Goal: Task Accomplishment & Management: Manage account settings

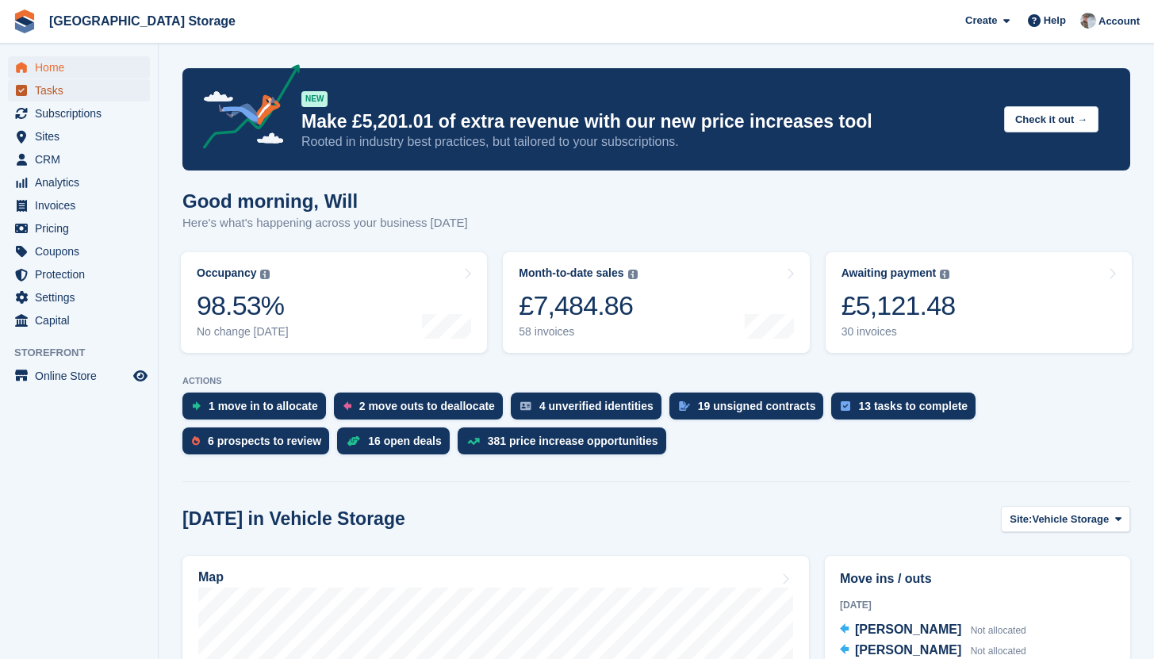
click at [83, 91] on span "Tasks" at bounding box center [82, 90] width 95 height 22
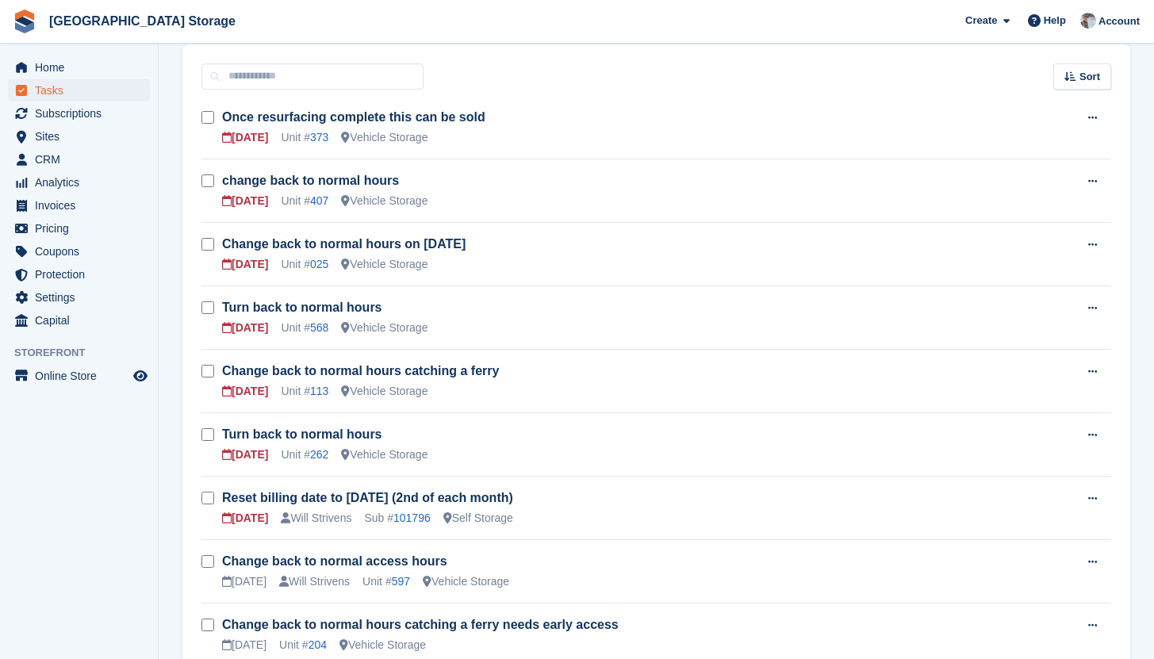
scroll to position [133, 0]
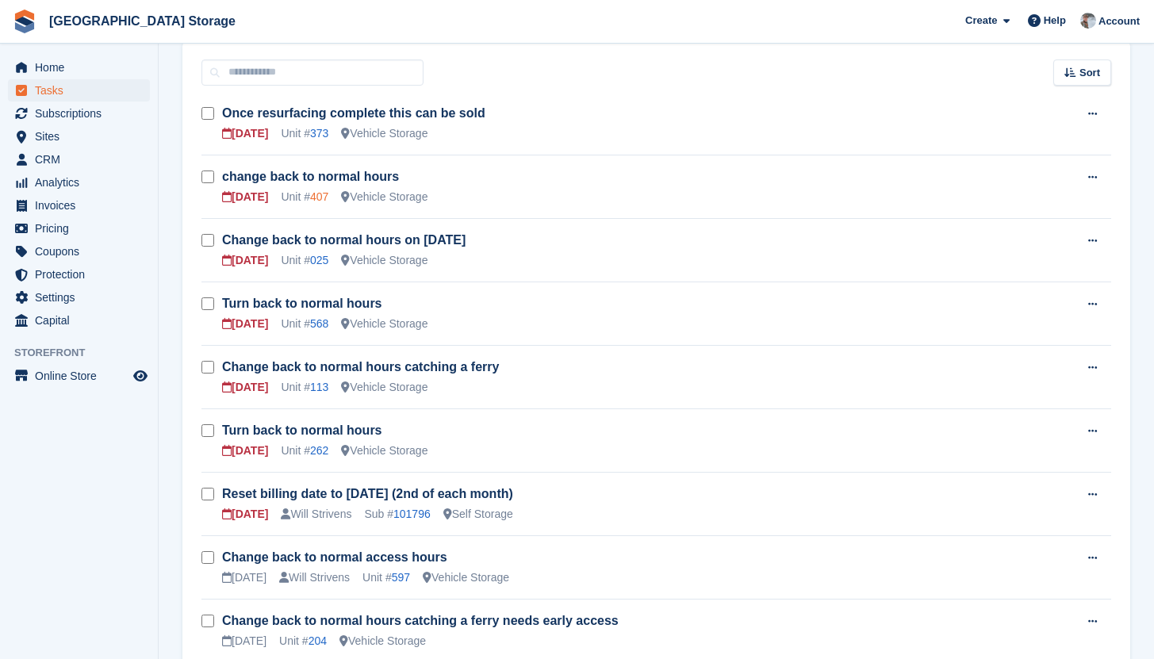
click at [321, 198] on link "407" at bounding box center [319, 196] width 18 height 13
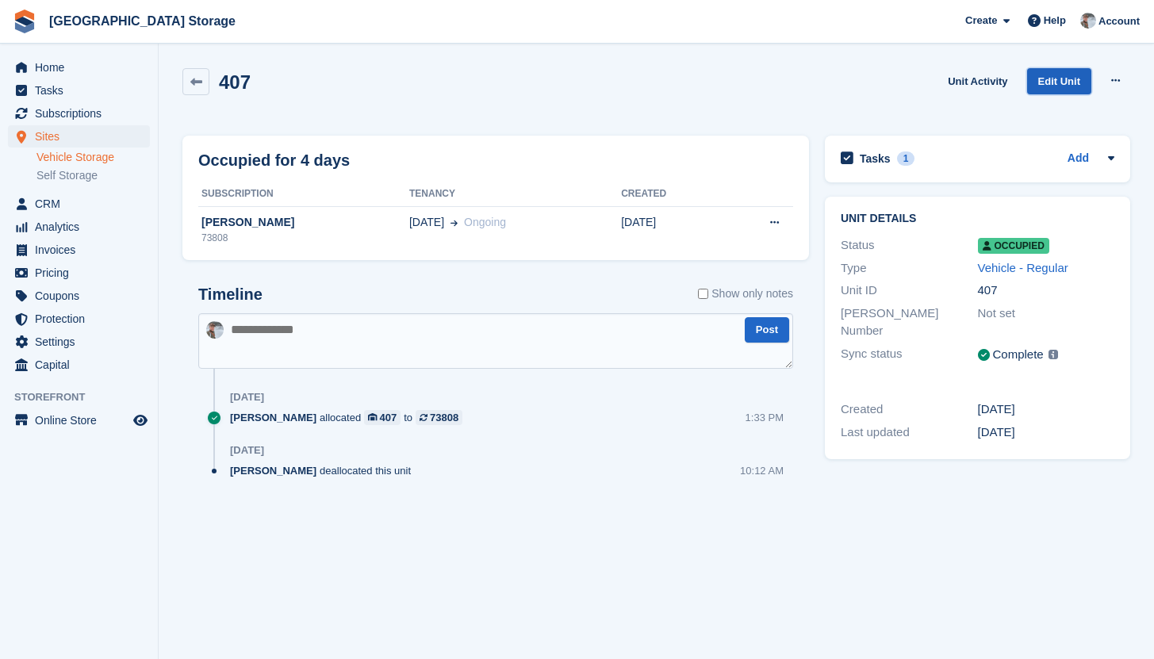
click at [1067, 81] on link "Edit Unit" at bounding box center [1059, 81] width 64 height 26
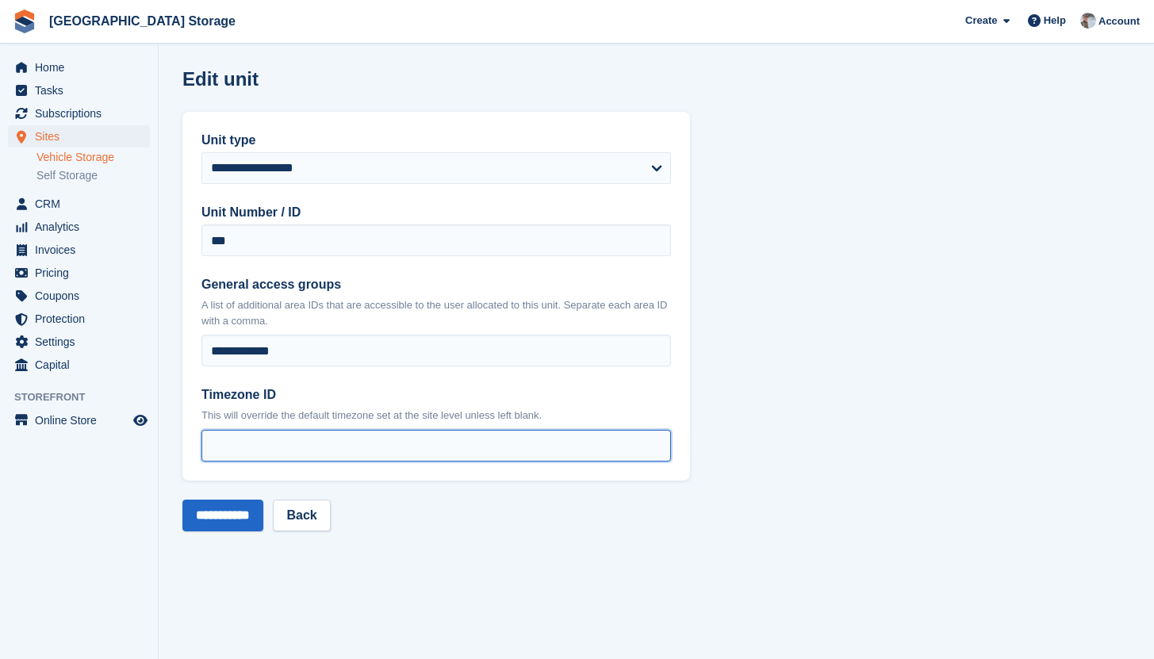
click at [275, 440] on input "*" at bounding box center [435, 446] width 469 height 32
type input "*"
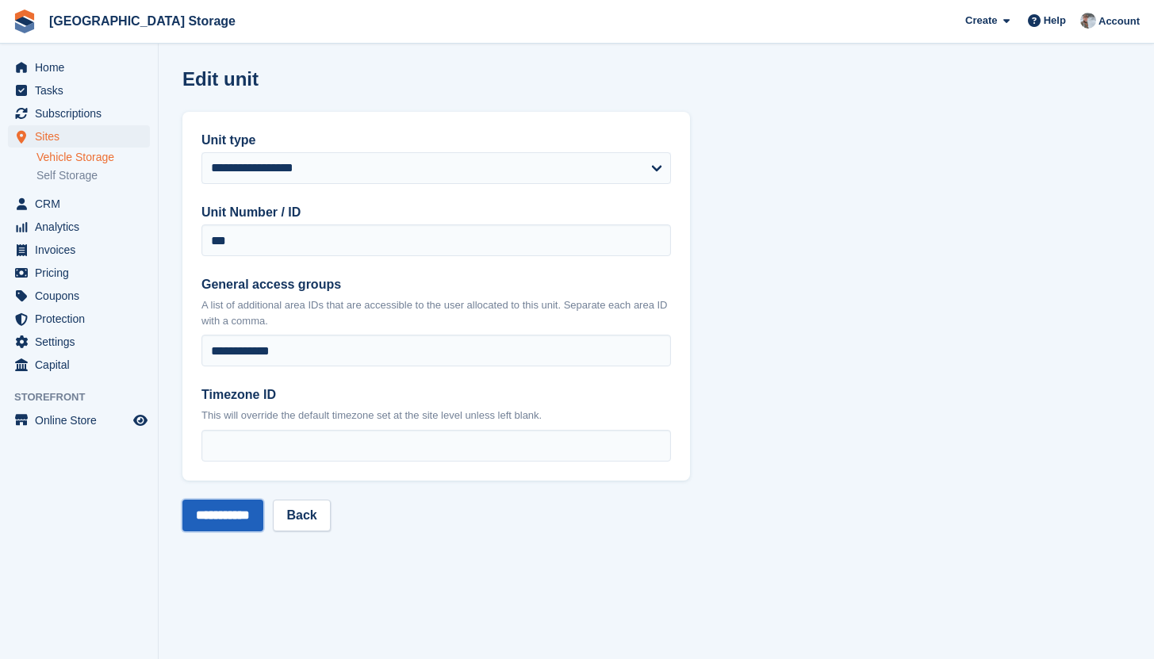
click at [239, 515] on input "**********" at bounding box center [222, 516] width 81 height 32
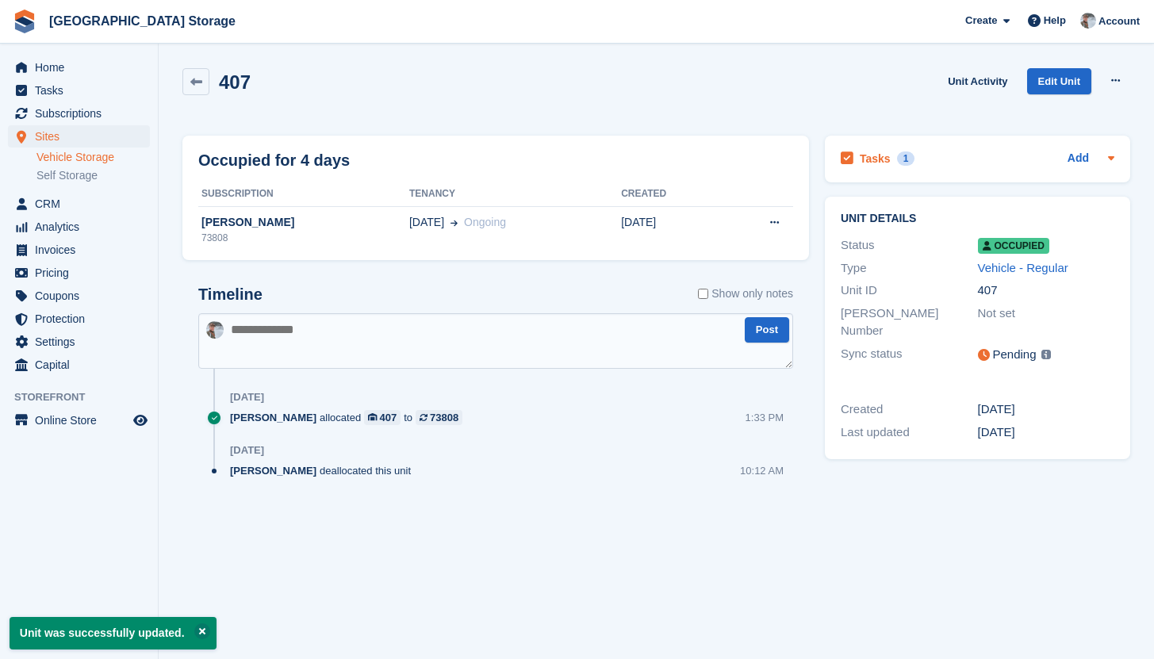
click at [992, 155] on div "Tasks 1 Add" at bounding box center [978, 158] width 274 height 21
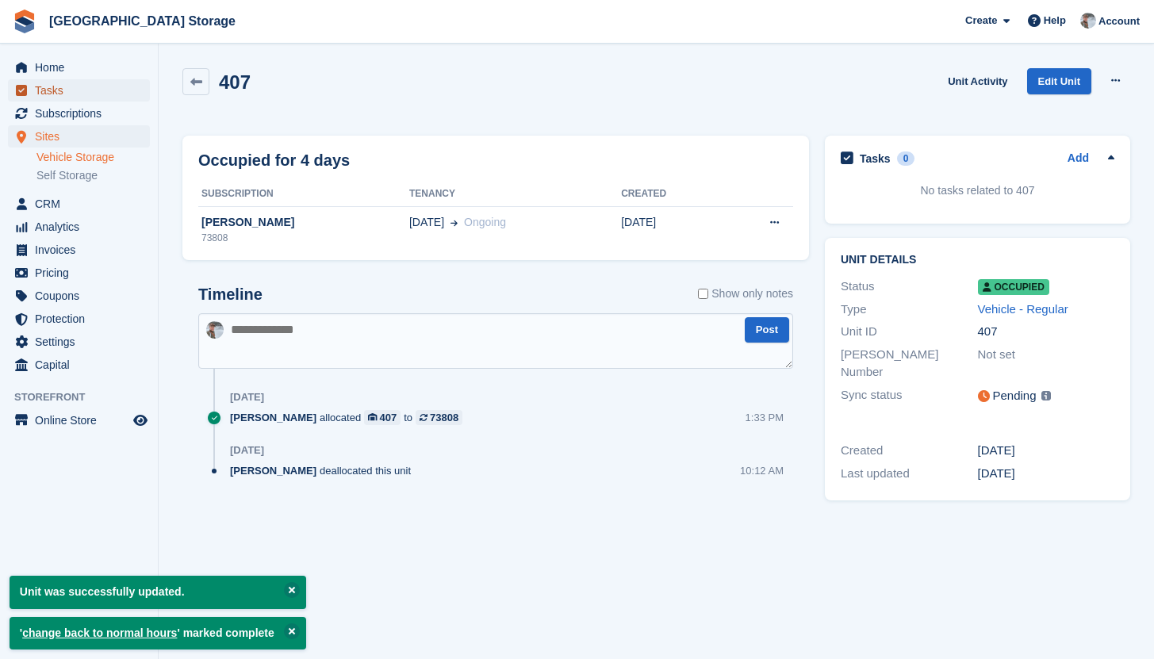
click at [54, 93] on span "Tasks" at bounding box center [82, 90] width 95 height 22
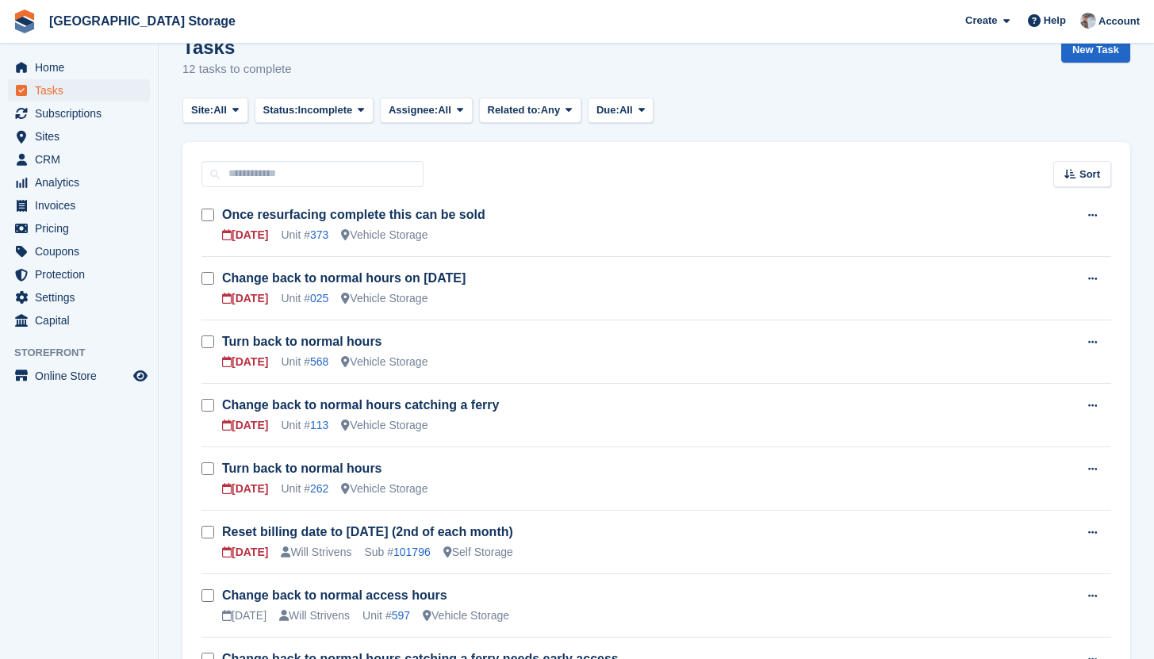
scroll to position [33, 0]
click at [326, 300] on link "025" at bounding box center [319, 297] width 18 height 13
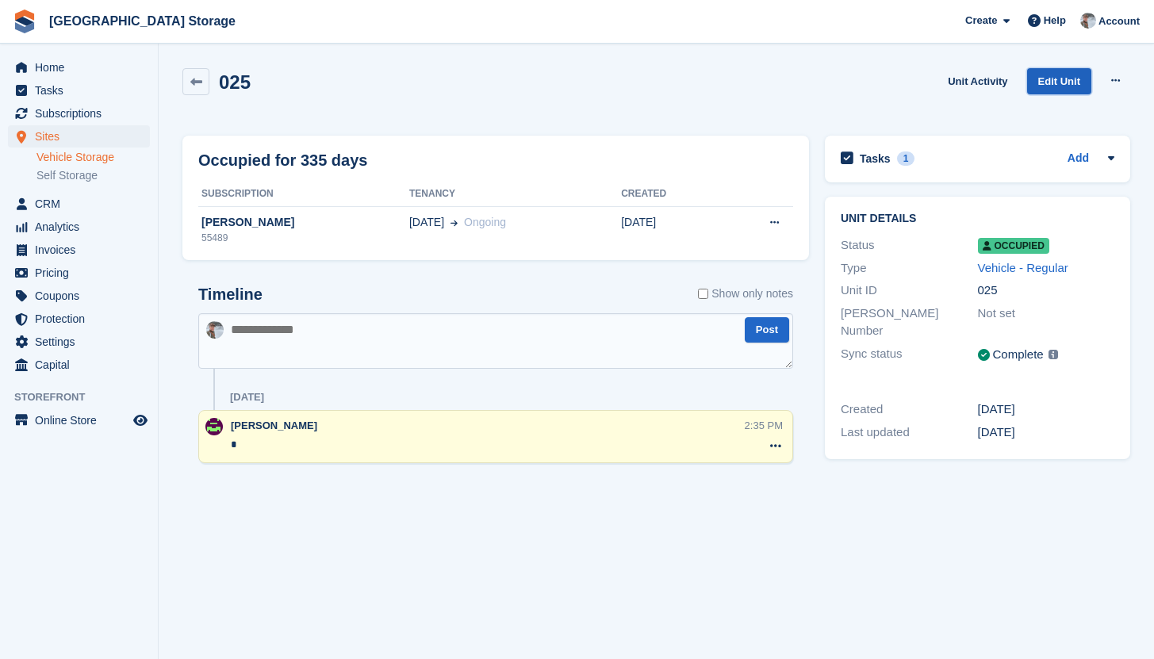
click at [1056, 75] on link "Edit Unit" at bounding box center [1059, 81] width 64 height 26
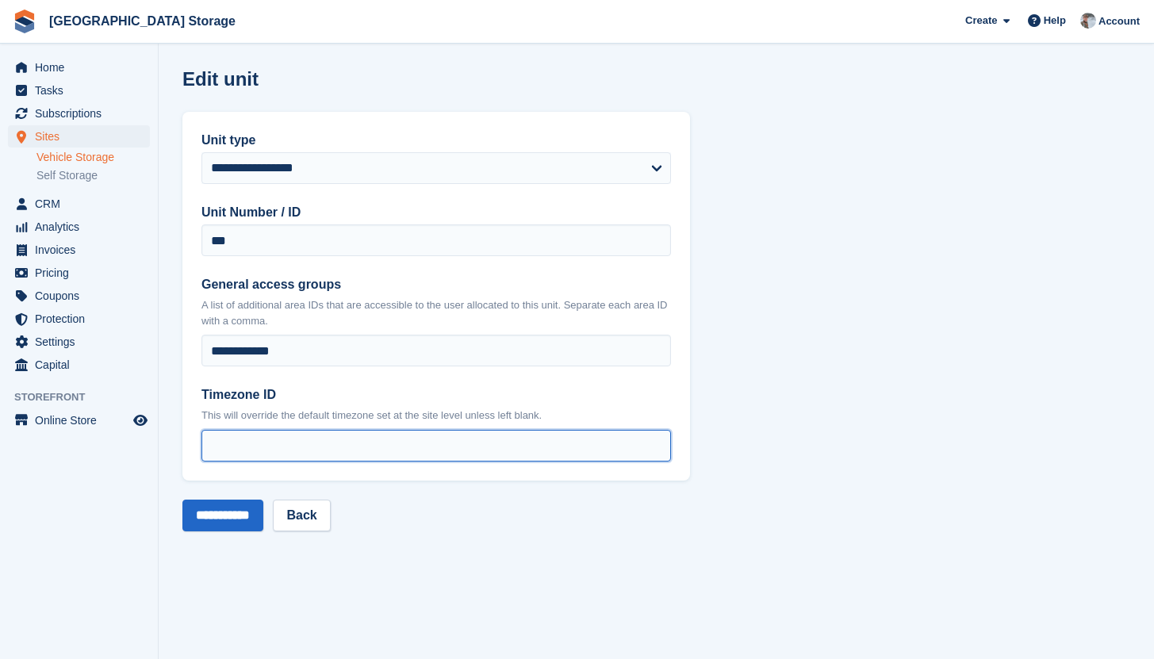
click at [393, 431] on input "*" at bounding box center [435, 446] width 469 height 32
type input "*"
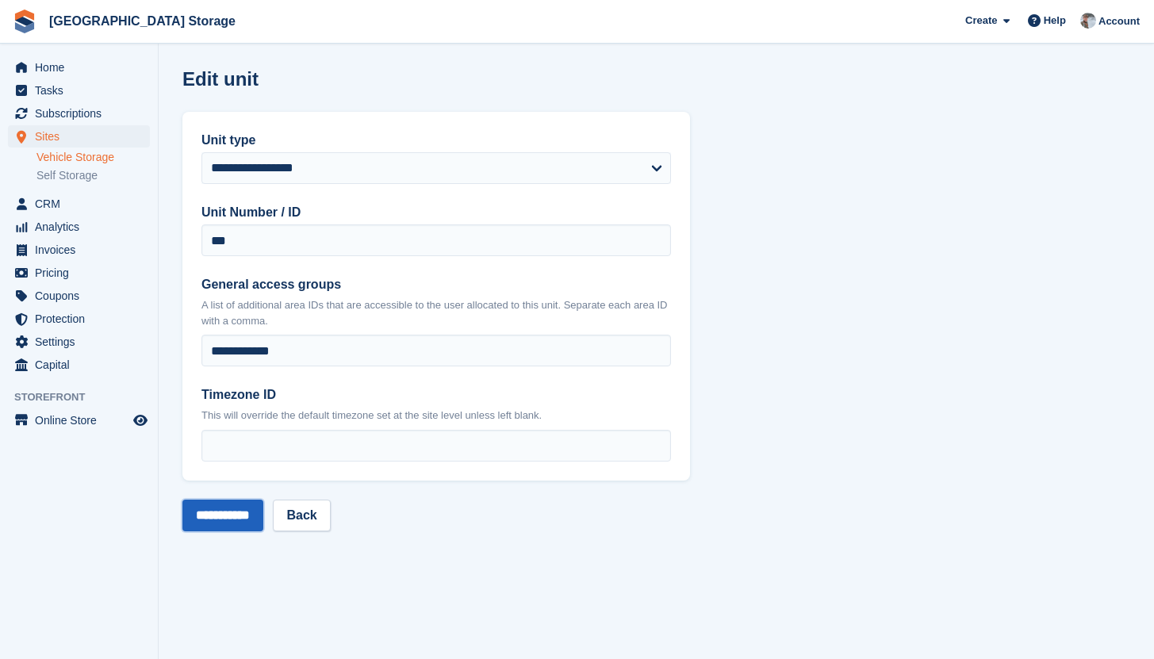
click at [218, 514] on input "**********" at bounding box center [222, 516] width 81 height 32
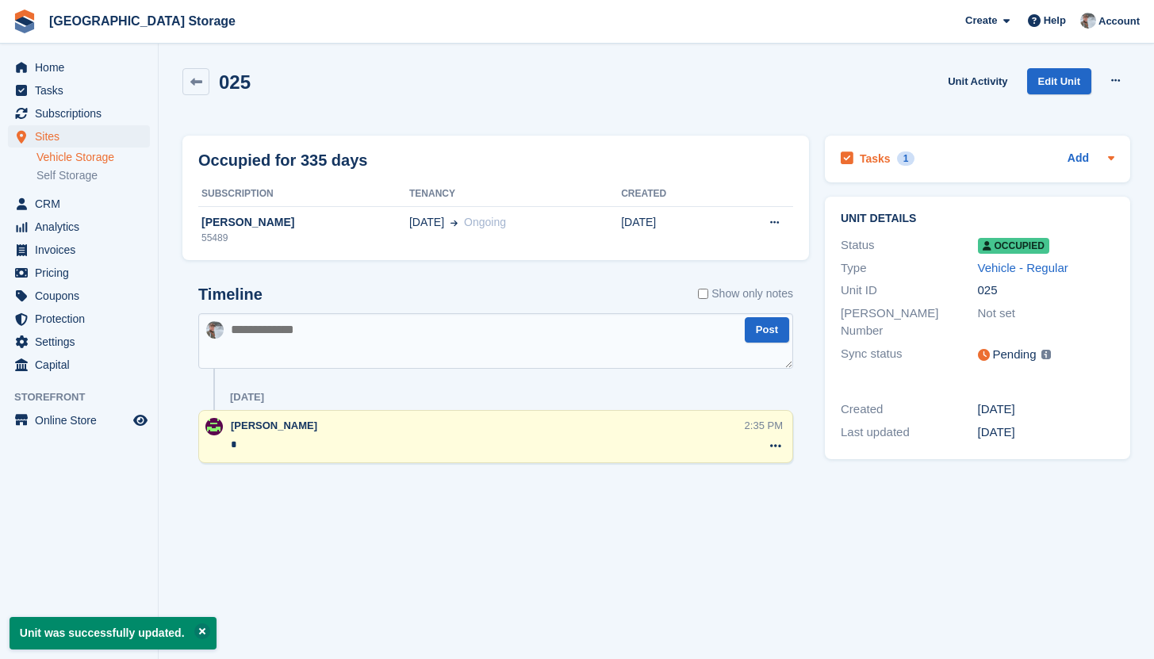
click at [935, 151] on div "Tasks 1 Add" at bounding box center [978, 158] width 274 height 21
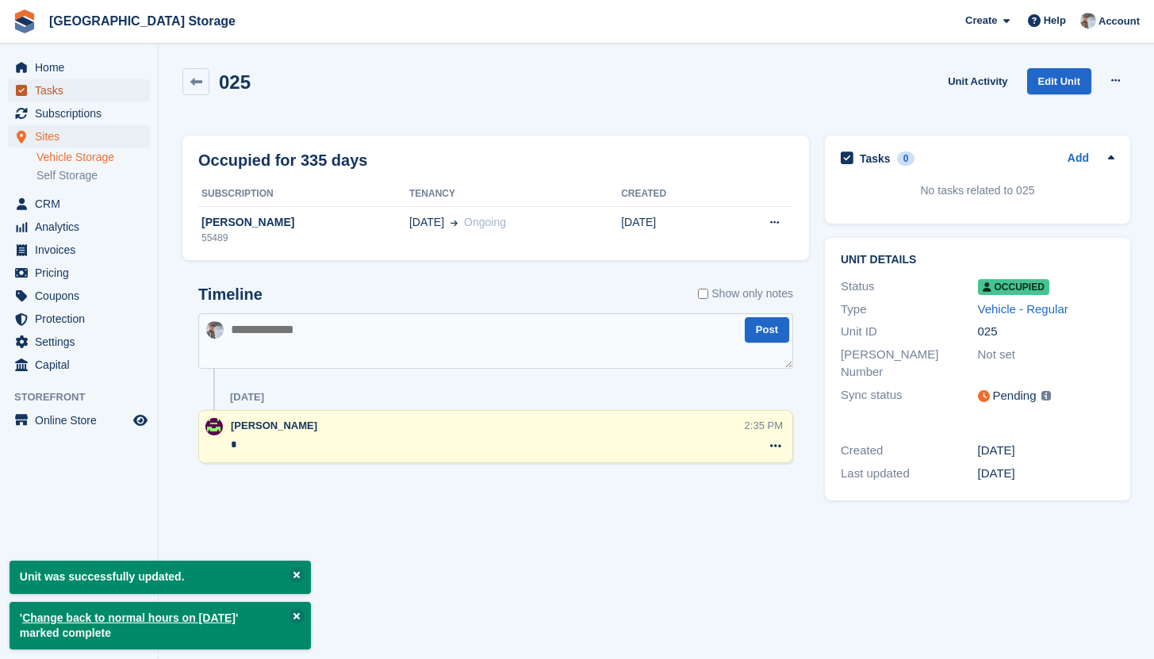
click at [58, 97] on span "Tasks" at bounding box center [82, 90] width 95 height 22
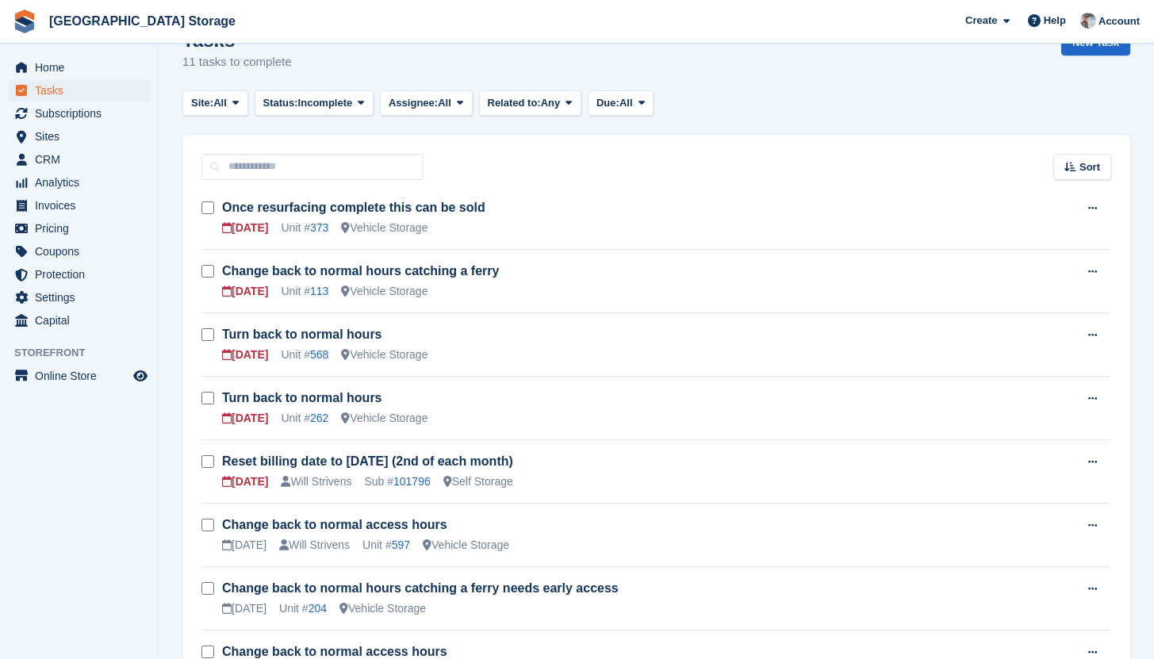
scroll to position [41, 0]
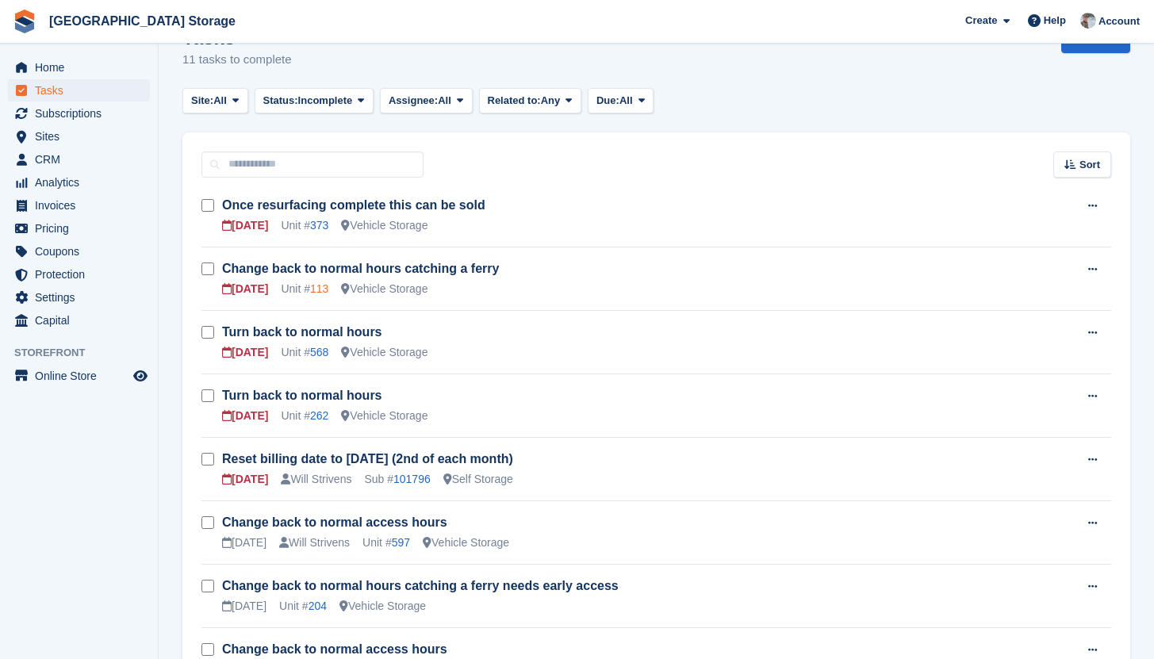
click at [322, 288] on link "113" at bounding box center [319, 288] width 18 height 13
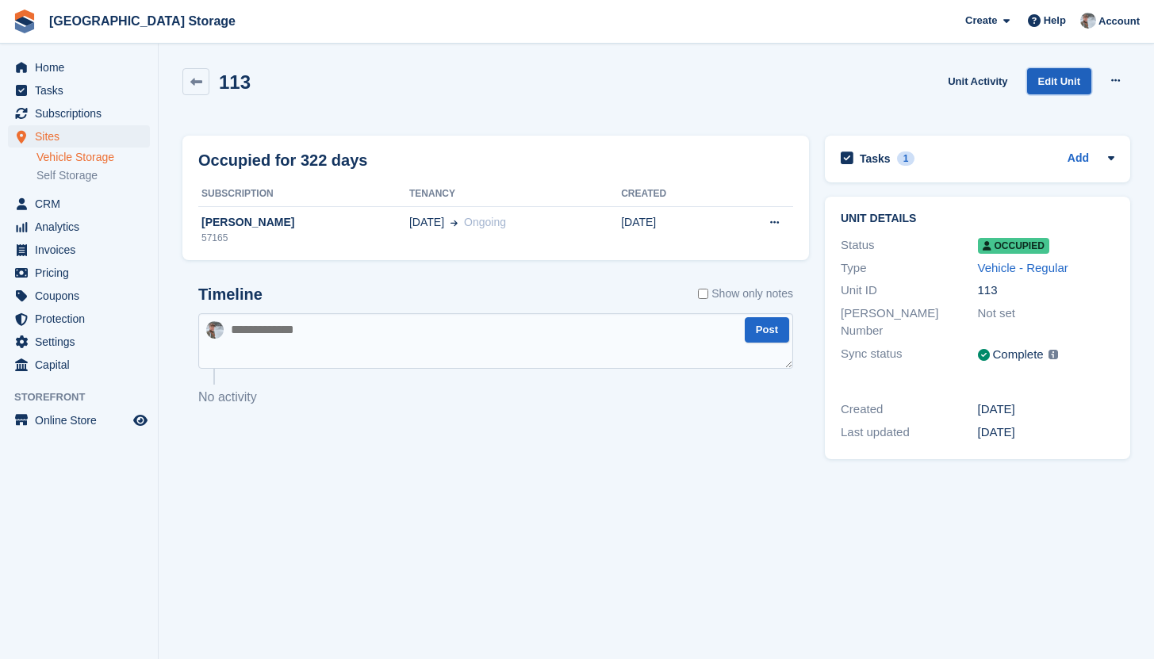
click at [1064, 83] on link "Edit Unit" at bounding box center [1059, 81] width 64 height 26
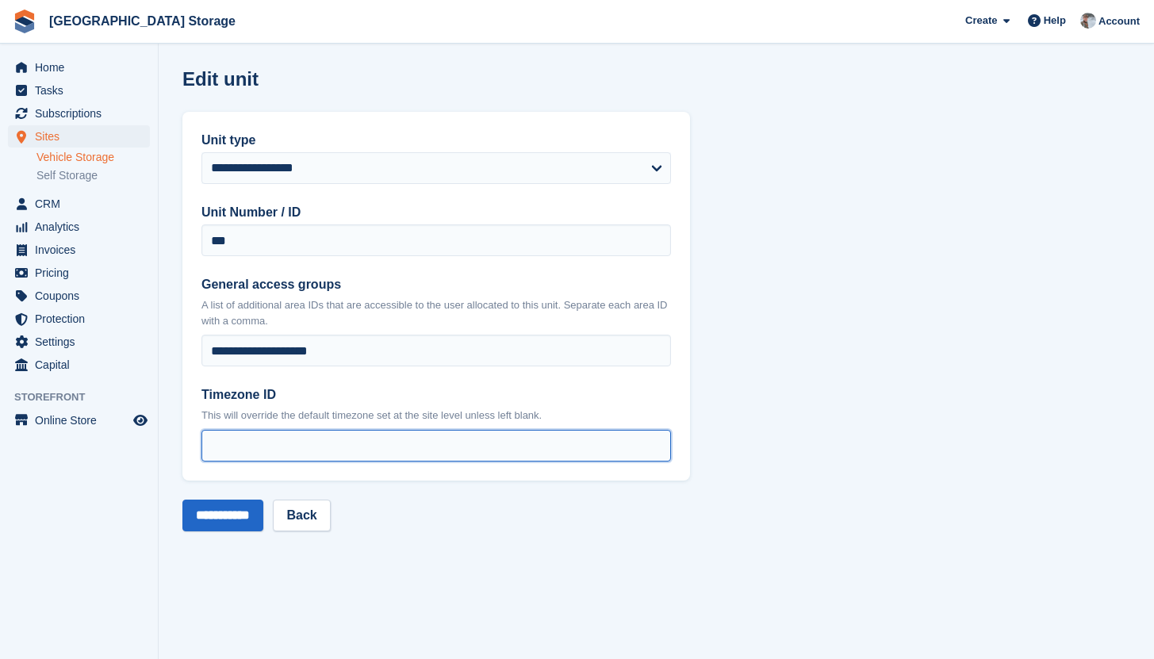
click at [332, 454] on input "*" at bounding box center [435, 446] width 469 height 32
click at [337, 454] on input "*" at bounding box center [435, 446] width 469 height 32
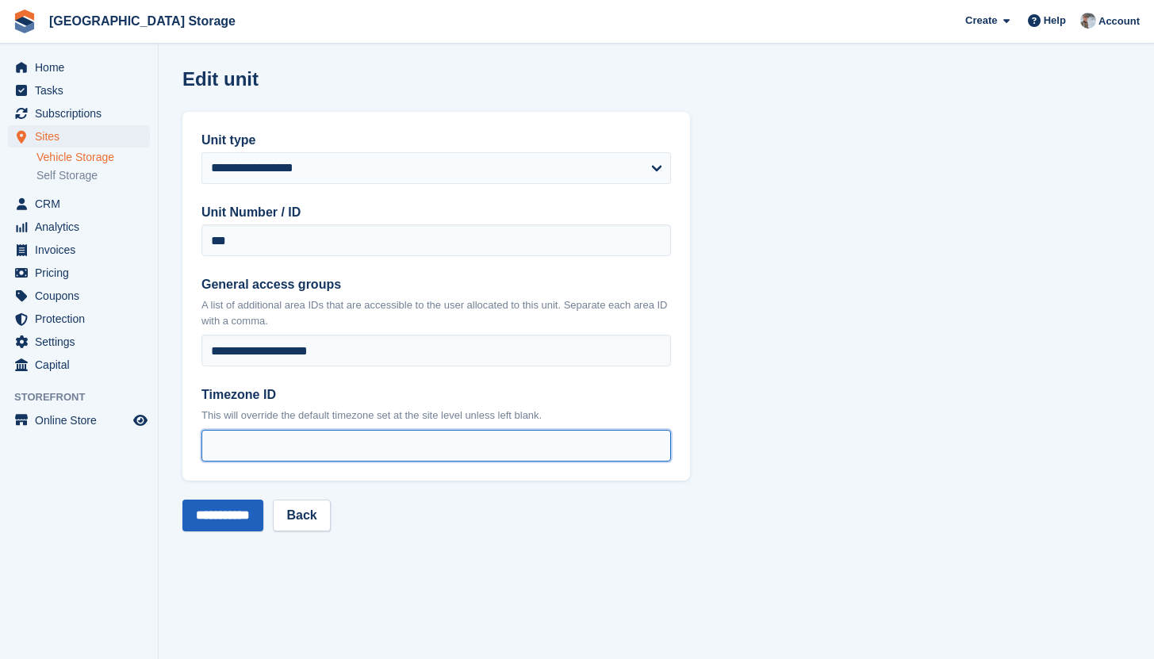
type input "*"
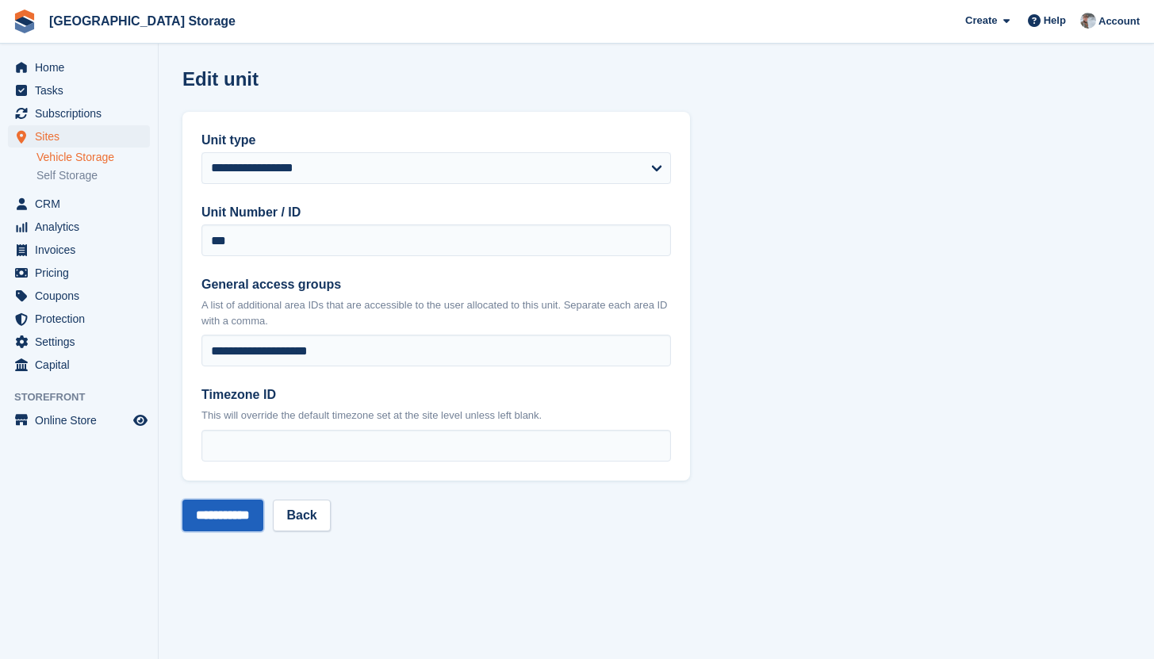
click at [245, 519] on input "**********" at bounding box center [222, 516] width 81 height 32
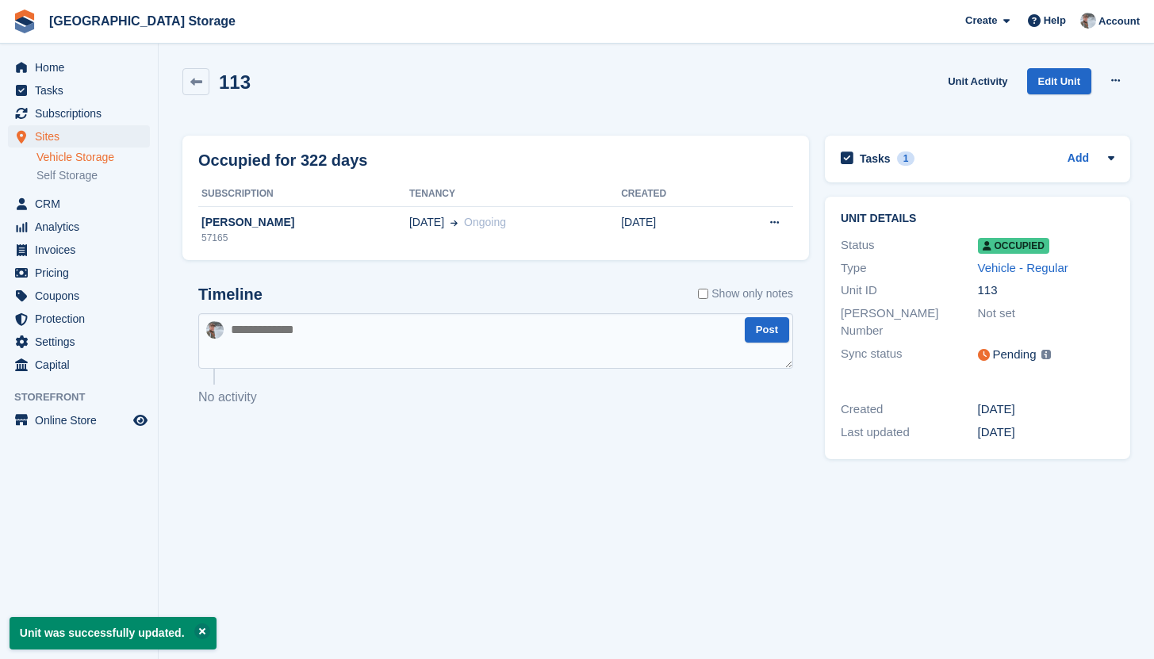
click at [1029, 170] on div "Tasks 1 Add Change back to normal hours catching a ferry [DATE]" at bounding box center [977, 159] width 305 height 47
click at [985, 166] on div "Tasks 1 Add" at bounding box center [978, 158] width 274 height 21
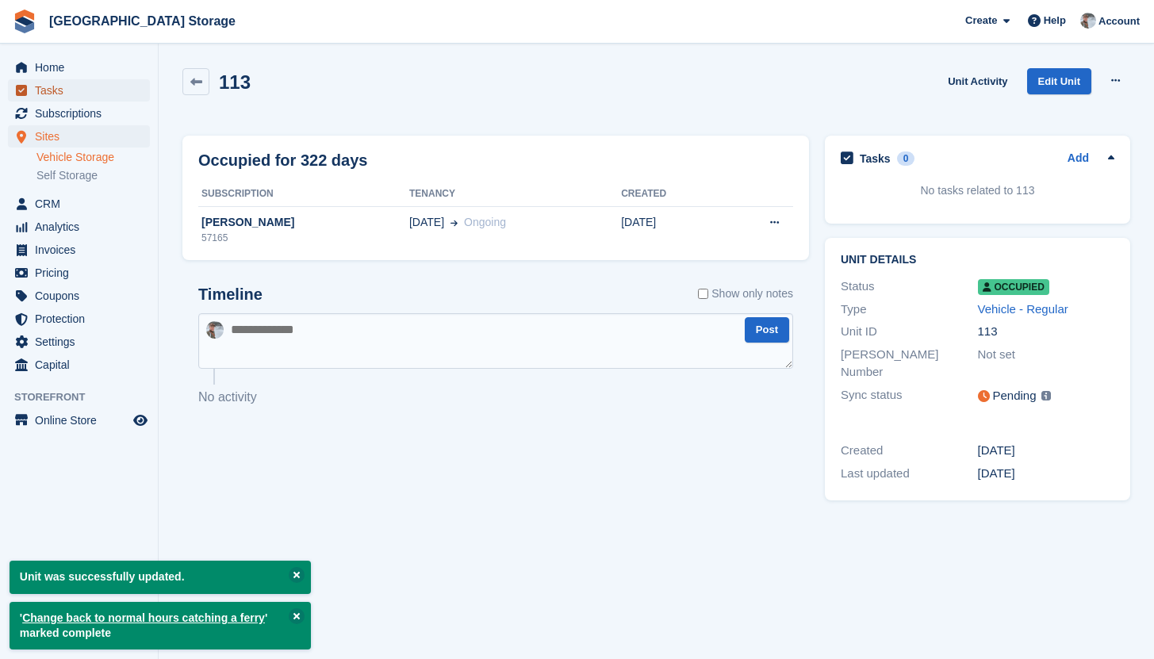
click at [86, 90] on span "Tasks" at bounding box center [82, 90] width 95 height 22
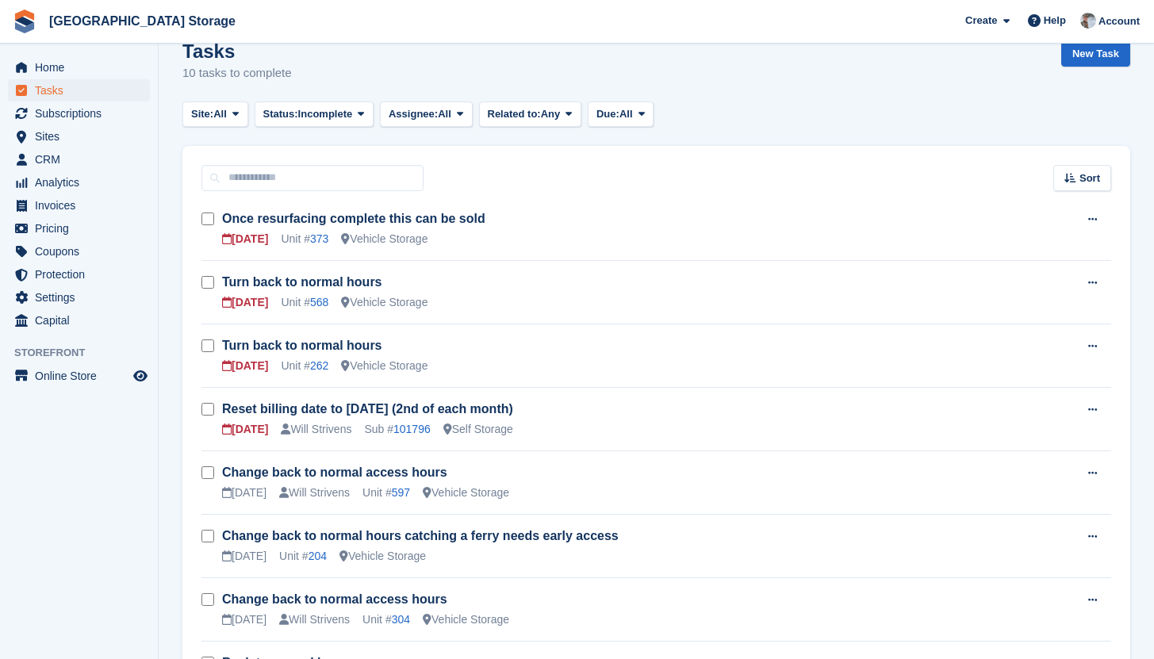
scroll to position [32, 0]
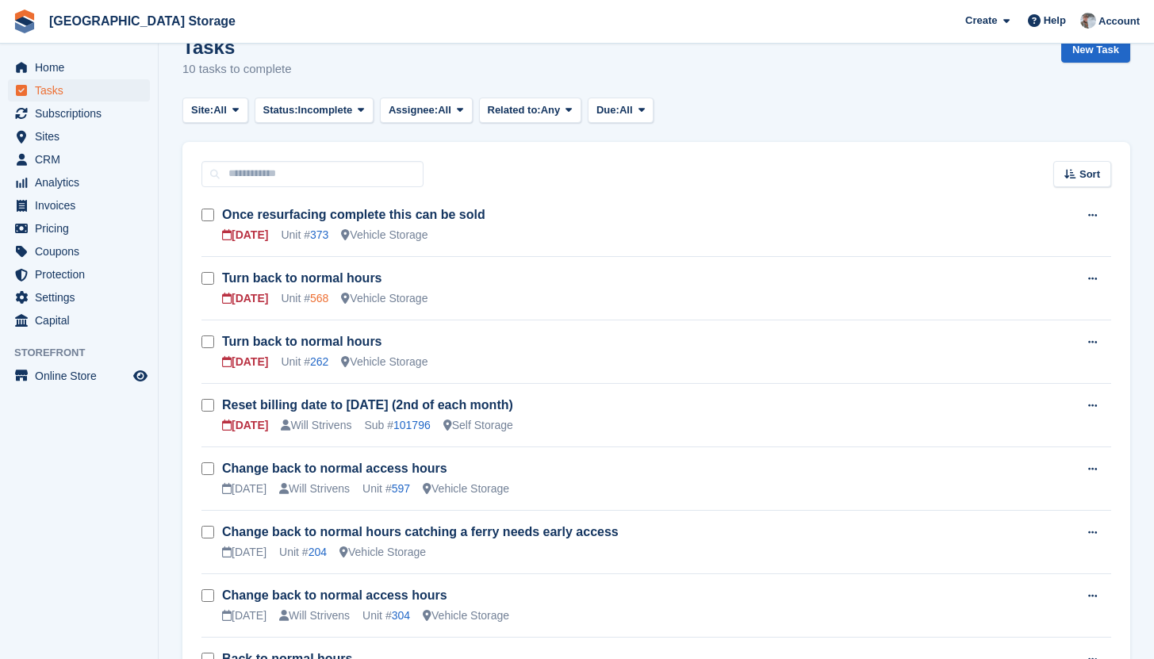
click at [326, 301] on link "568" at bounding box center [319, 298] width 18 height 13
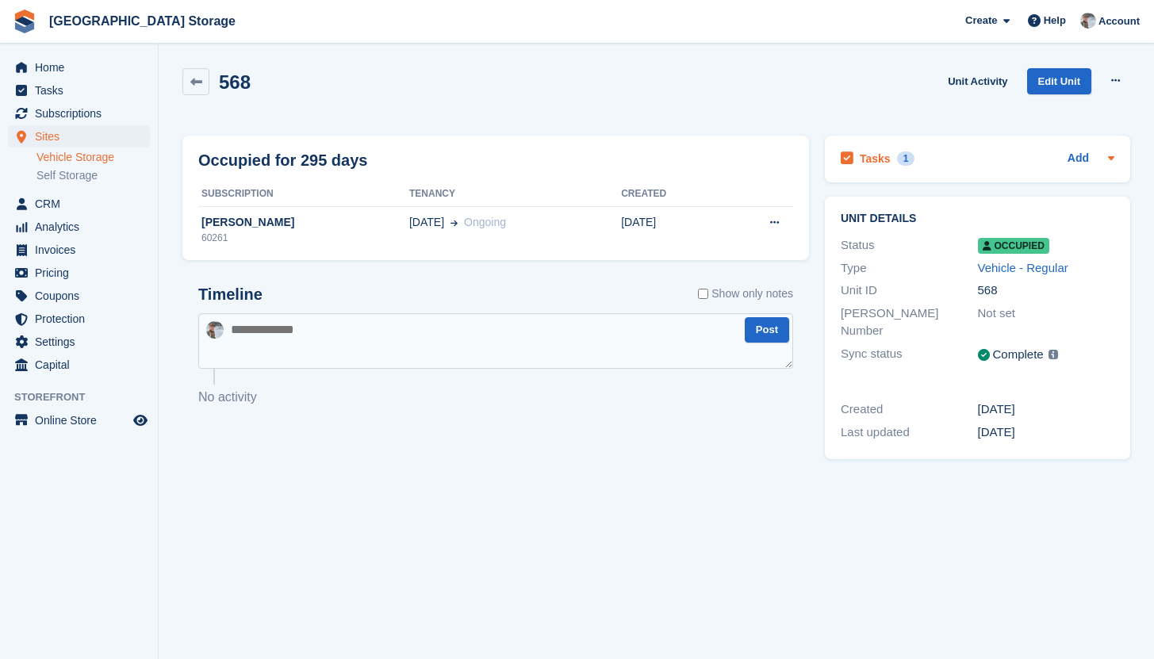
click at [952, 169] on div "Tasks 1 Add" at bounding box center [978, 158] width 274 height 21
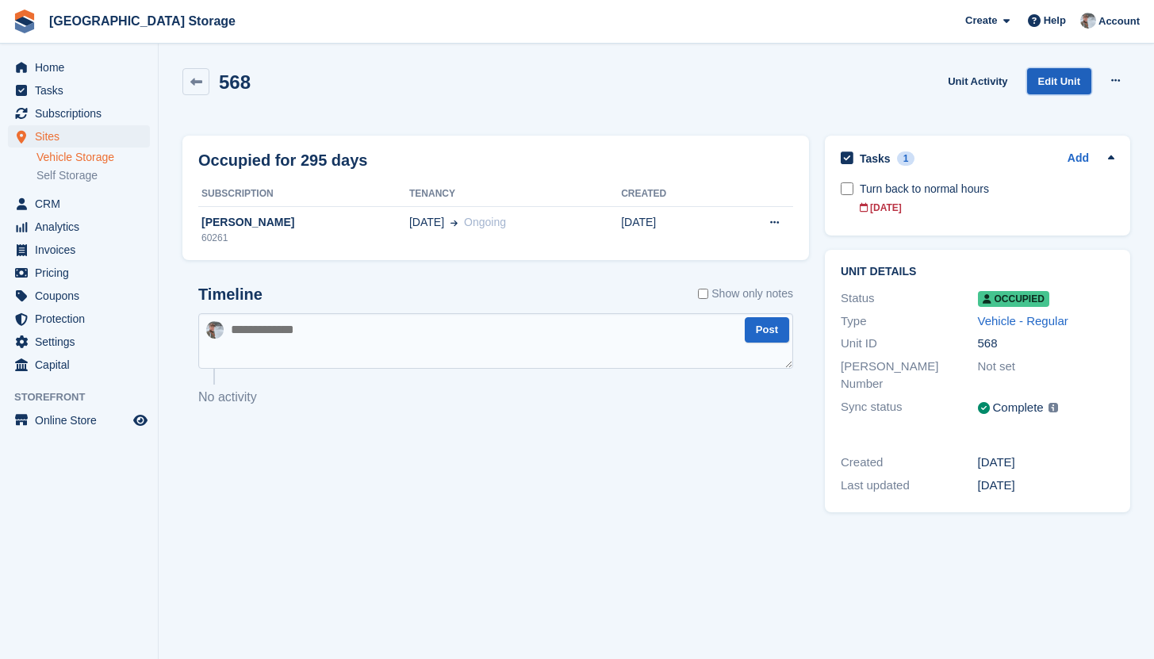
click at [1064, 79] on link "Edit Unit" at bounding box center [1059, 81] width 64 height 26
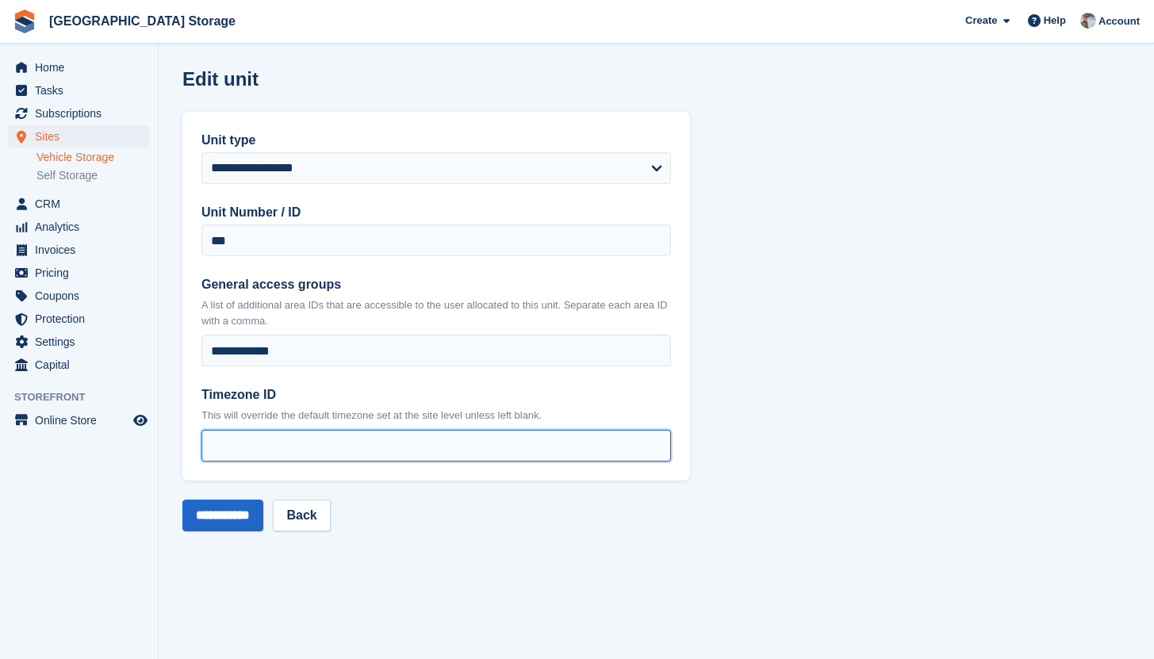
click at [308, 435] on input "*" at bounding box center [435, 446] width 469 height 32
type input "*"
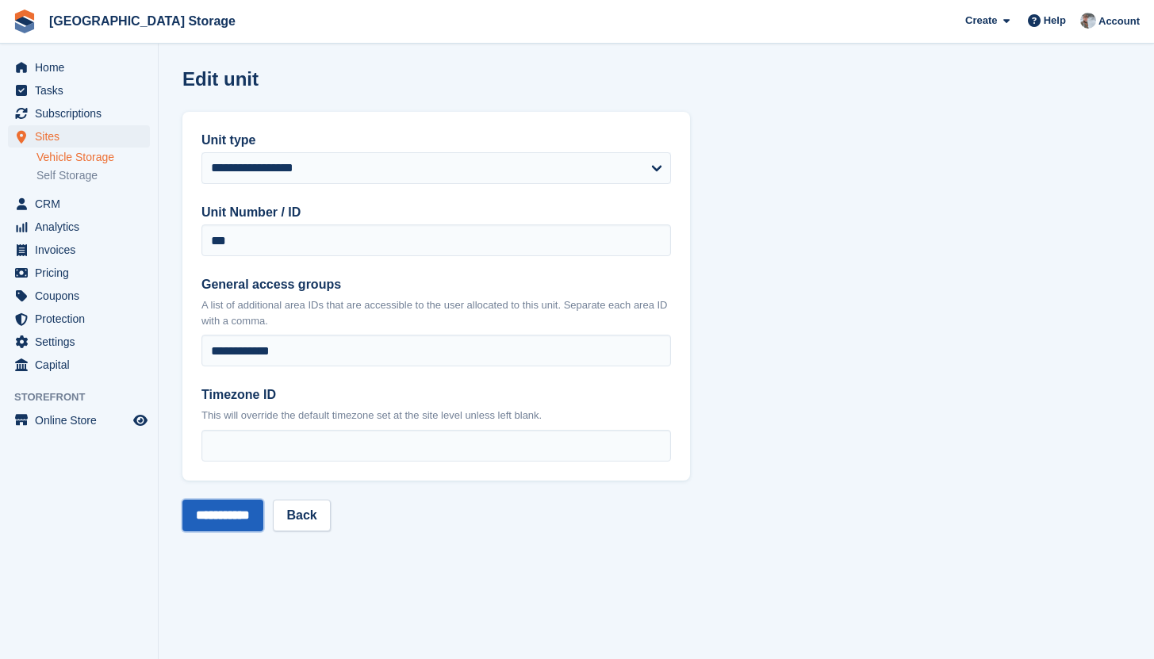
click at [212, 512] on input "**********" at bounding box center [222, 516] width 81 height 32
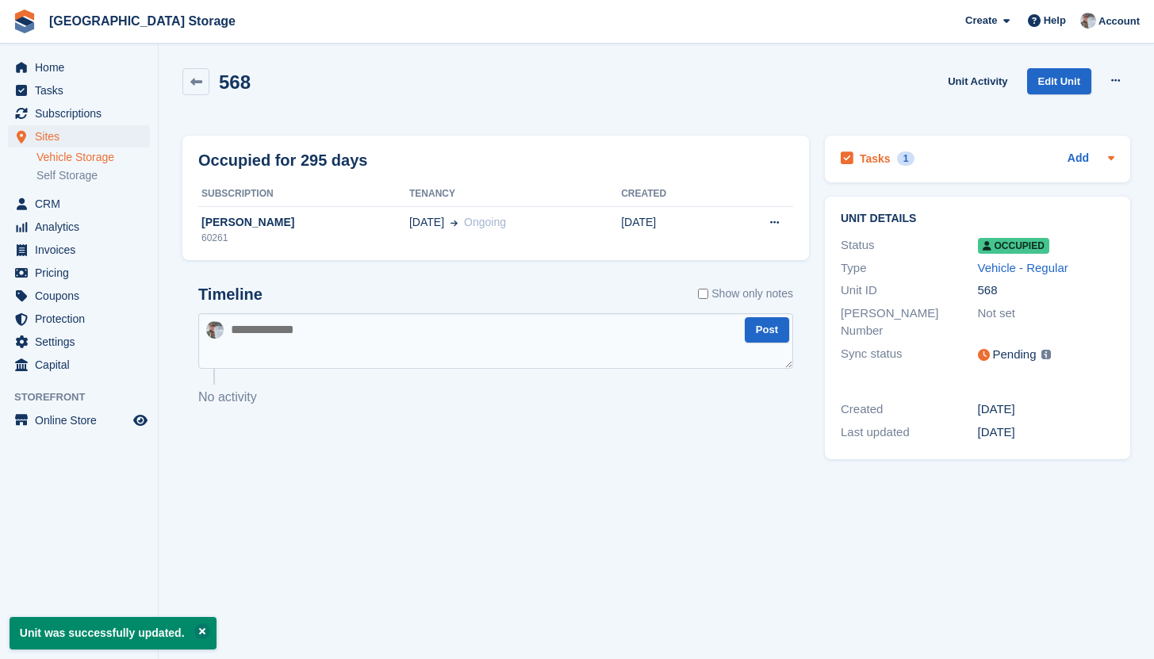
click at [874, 155] on h2 "Tasks" at bounding box center [875, 158] width 31 height 14
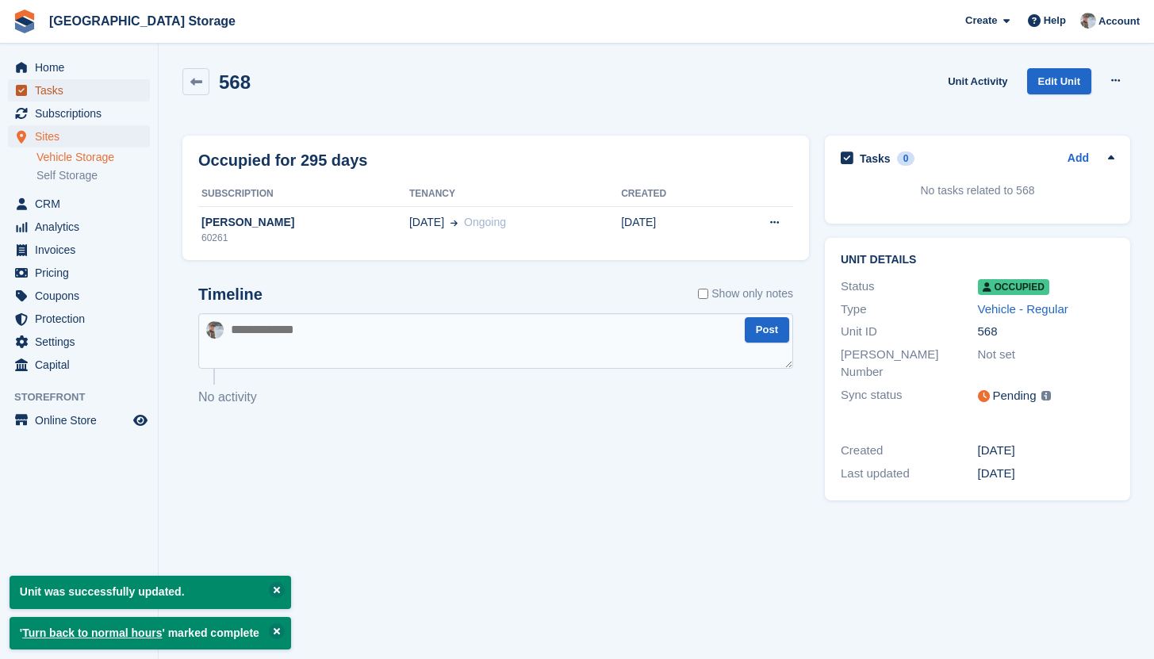
click at [52, 94] on span "Tasks" at bounding box center [82, 90] width 95 height 22
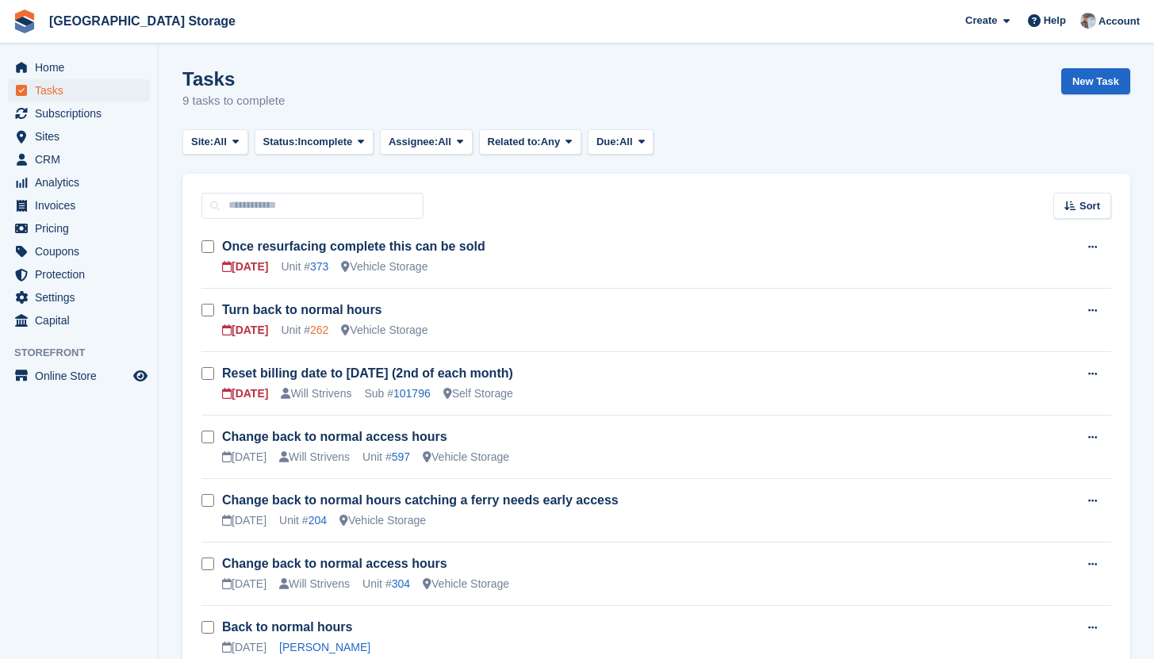
click at [327, 327] on link "262" at bounding box center [319, 330] width 18 height 13
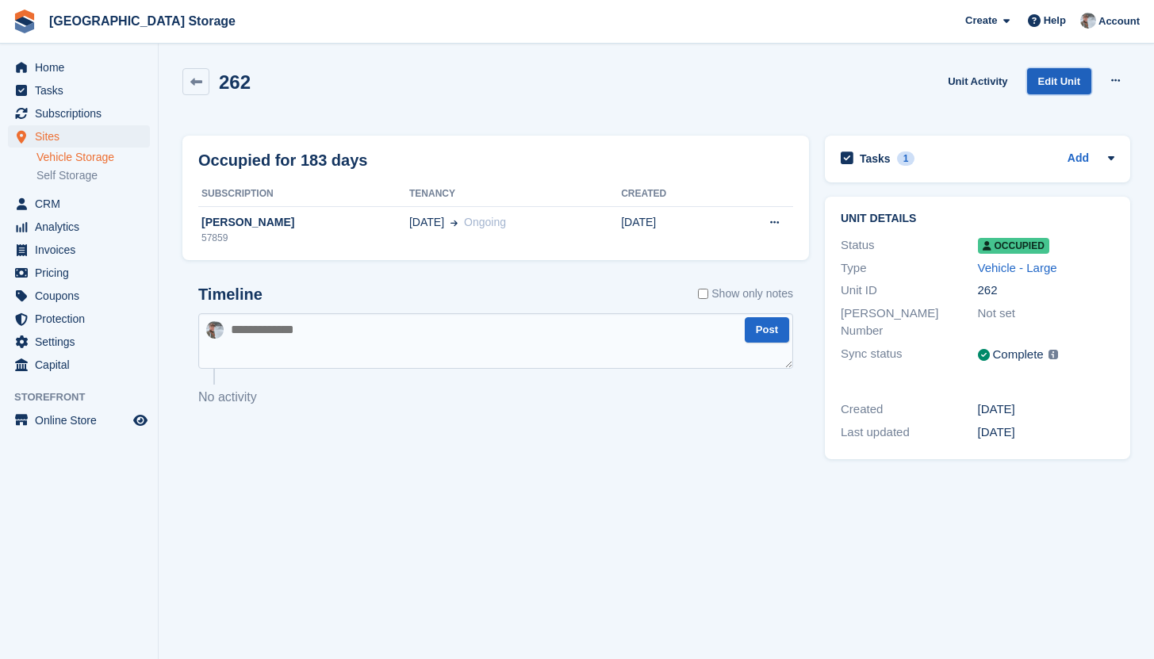
click at [1049, 92] on link "Edit Unit" at bounding box center [1059, 81] width 64 height 26
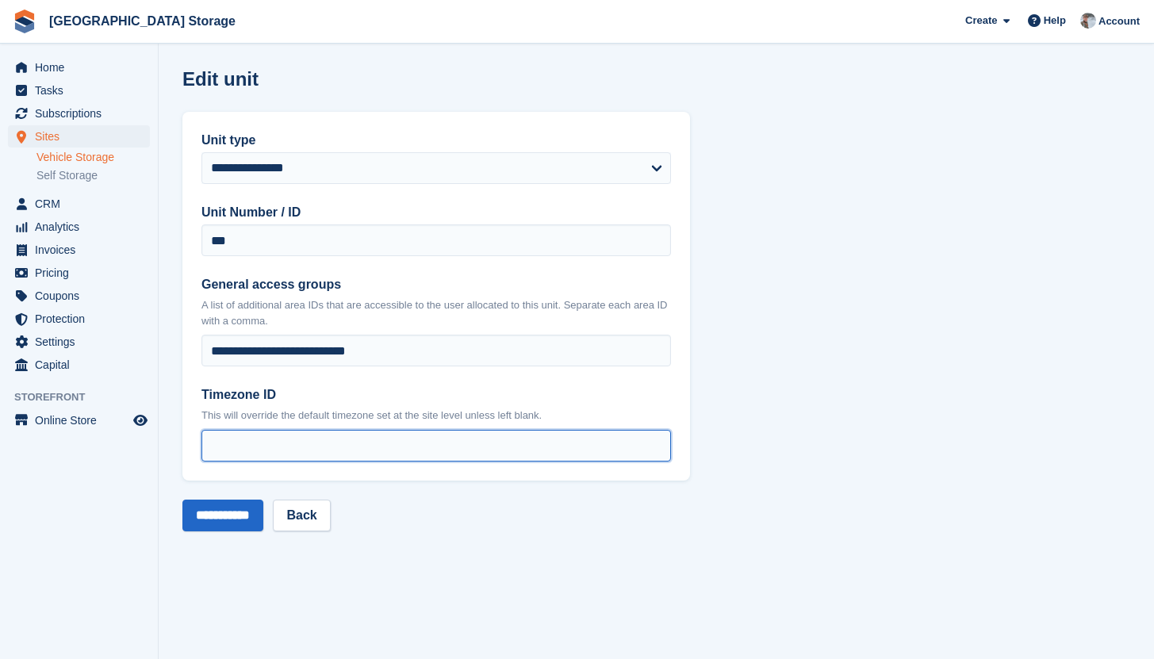
click at [257, 439] on input "*" at bounding box center [435, 446] width 469 height 32
type input "*"
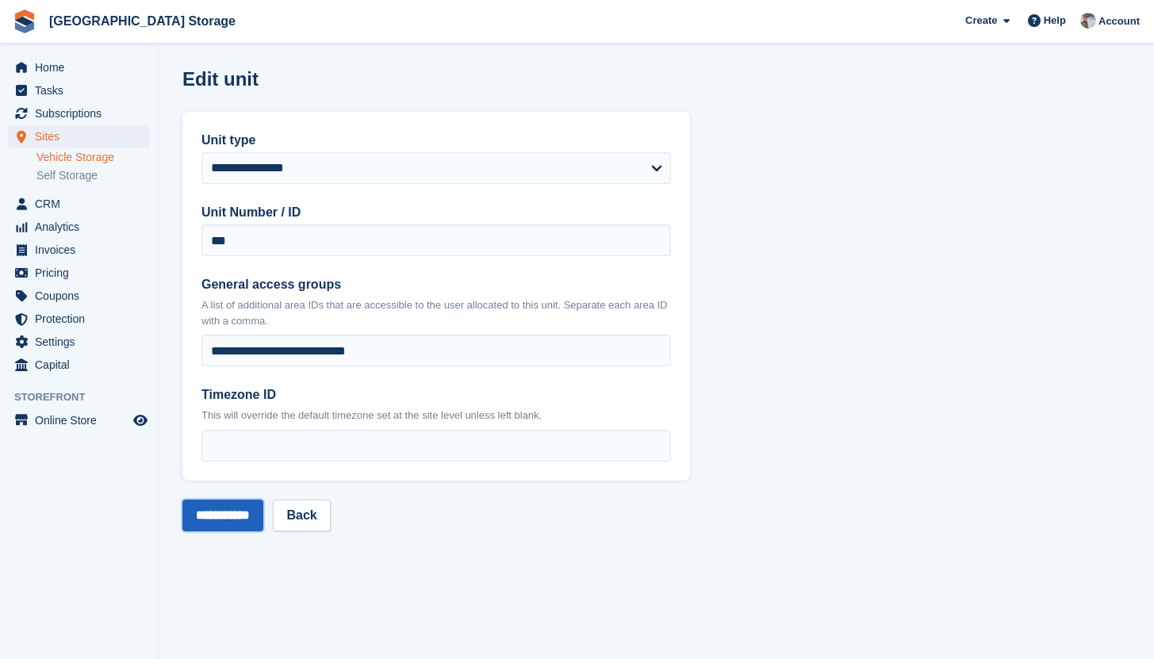
click at [217, 528] on input "**********" at bounding box center [222, 516] width 81 height 32
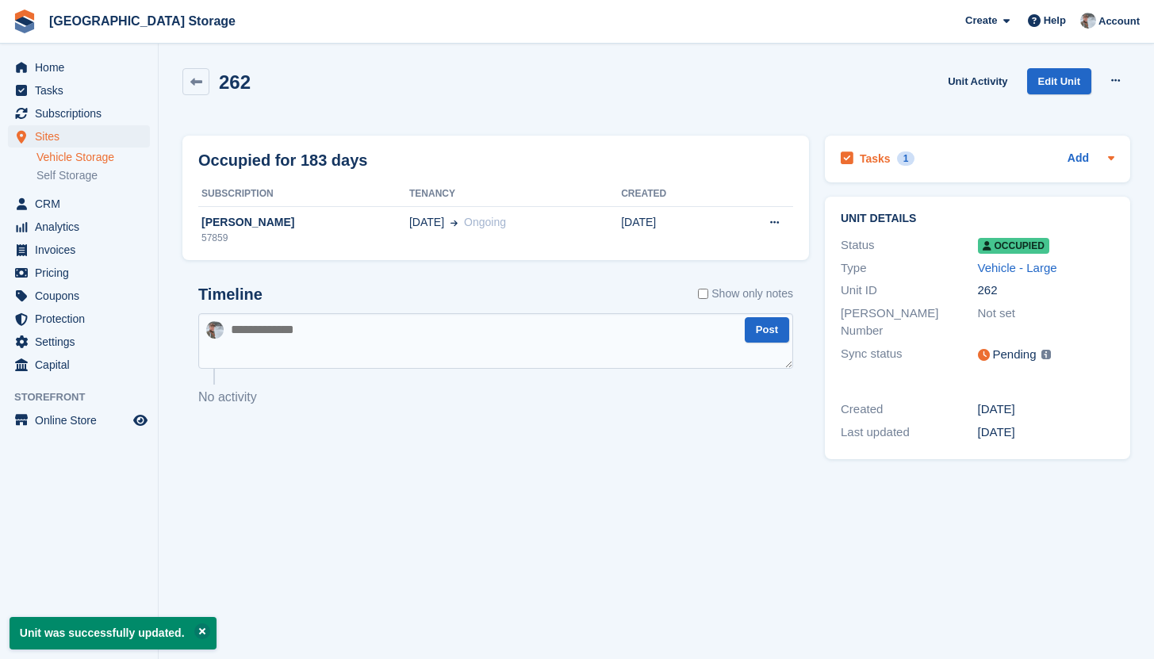
click at [1008, 159] on div "Tasks 1 Add" at bounding box center [978, 158] width 274 height 21
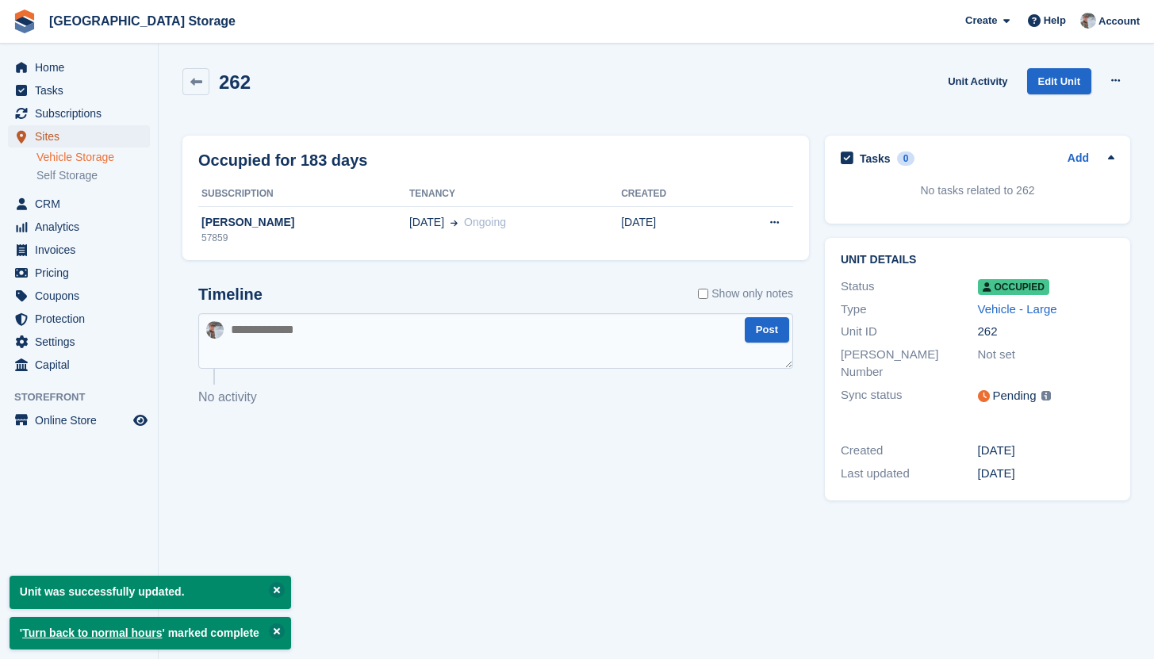
click at [75, 134] on span "Sites" at bounding box center [82, 136] width 95 height 22
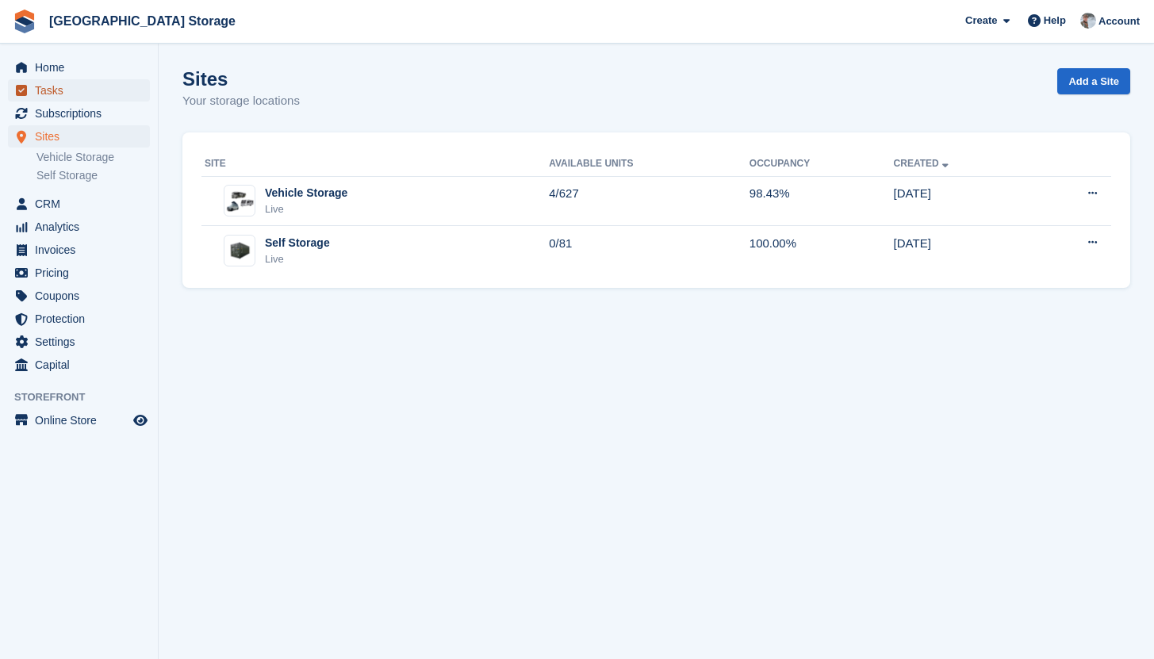
click at [51, 86] on span "Tasks" at bounding box center [82, 90] width 95 height 22
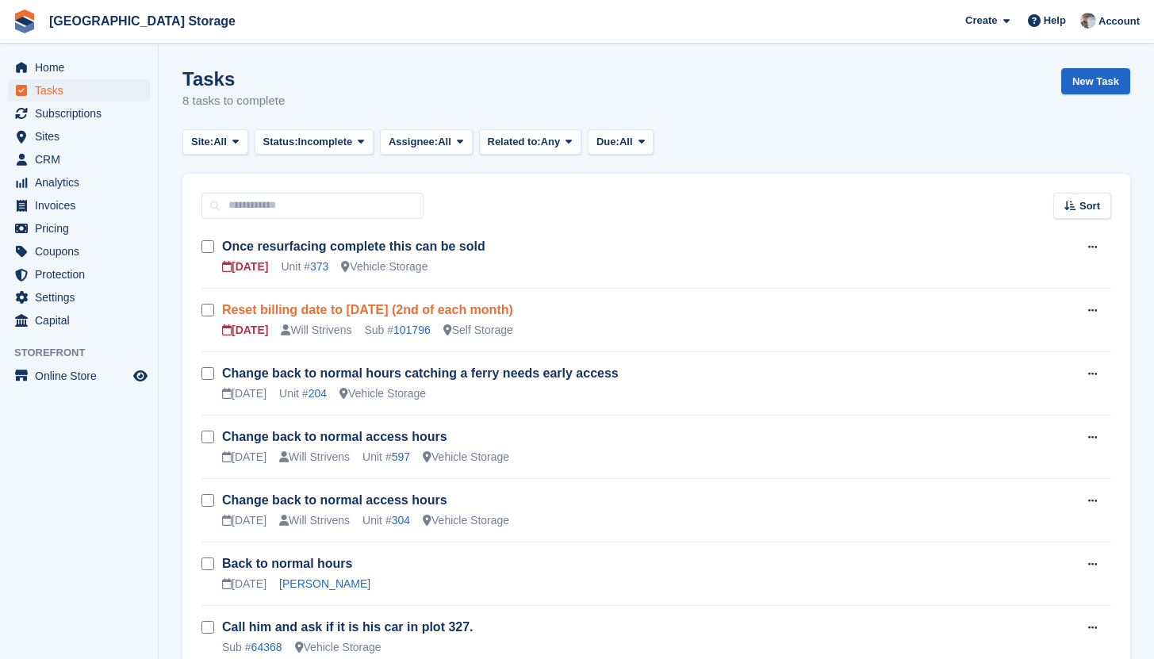
click at [390, 306] on link "Reset billing date to today (2nd of each month)" at bounding box center [367, 309] width 291 height 13
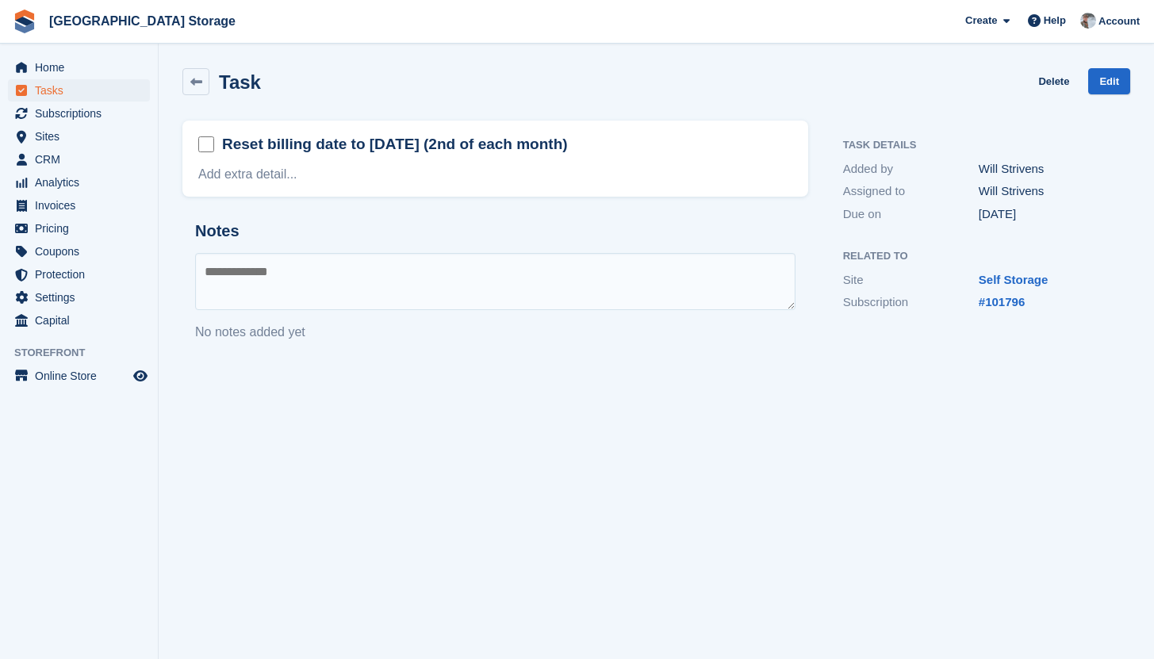
click at [351, 151] on h2 "Reset billing date to today (2nd of each month)" at bounding box center [395, 144] width 346 height 21
click at [1011, 304] on link "#101796" at bounding box center [1002, 301] width 46 height 13
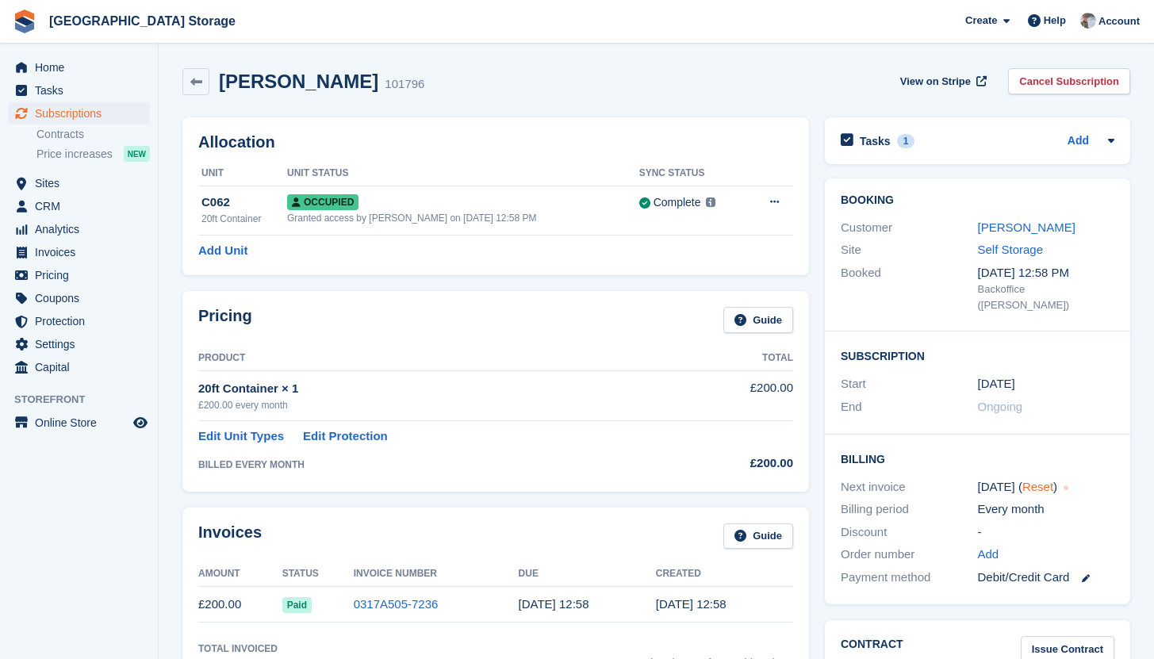
click at [1034, 480] on link "Reset" at bounding box center [1037, 486] width 31 height 13
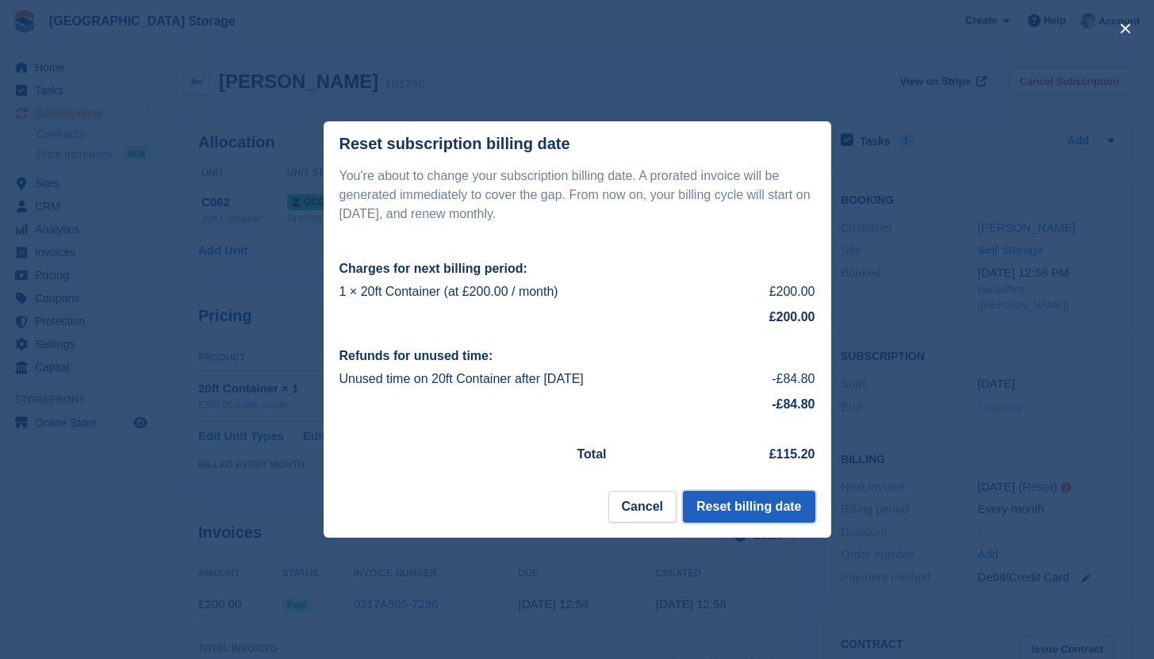
click at [741, 507] on button "Reset billing date" at bounding box center [749, 507] width 132 height 32
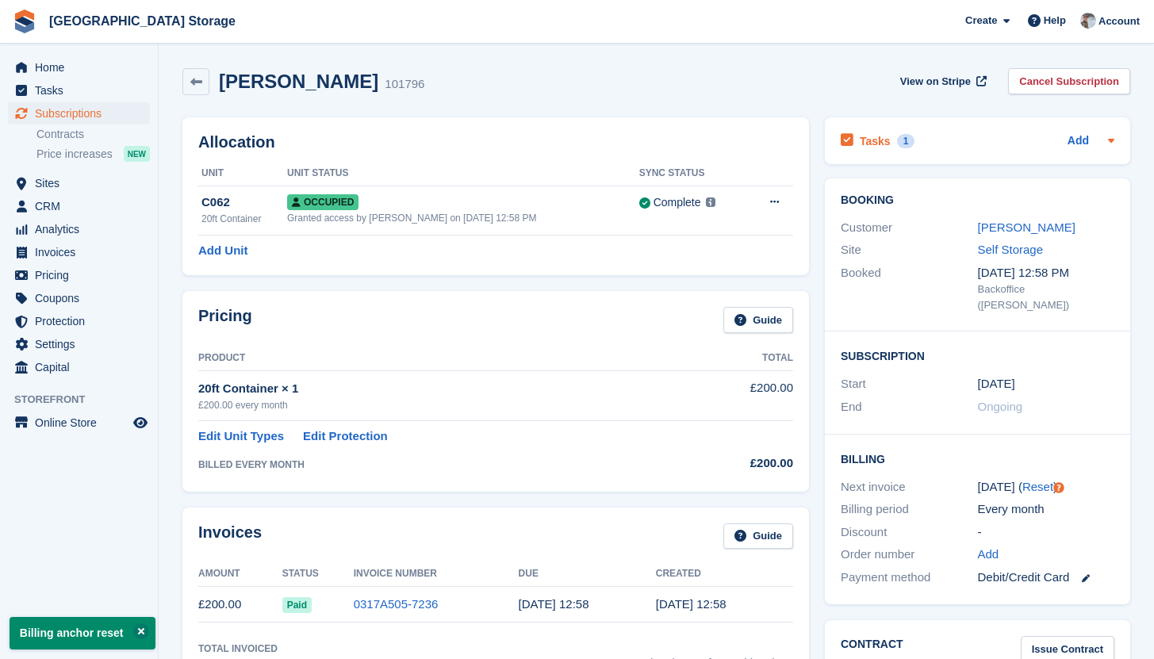
click at [946, 136] on div "Tasks 1 Add" at bounding box center [978, 140] width 274 height 21
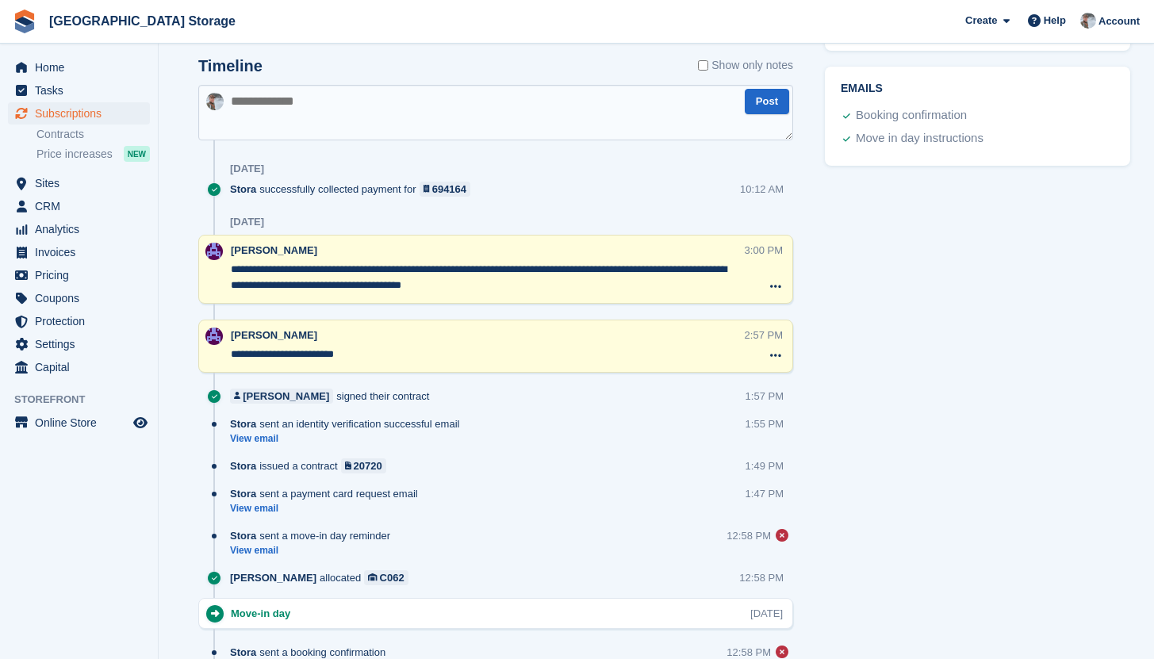
scroll to position [807, 0]
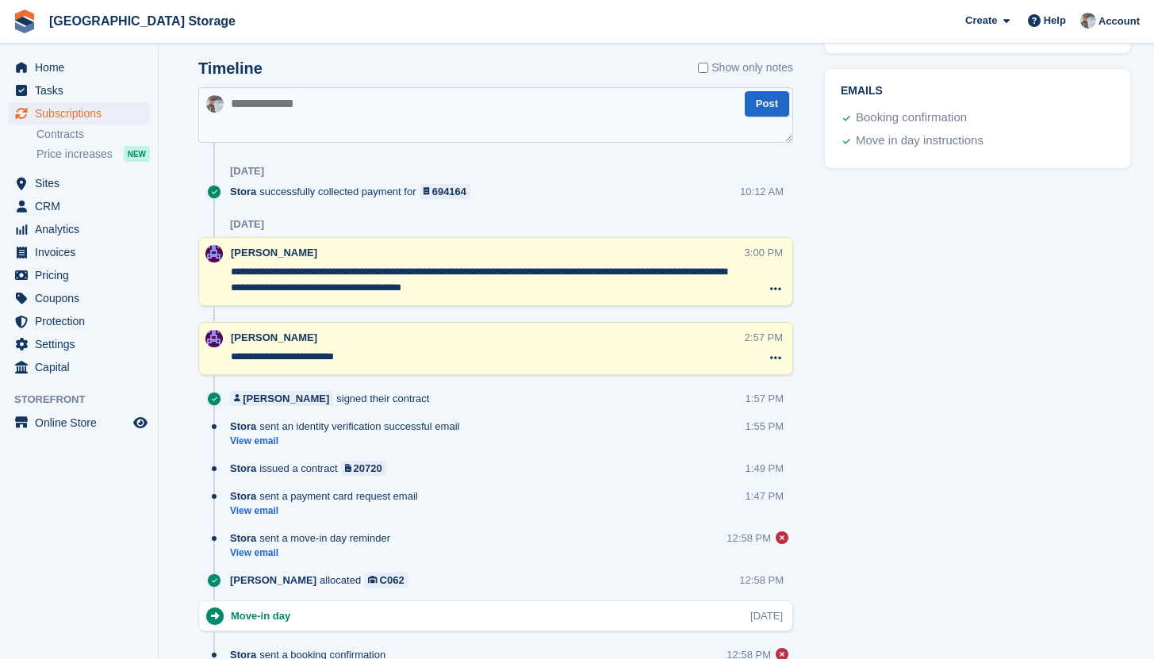
click at [343, 123] on textarea at bounding box center [495, 115] width 595 height 56
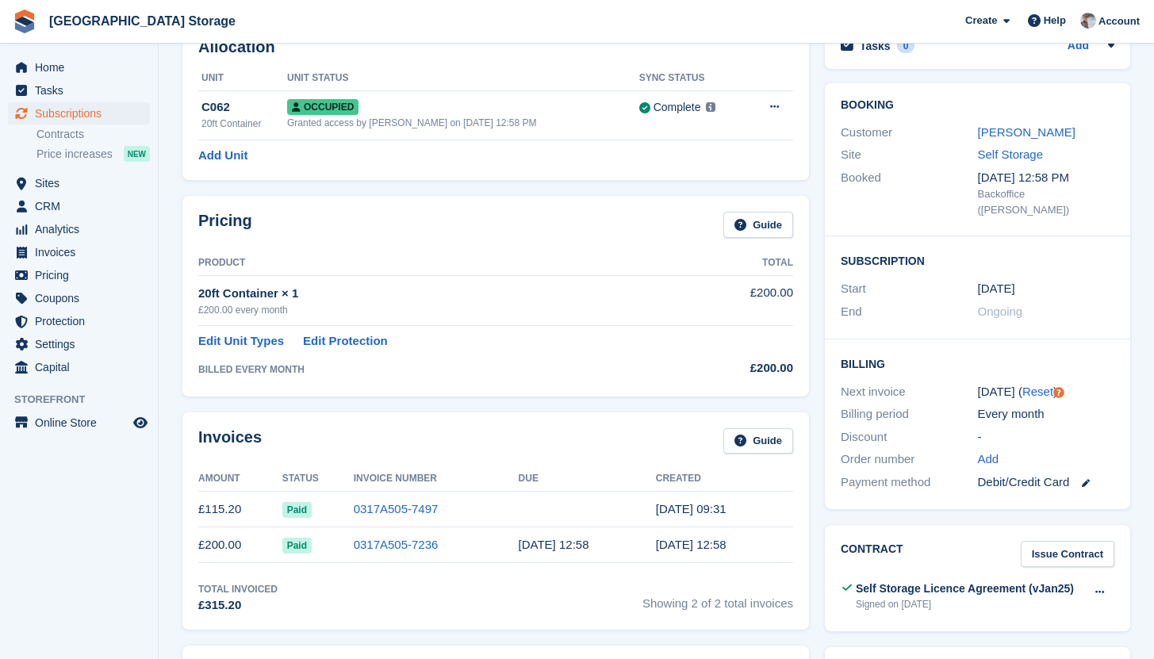
scroll to position [96, 0]
click at [1030, 125] on link "[PERSON_NAME]" at bounding box center [1027, 131] width 98 height 13
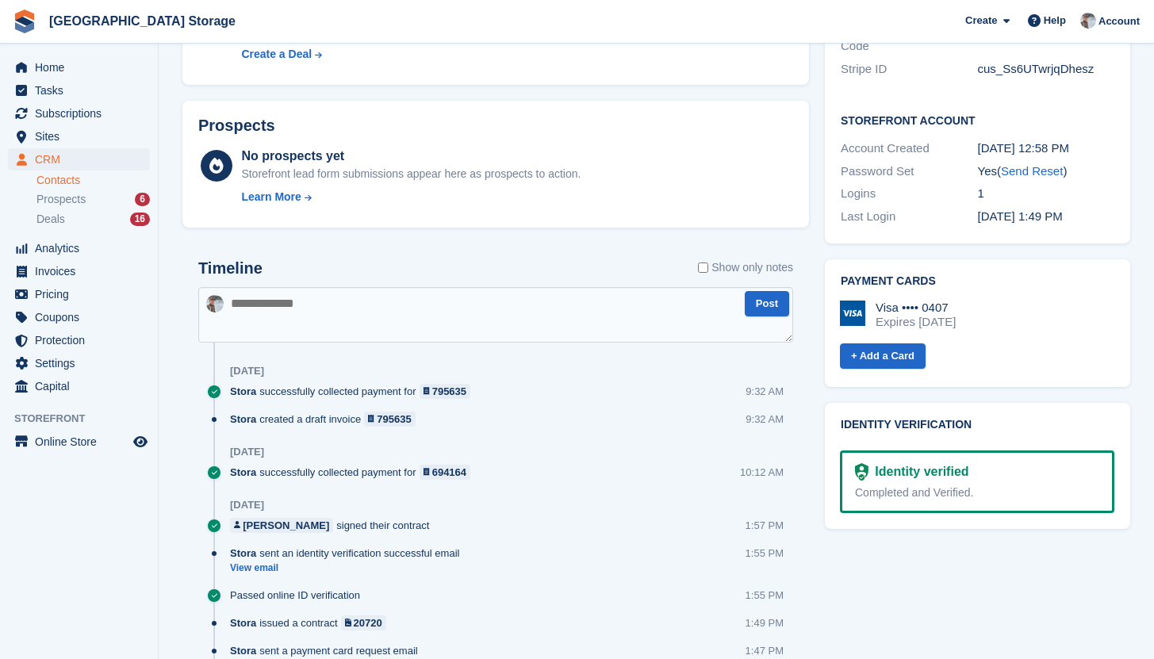
scroll to position [696, 0]
click at [354, 324] on textarea at bounding box center [495, 316] width 595 height 56
type textarea "**********"
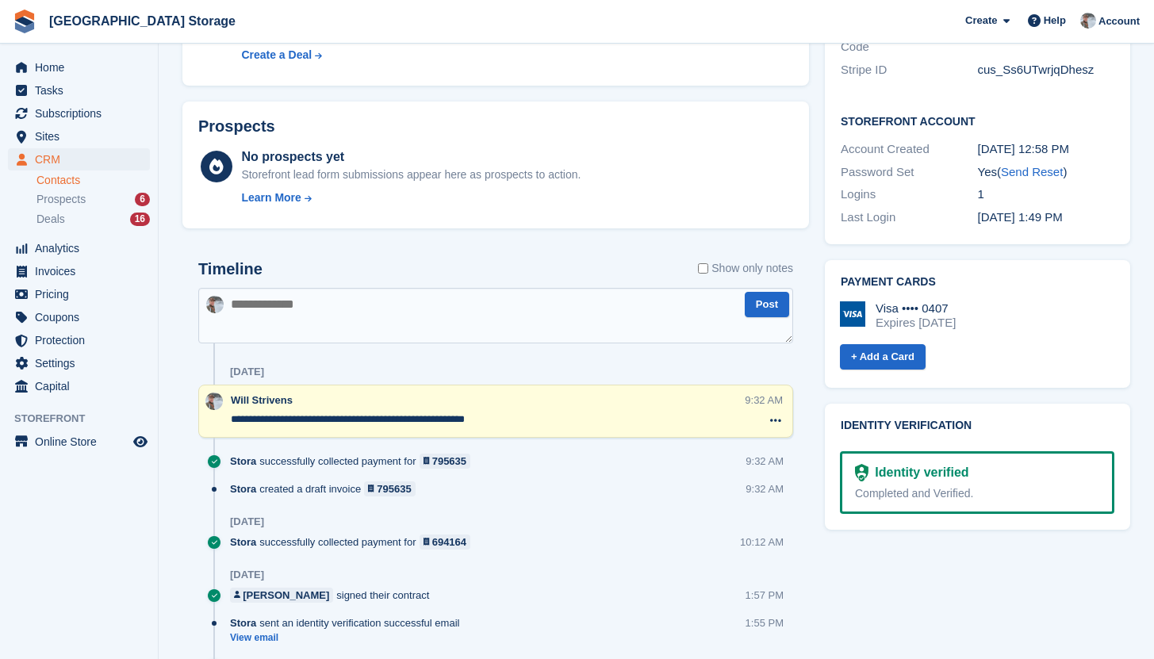
click at [477, 422] on textarea "**********" at bounding box center [487, 420] width 512 height 16
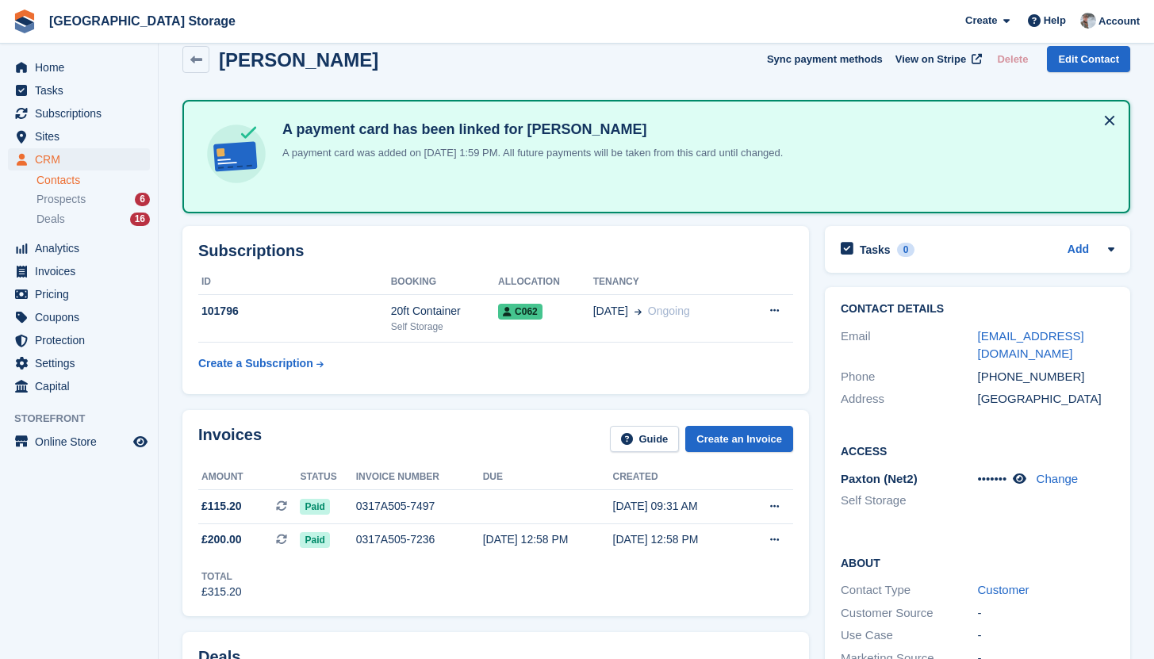
scroll to position [0, 0]
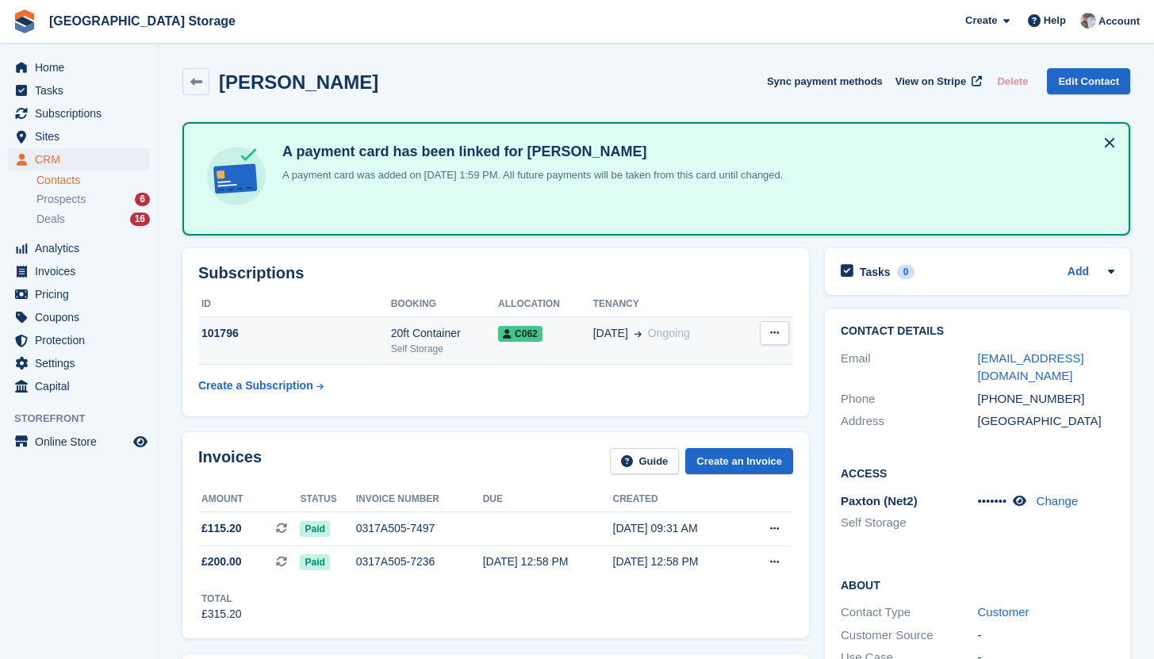
click at [467, 347] on div "Self Storage" at bounding box center [444, 349] width 107 height 14
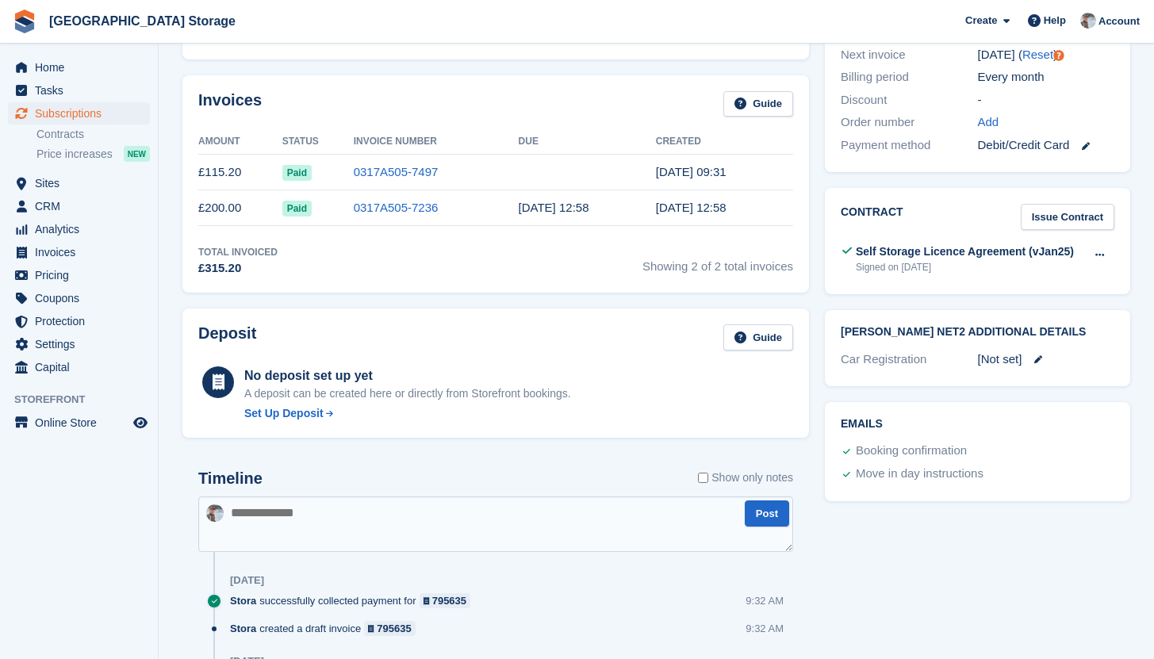
scroll to position [651, 0]
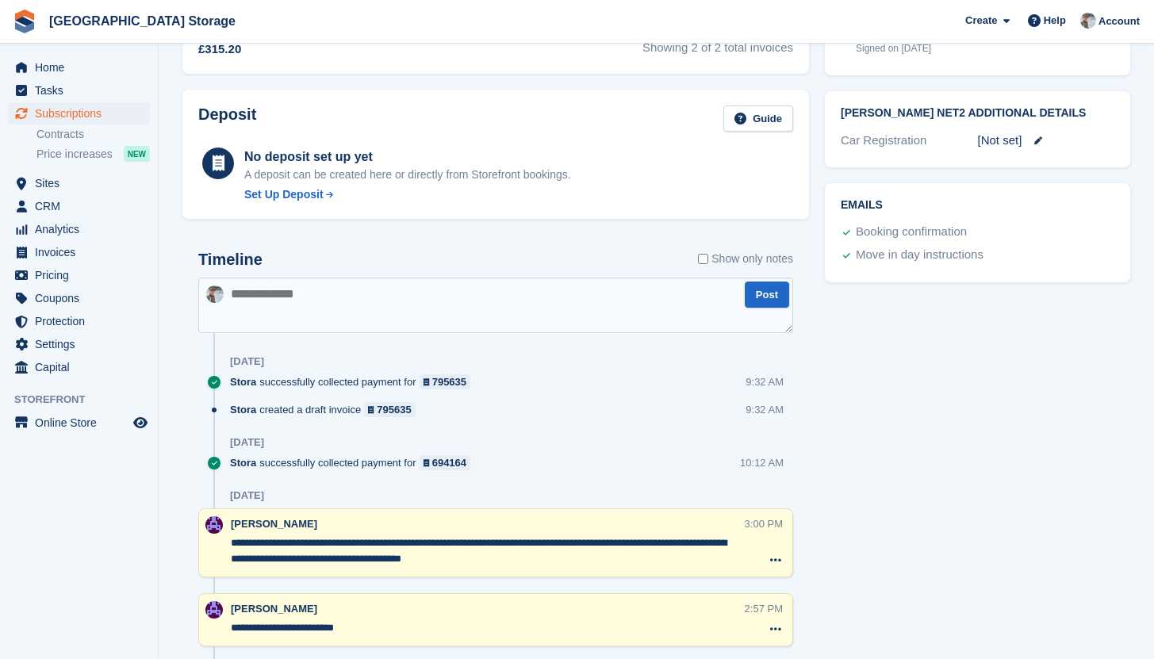
click at [317, 312] on textarea at bounding box center [495, 306] width 595 height 56
paste textarea "**********"
type textarea "**********"
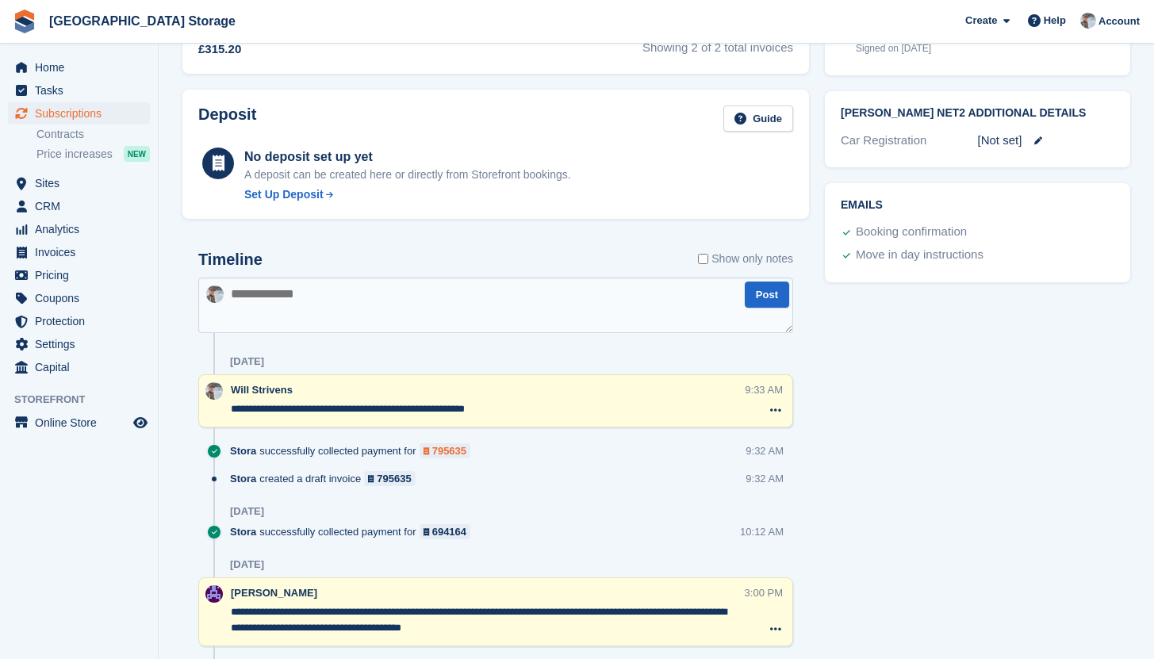
click at [464, 455] on div "795635" at bounding box center [449, 450] width 34 height 15
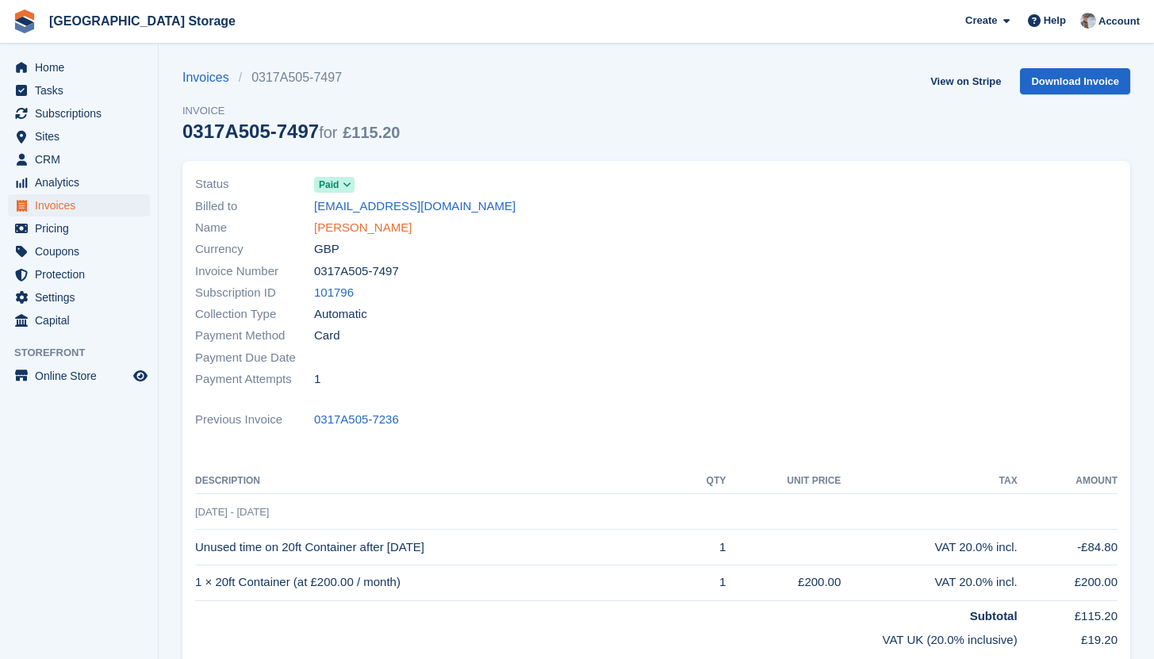
click at [337, 227] on link "[PERSON_NAME]" at bounding box center [363, 228] width 98 height 18
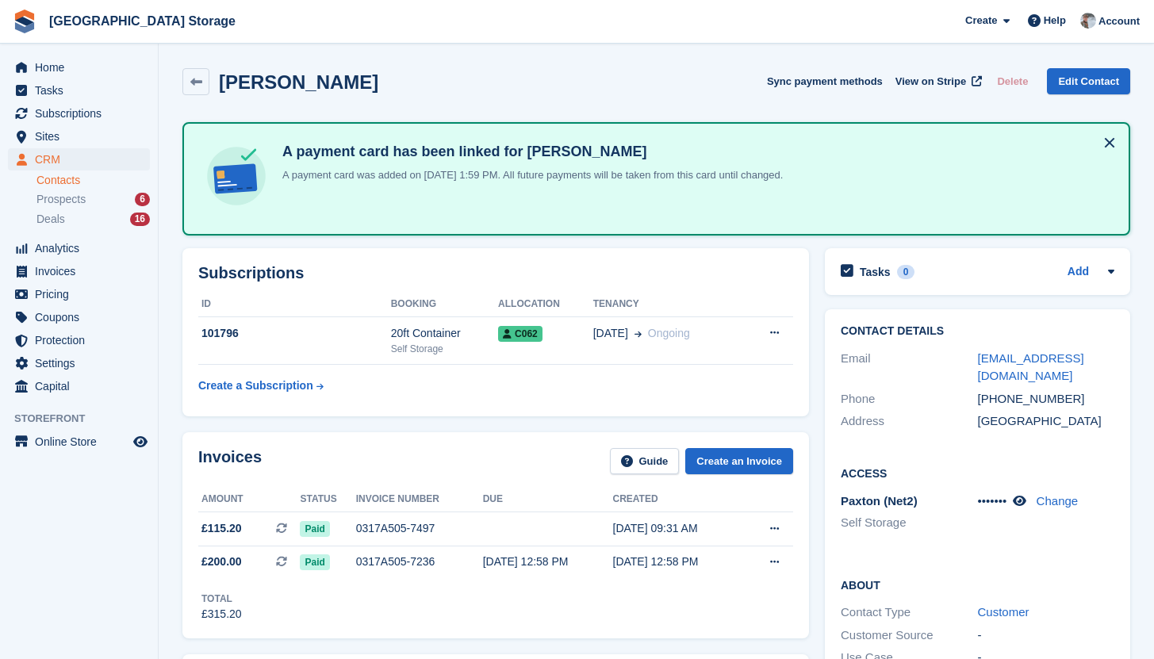
click at [1110, 145] on button at bounding box center [1109, 142] width 25 height 25
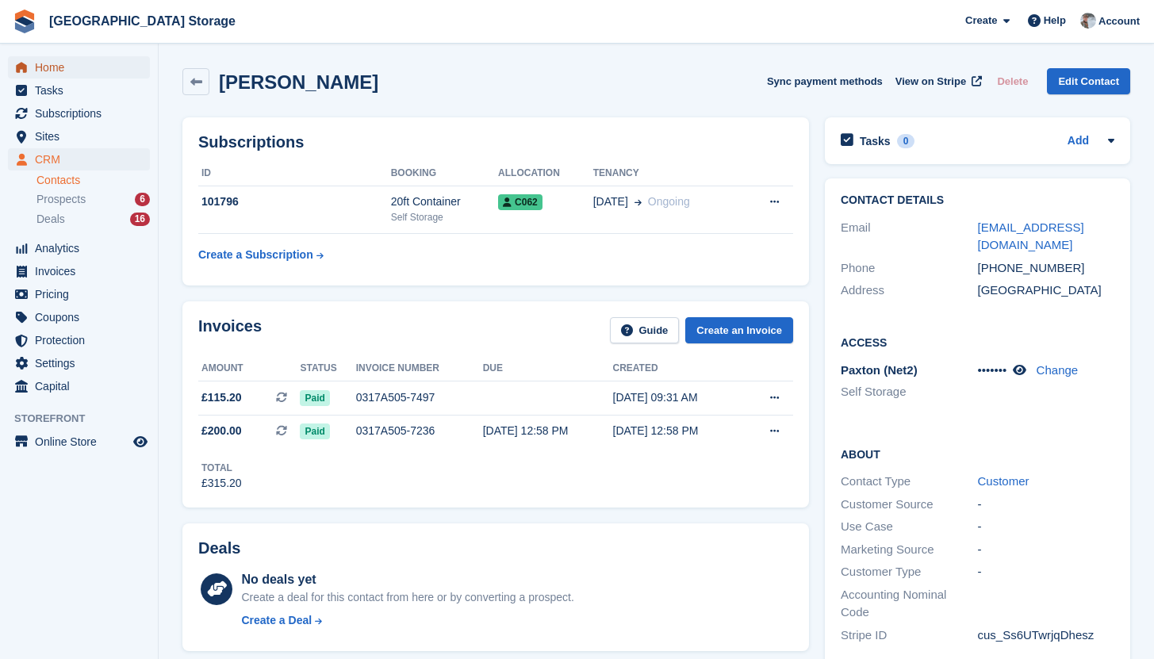
click at [65, 70] on span "Home" at bounding box center [82, 67] width 95 height 22
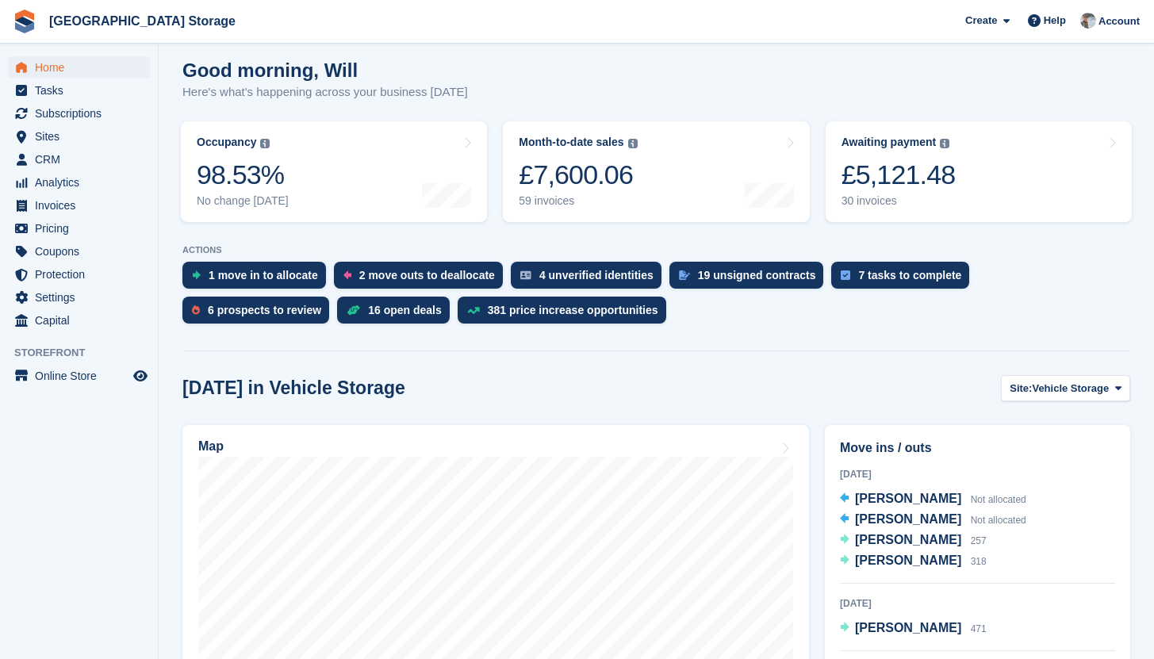
scroll to position [167, 0]
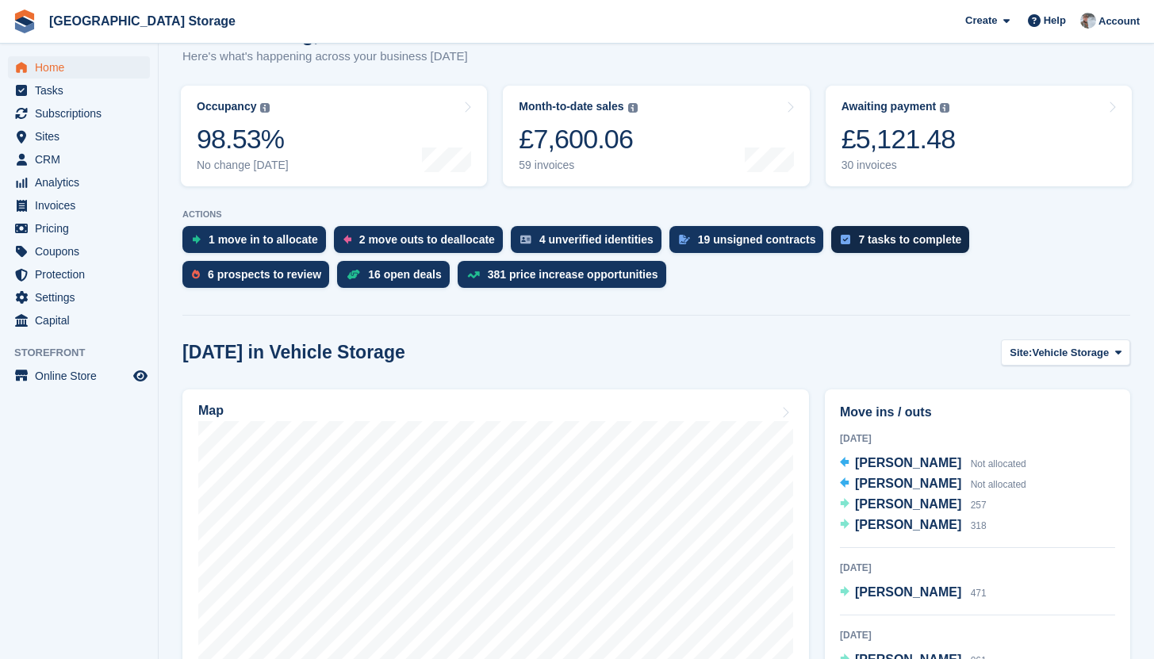
click at [904, 238] on div "7 tasks to complete" at bounding box center [909, 239] width 103 height 13
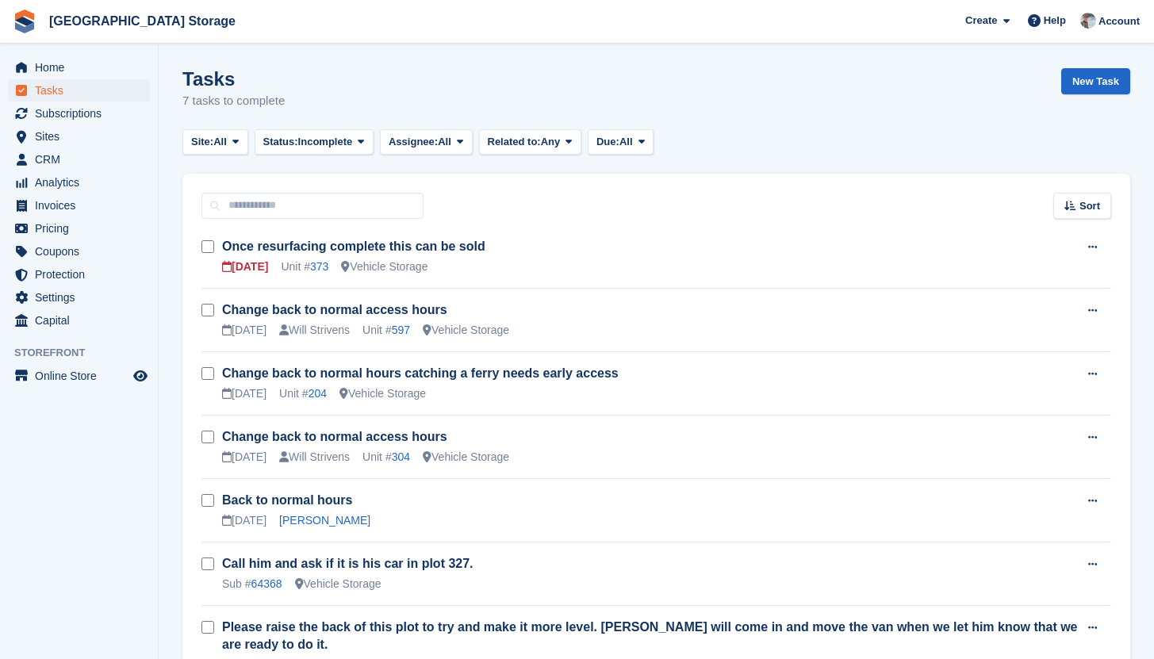
scroll to position [99, 0]
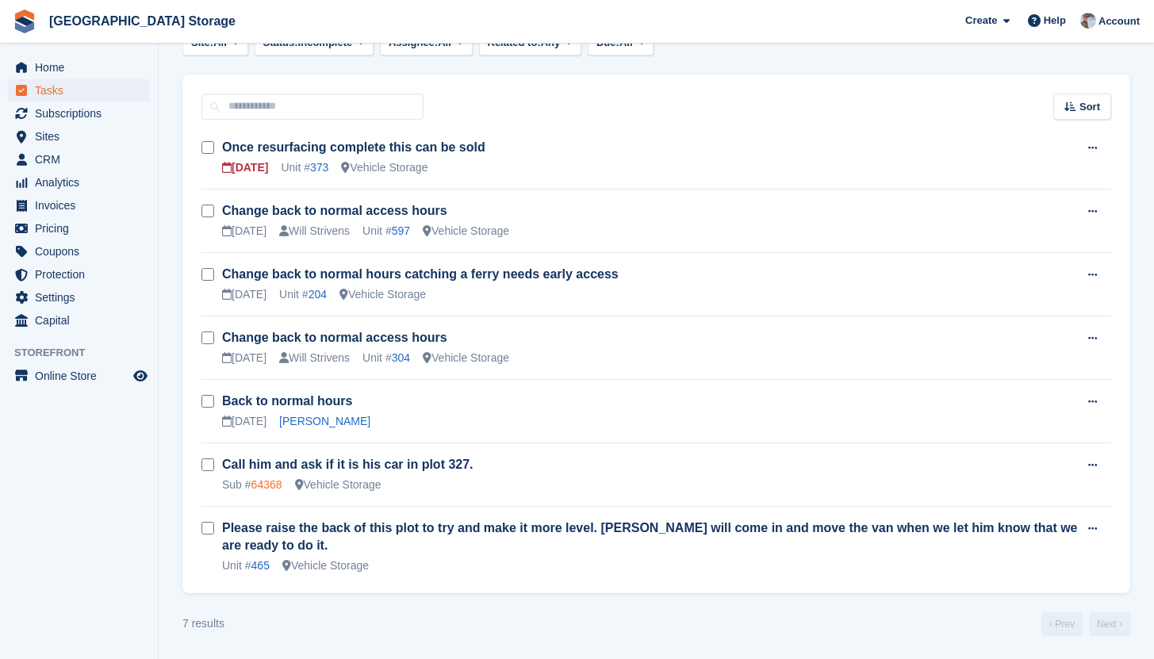
click at [278, 487] on link "64368" at bounding box center [266, 484] width 31 height 13
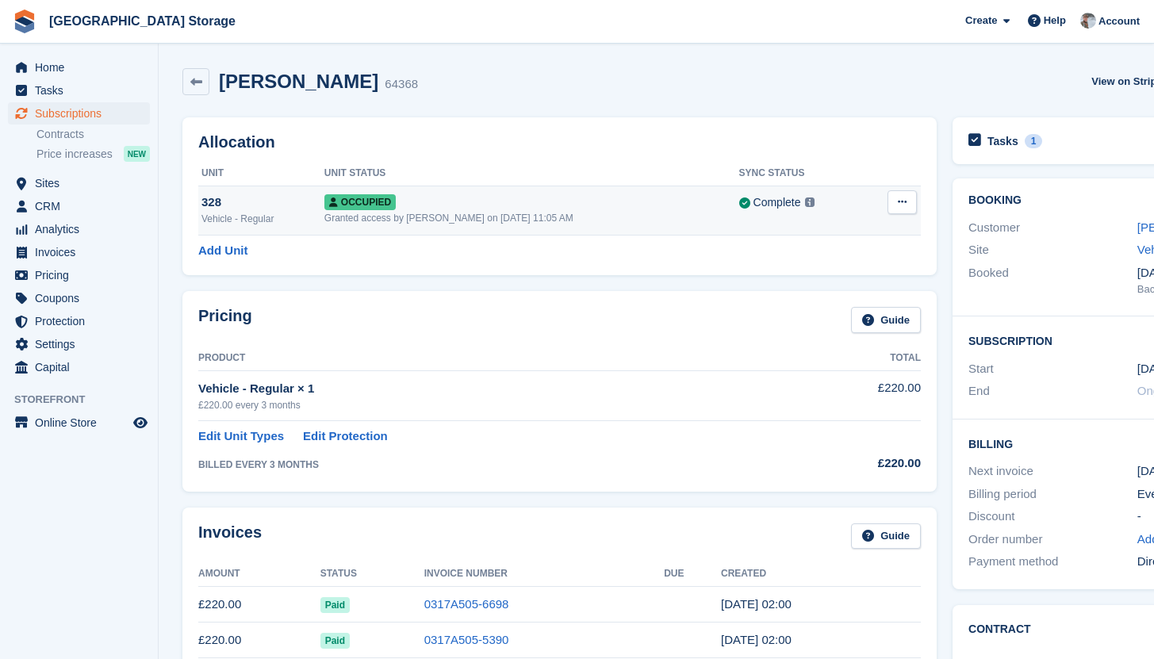
click at [470, 213] on div "Granted access by [PERSON_NAME] on [DATE] 11:05 AM" at bounding box center [531, 218] width 415 height 14
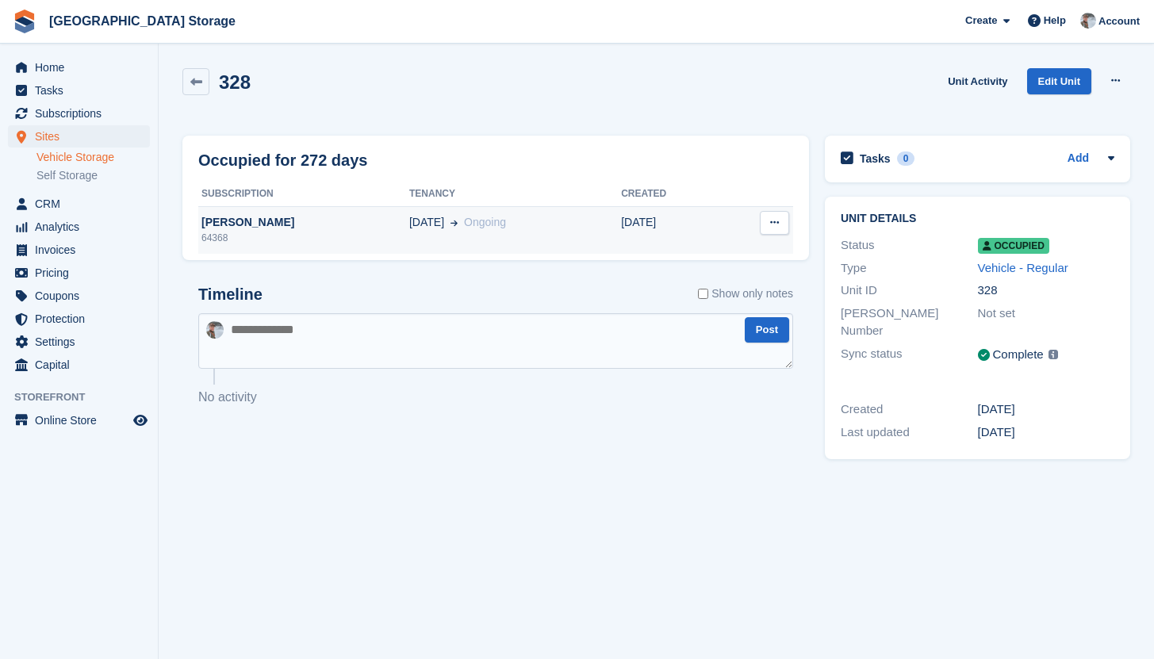
click at [473, 220] on span "Ongoing" at bounding box center [485, 222] width 42 height 13
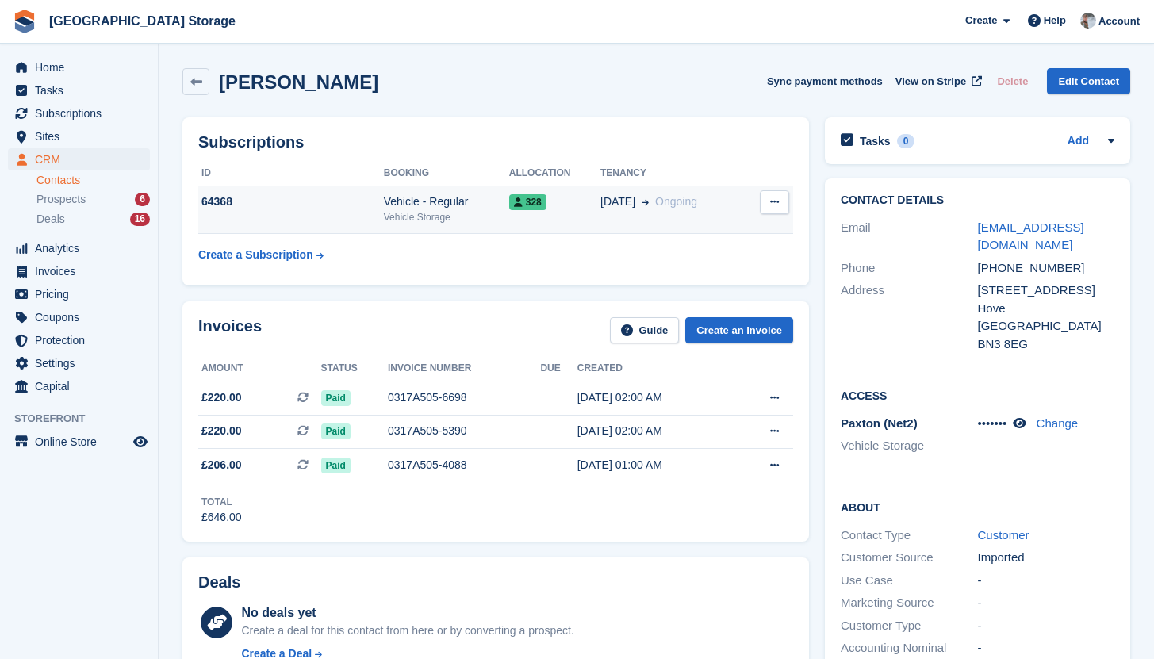
click at [366, 199] on div "64368" at bounding box center [291, 202] width 186 height 17
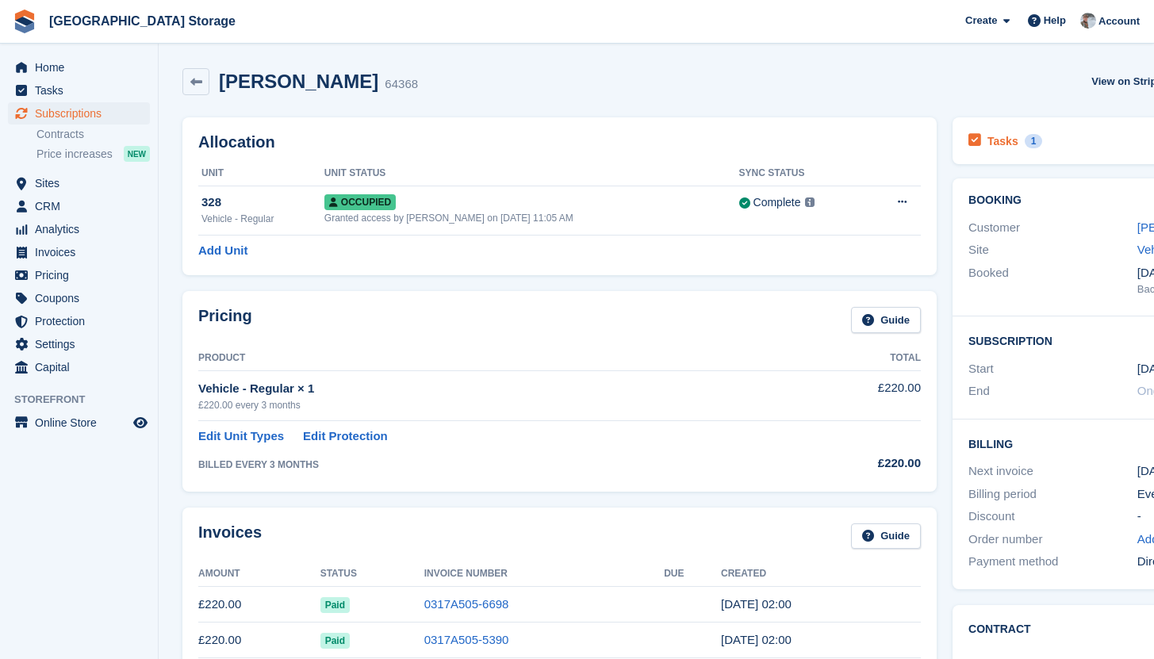
click at [1025, 145] on div "1" at bounding box center [1034, 141] width 18 height 14
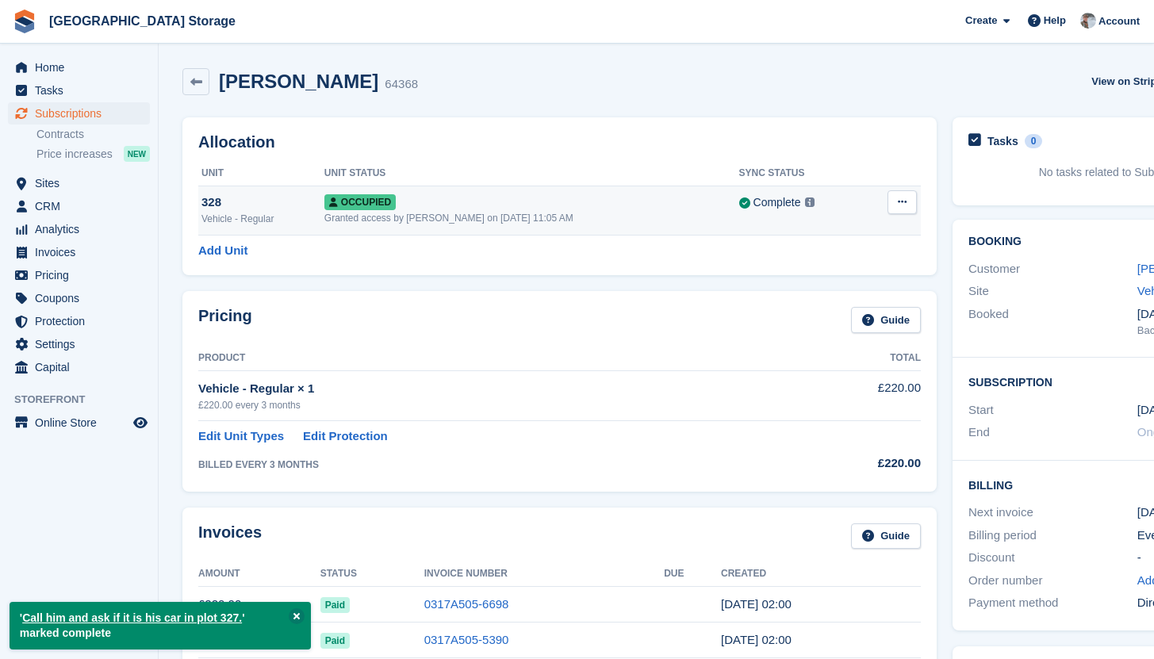
click at [436, 224] on div "Granted access by [PERSON_NAME] on [DATE] 11:05 AM" at bounding box center [531, 218] width 415 height 14
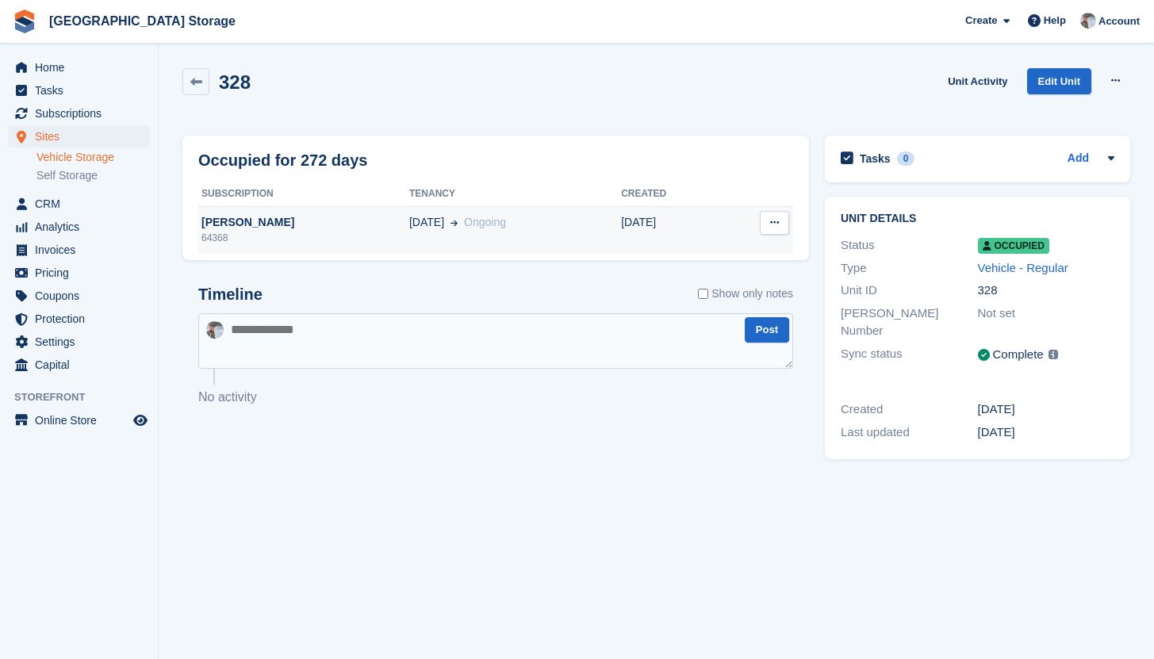
click at [464, 220] on span "Ongoing" at bounding box center [485, 222] width 42 height 13
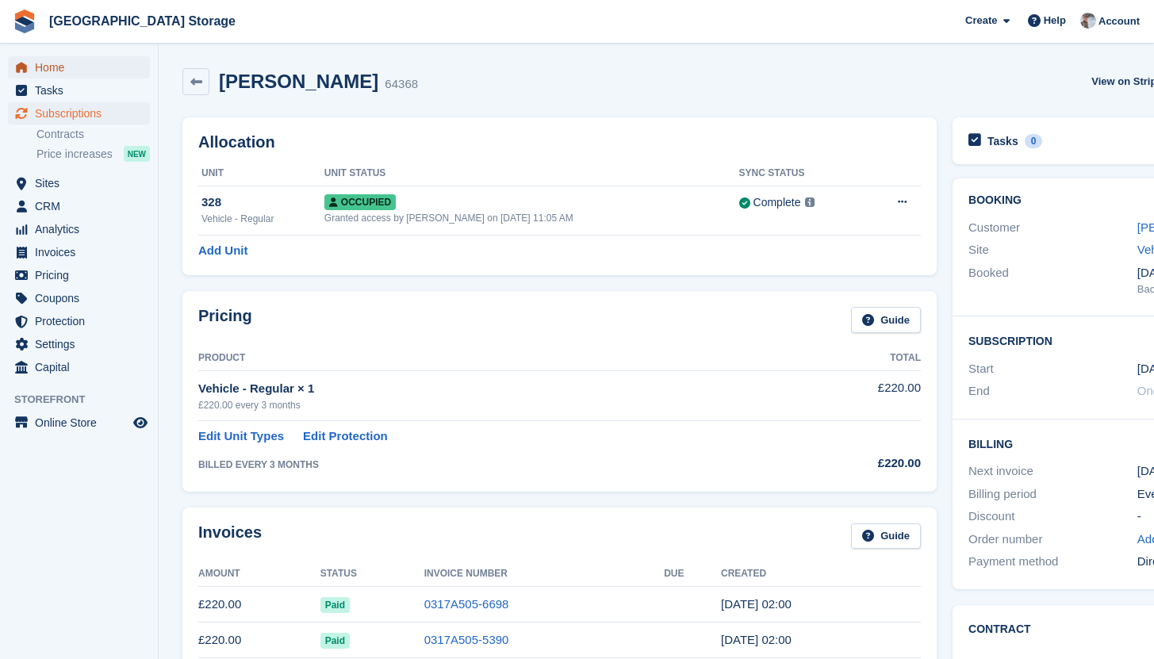
click at [67, 65] on span "Home" at bounding box center [82, 67] width 95 height 22
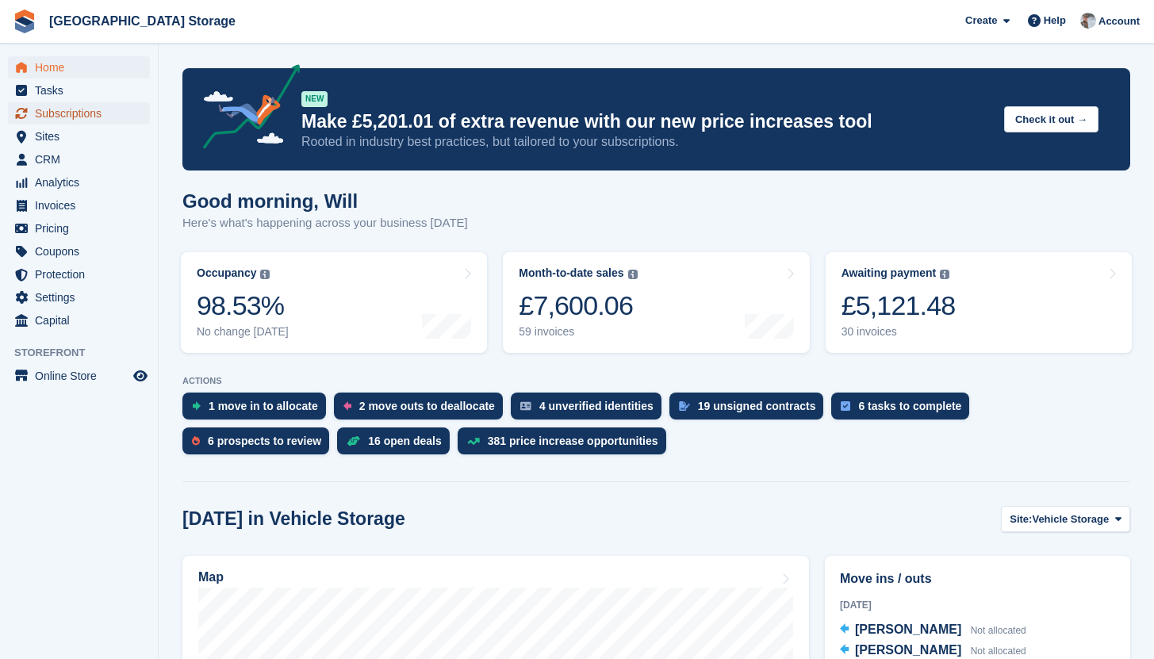
click at [53, 113] on span "Subscriptions" at bounding box center [82, 113] width 95 height 22
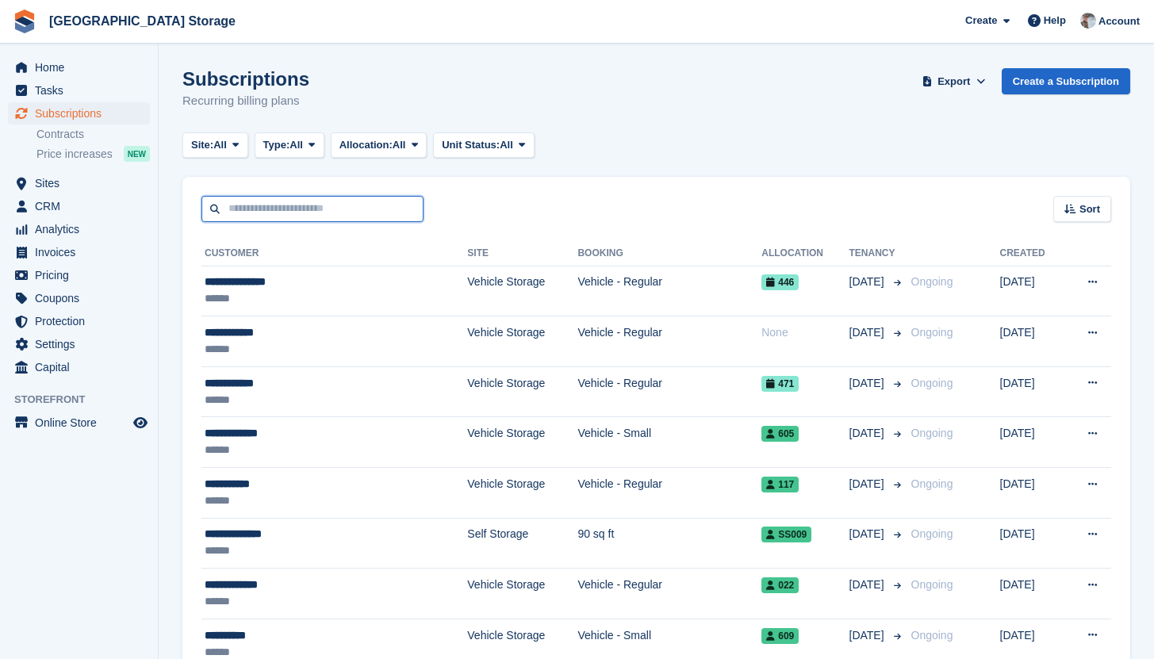
click at [268, 218] on input "text" at bounding box center [312, 209] width 222 height 26
type input "*******"
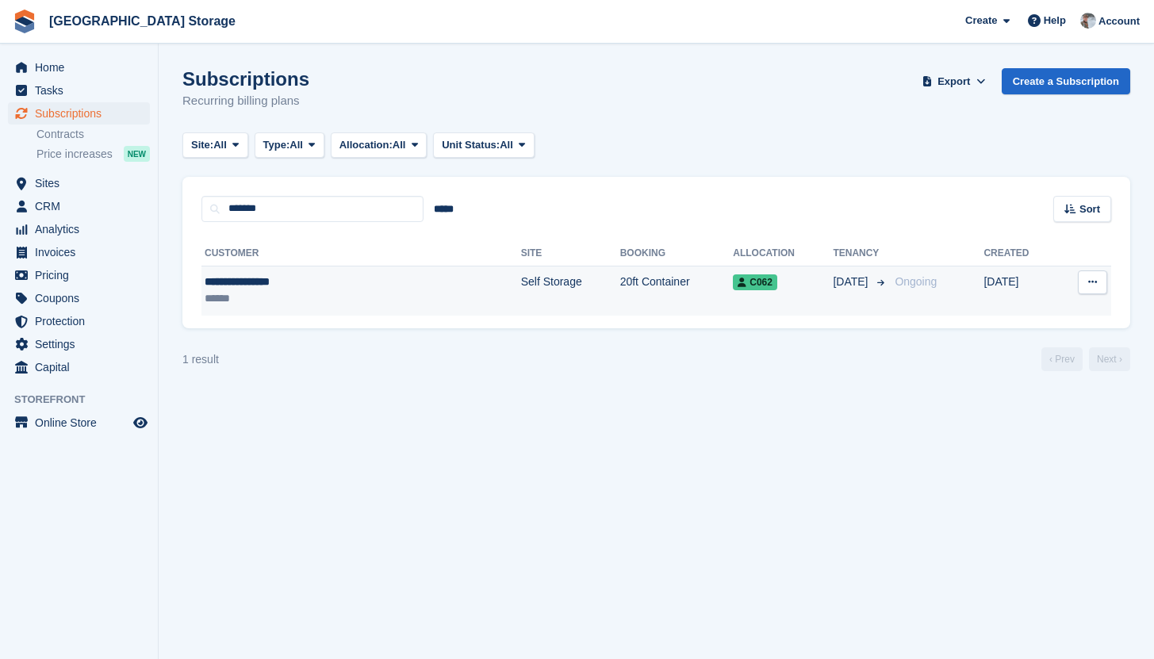
click at [264, 297] on div "******" at bounding box center [302, 298] width 194 height 17
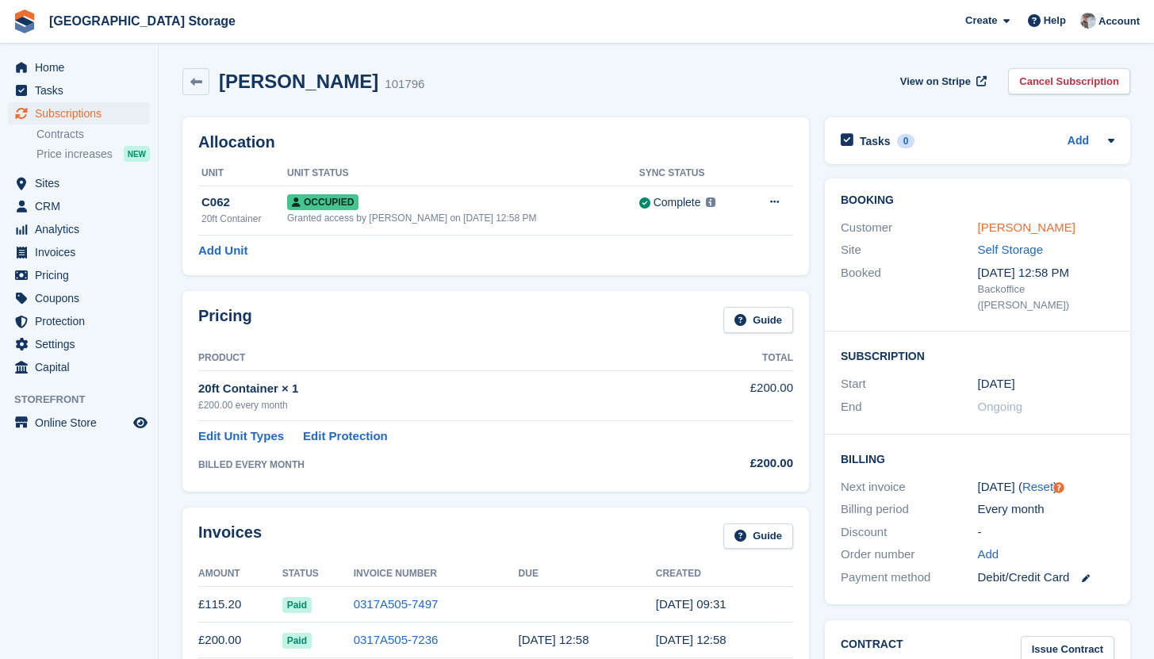
click at [1029, 229] on link "[PERSON_NAME]" at bounding box center [1027, 226] width 98 height 13
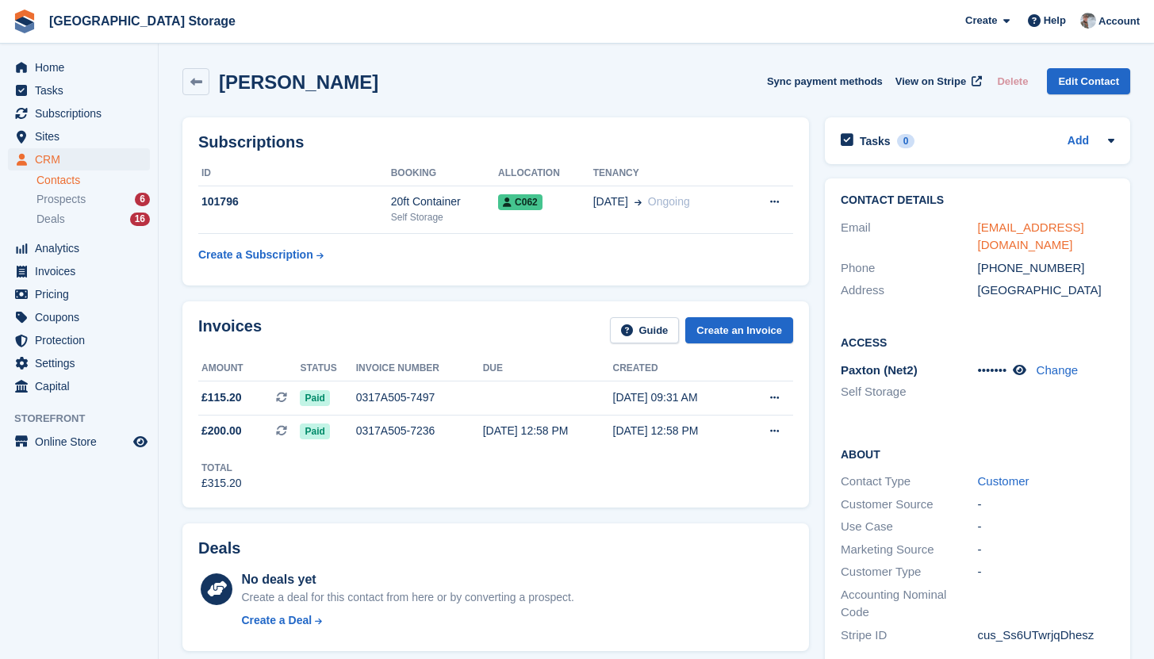
click at [1042, 229] on link "[EMAIL_ADDRESS][DOMAIN_NAME]" at bounding box center [1031, 236] width 106 height 32
click at [928, 86] on span "View on Stripe" at bounding box center [930, 82] width 71 height 16
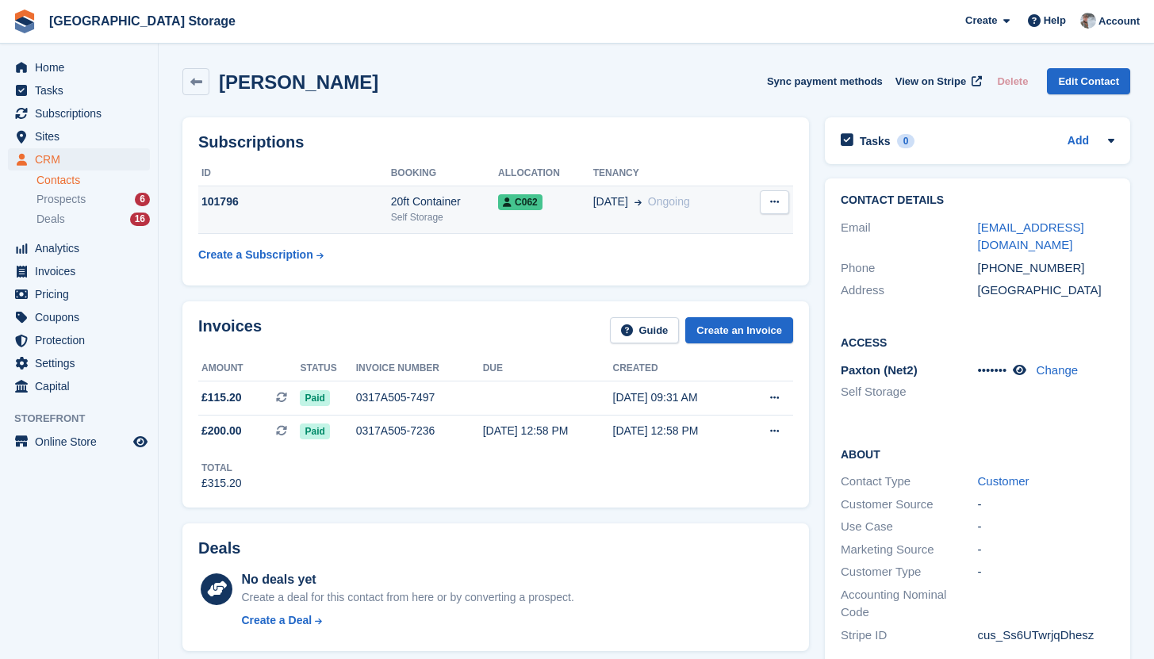
click at [474, 220] on div "Self Storage" at bounding box center [444, 217] width 107 height 14
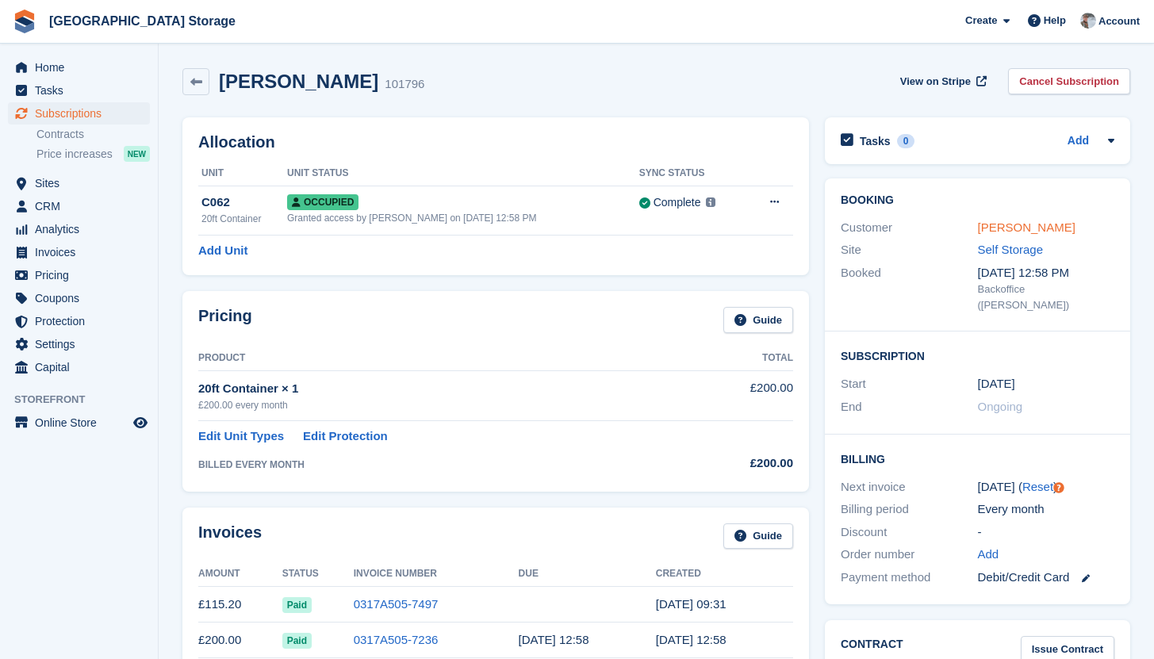
click at [1017, 232] on link "[PERSON_NAME]" at bounding box center [1027, 226] width 98 height 13
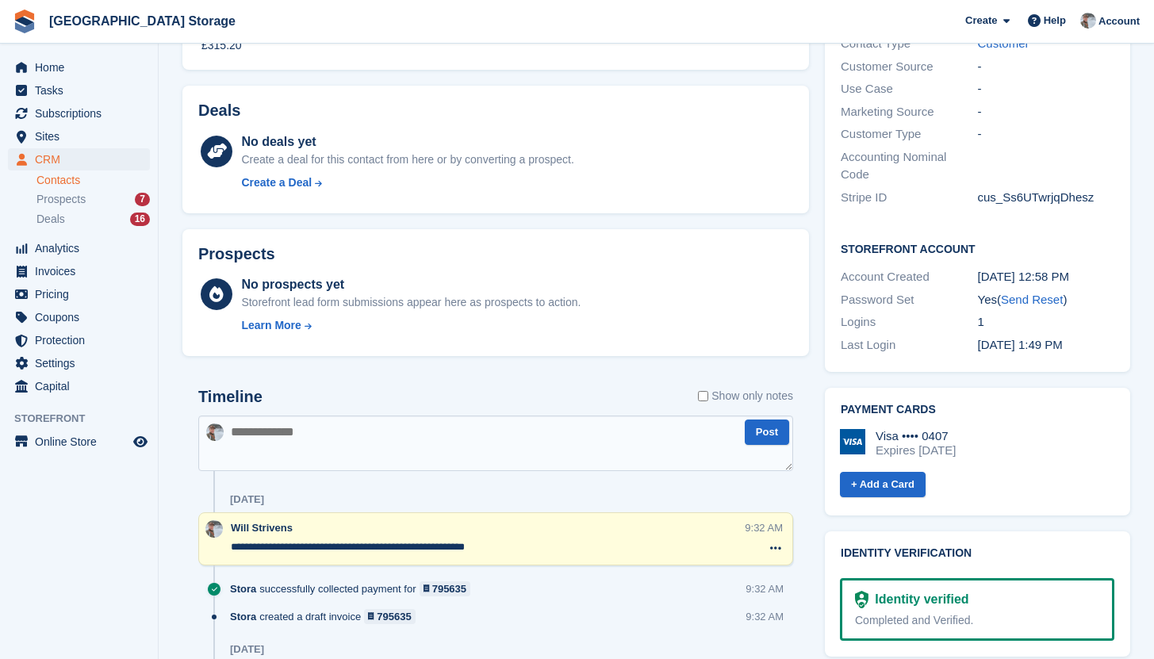
scroll to position [447, 0]
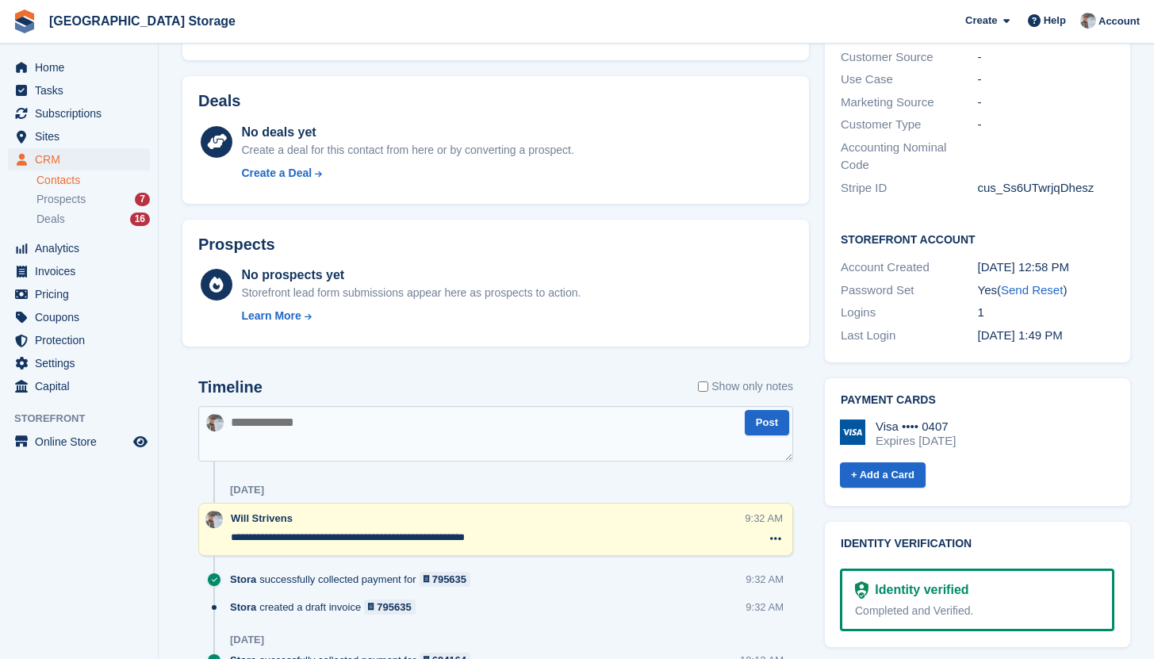
click at [412, 434] on textarea at bounding box center [495, 434] width 595 height 56
paste textarea "**********"
type textarea "**********"
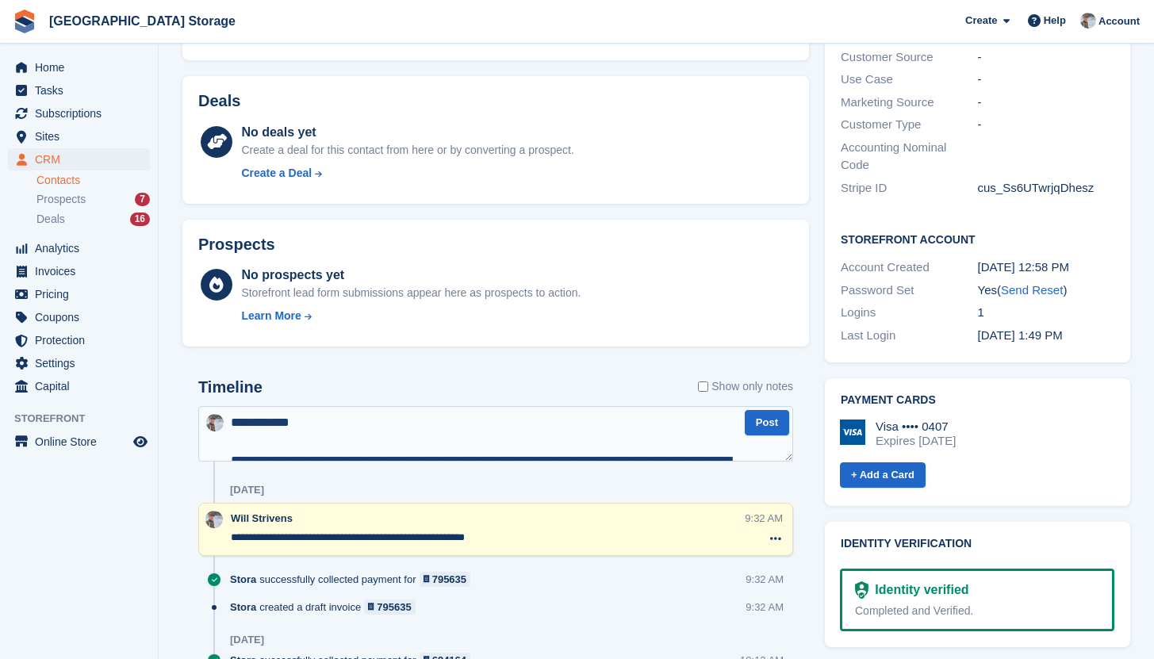
scroll to position [312, 0]
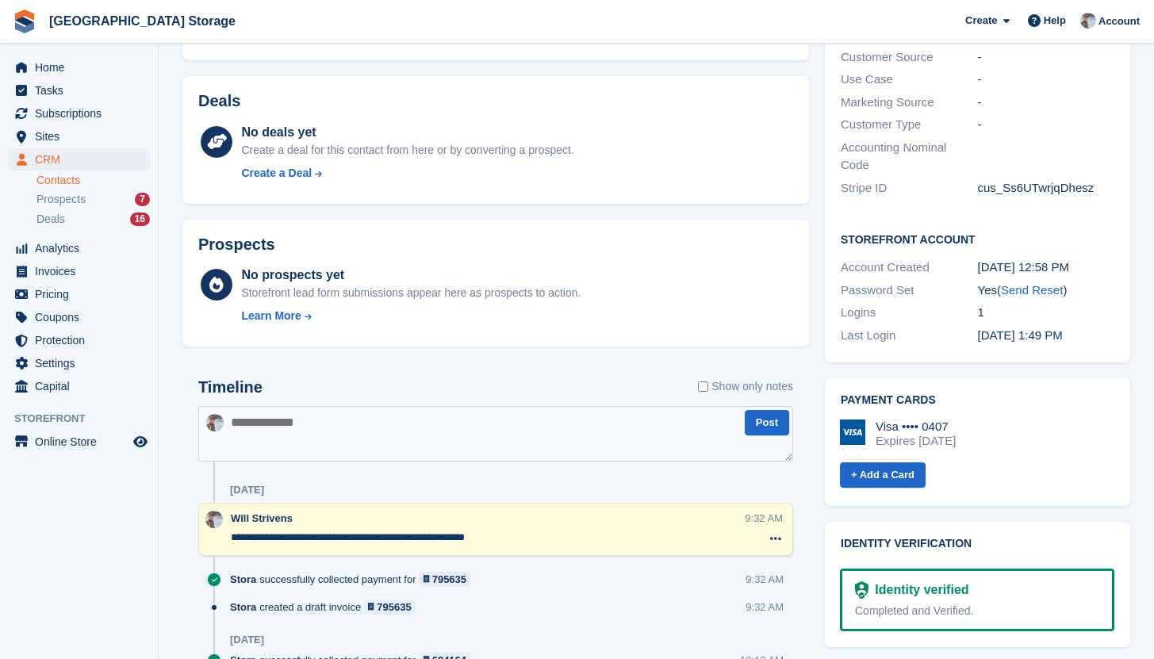
type textarea "*"
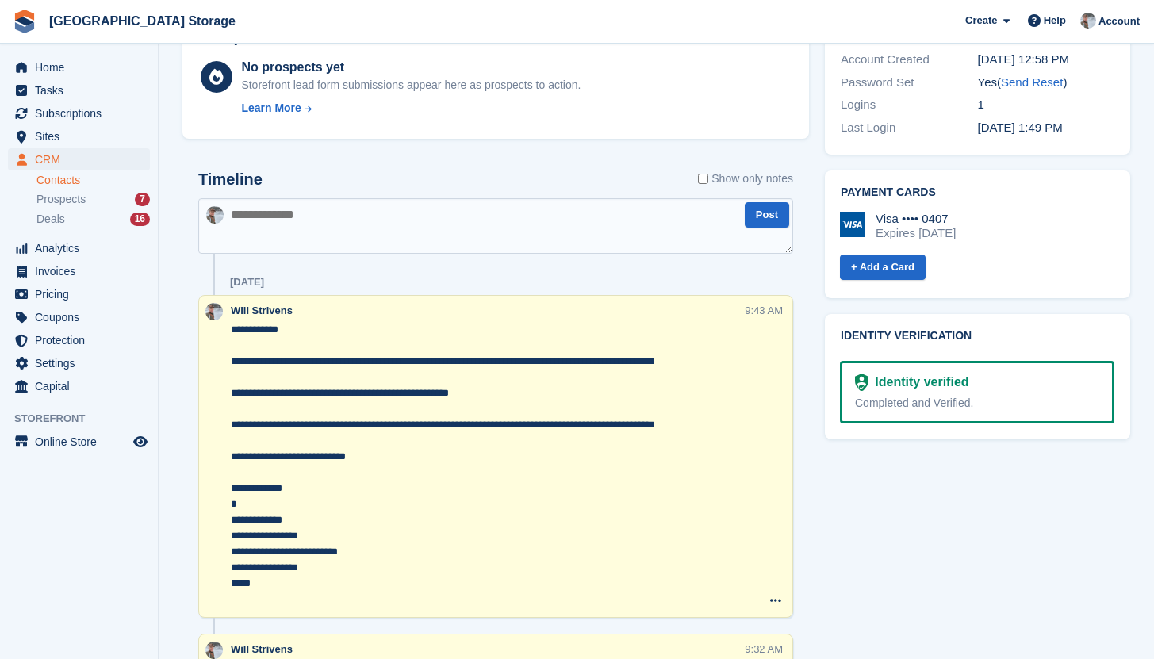
scroll to position [0, 0]
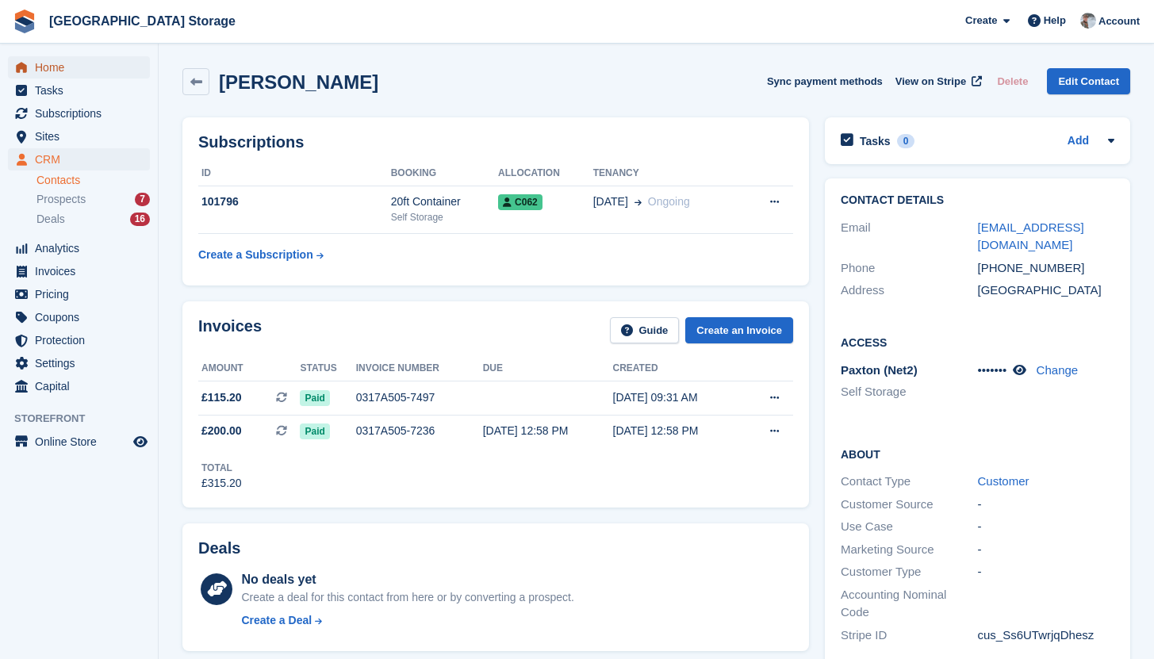
click at [86, 69] on span "Home" at bounding box center [82, 67] width 95 height 22
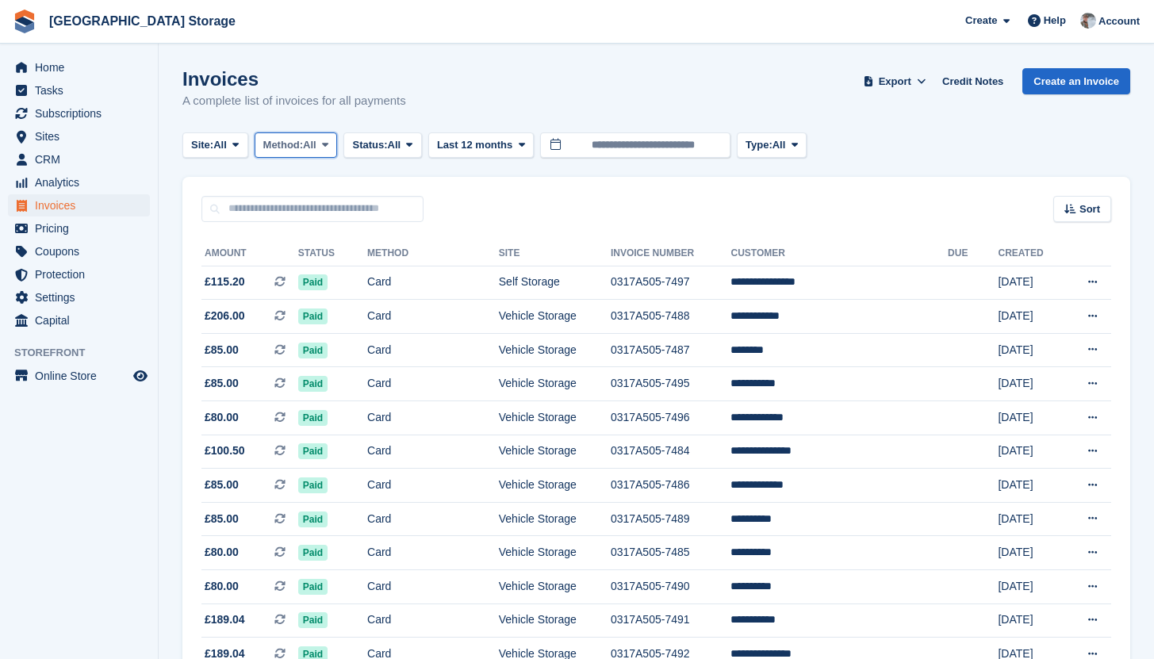
click at [301, 149] on span "Method:" at bounding box center [283, 145] width 40 height 16
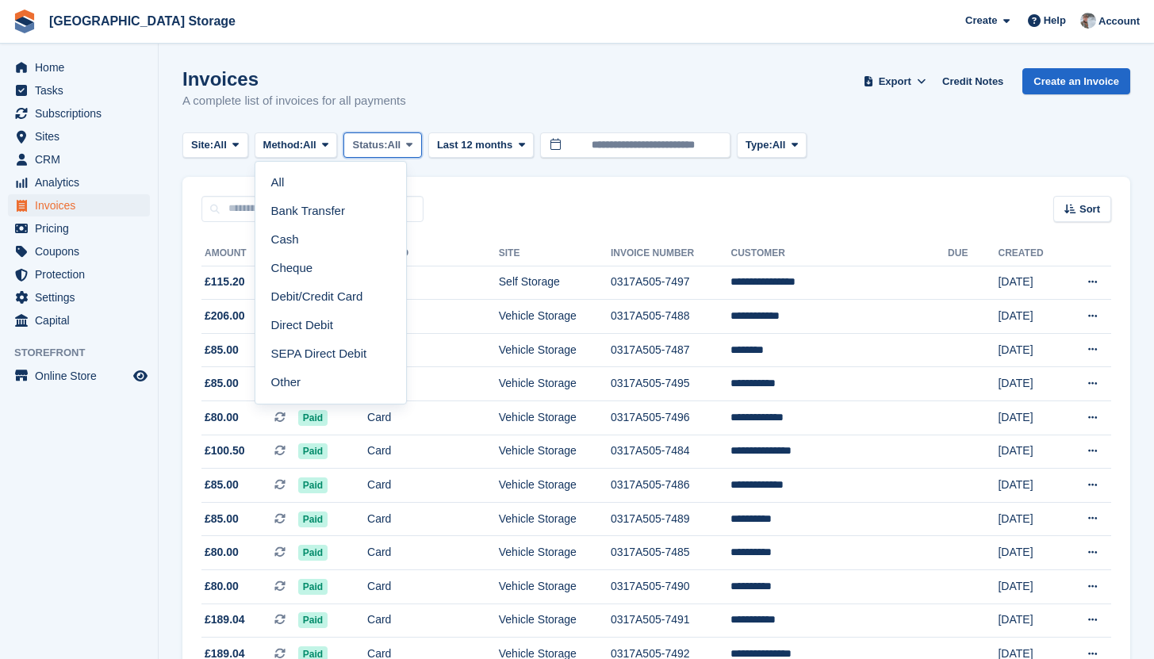
click at [378, 151] on span "Status:" at bounding box center [369, 145] width 35 height 16
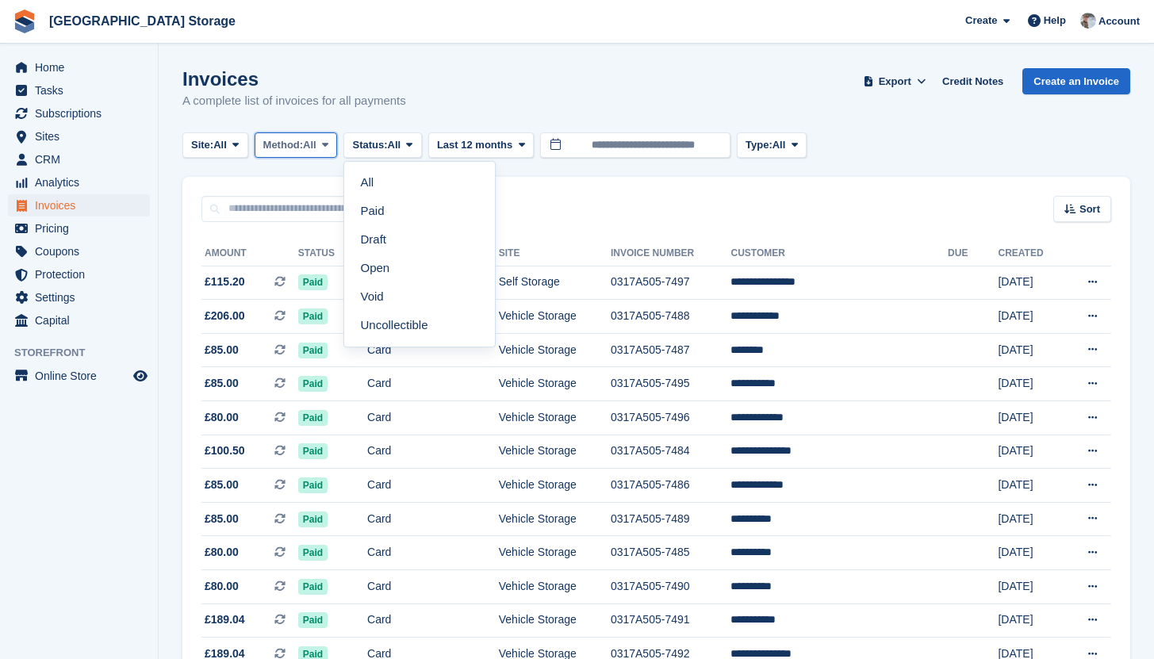
click at [259, 142] on button "Method: All" at bounding box center [296, 145] width 83 height 26
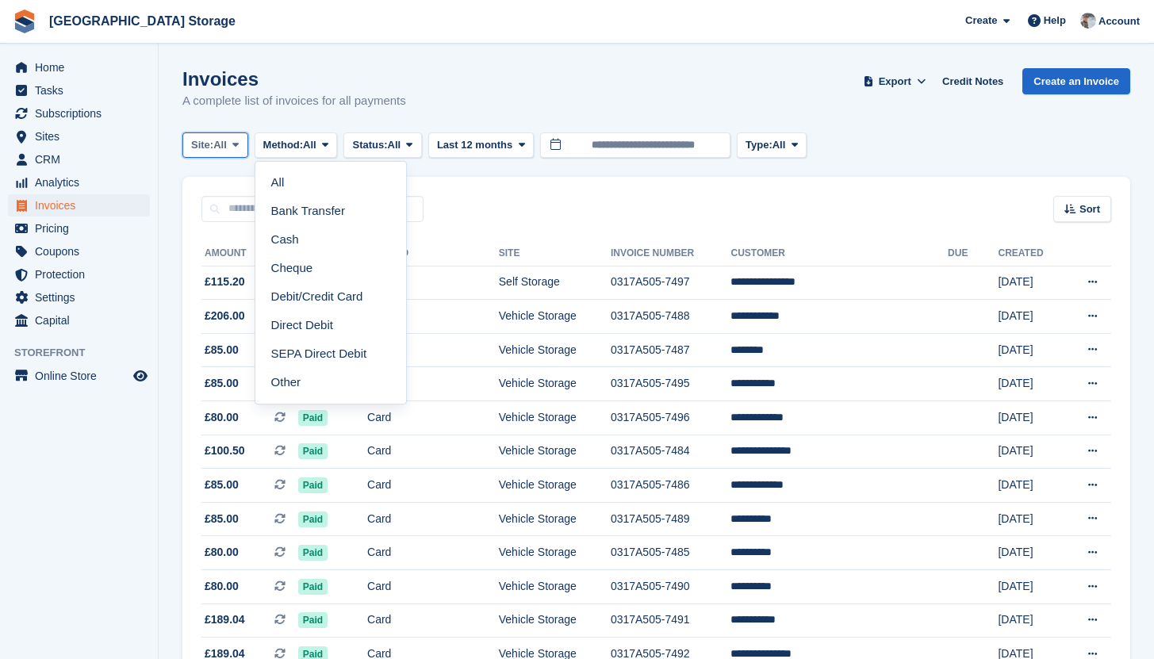
click at [222, 142] on span "All" at bounding box center [219, 145] width 13 height 16
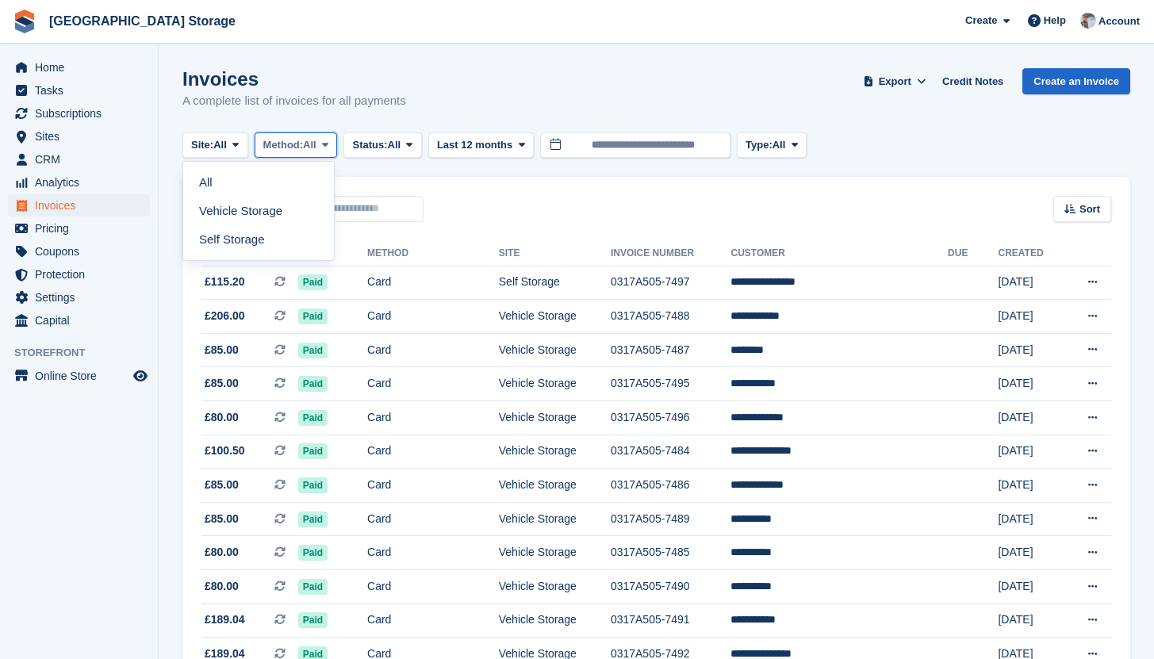
click at [282, 149] on span "Method:" at bounding box center [283, 145] width 40 height 16
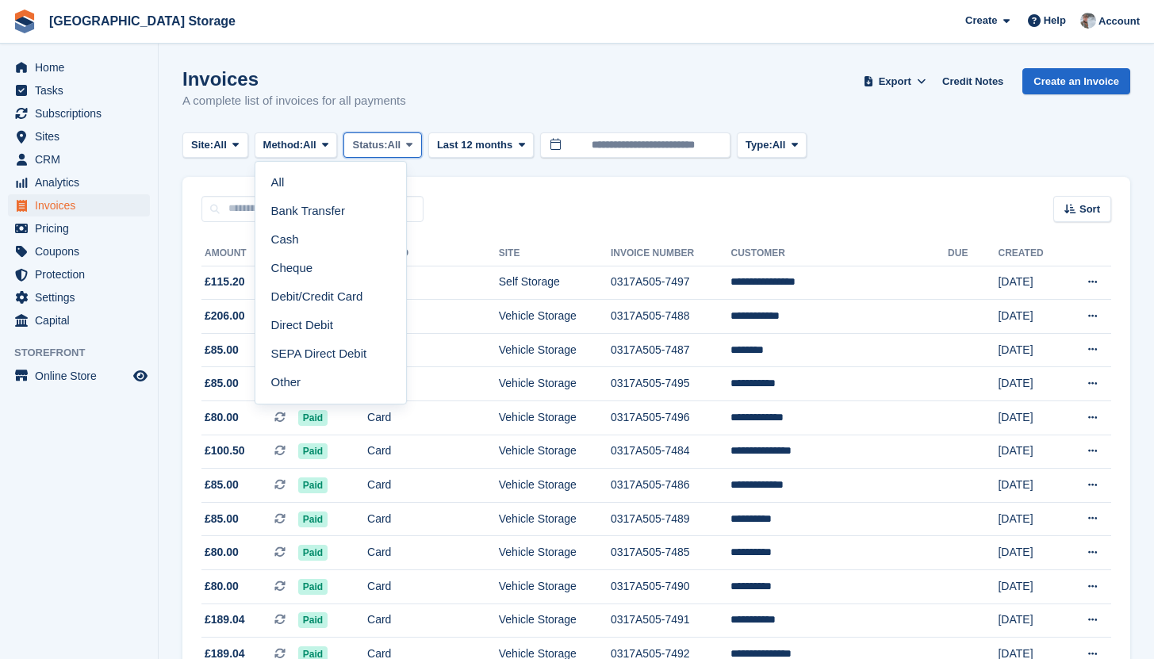
click at [421, 154] on button "Status: All" at bounding box center [382, 145] width 78 height 26
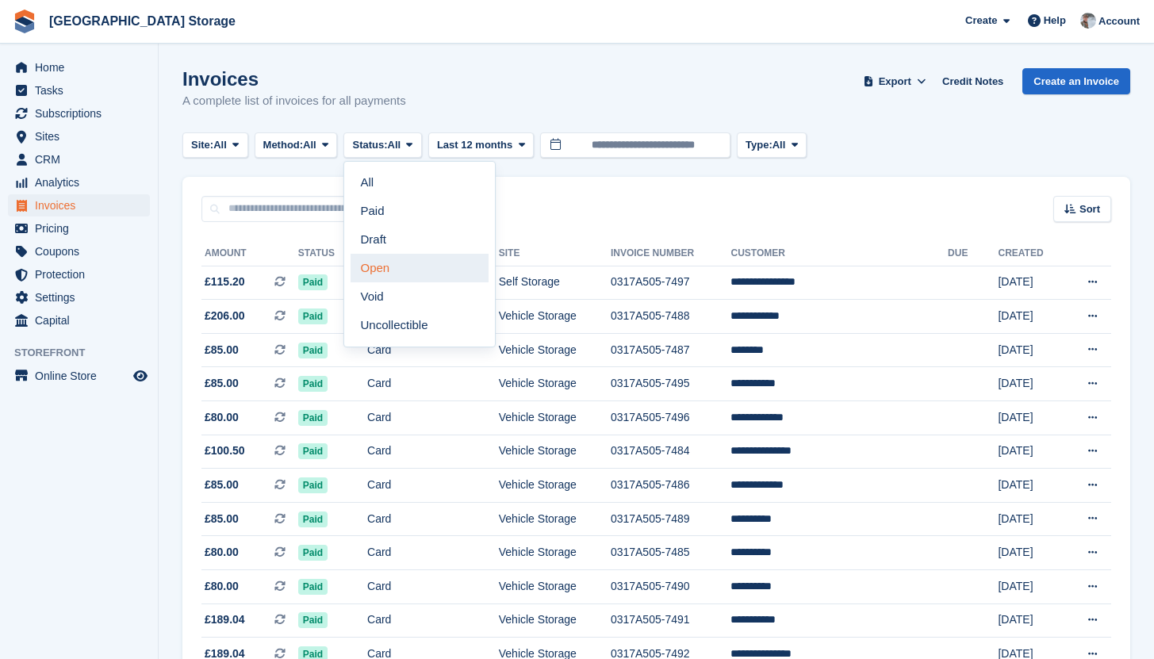
click at [399, 272] on link "Open" at bounding box center [420, 268] width 138 height 29
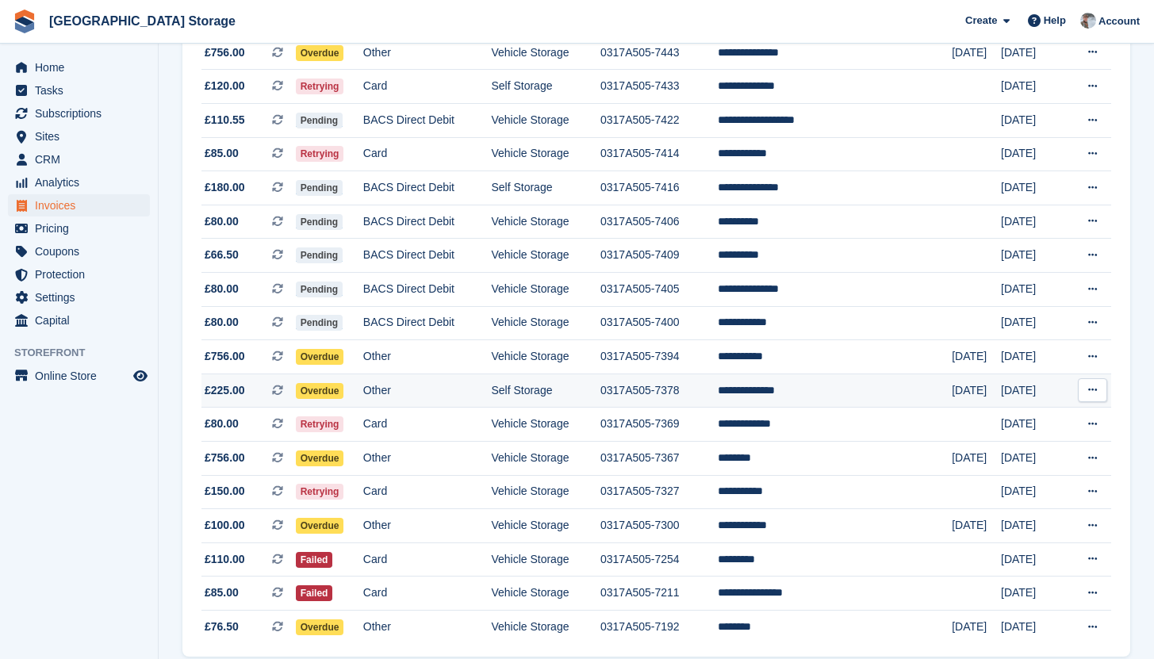
scroll to position [699, 0]
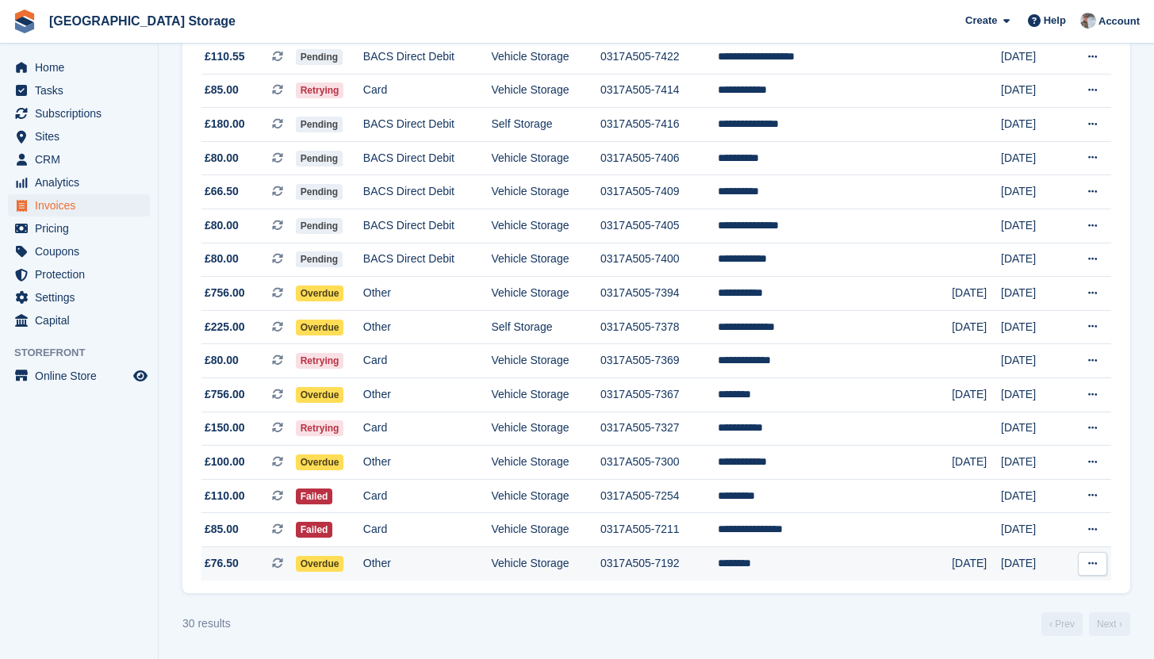
click at [718, 576] on td "0317A505-7192" at bounding box center [658, 562] width 117 height 33
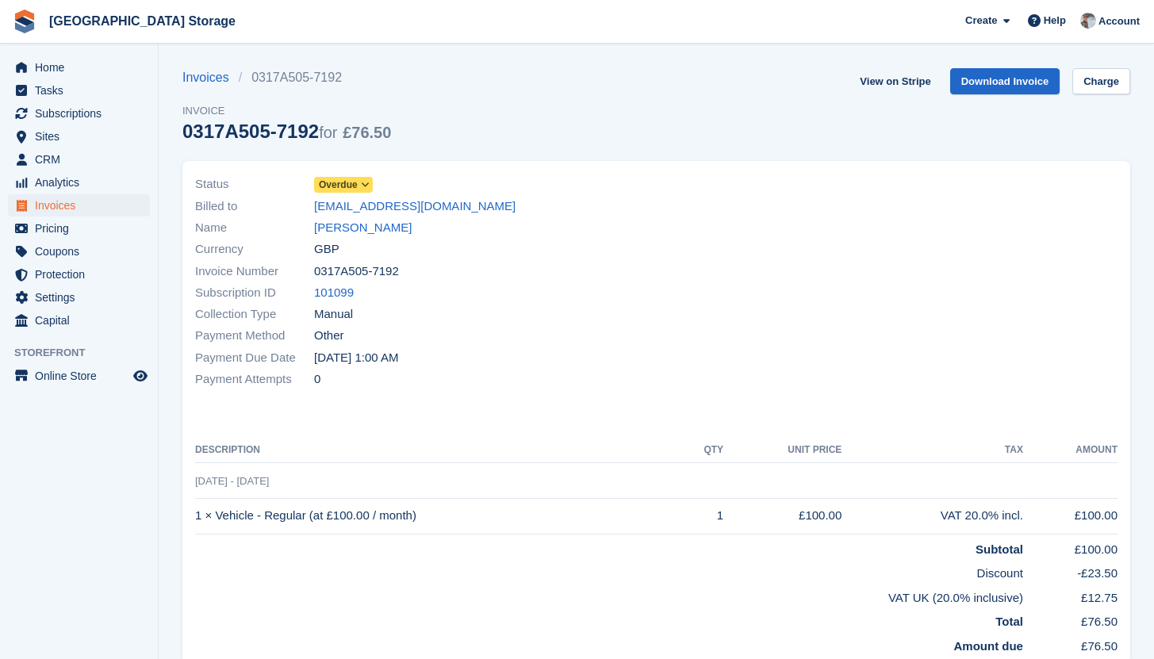
click at [370, 179] on span at bounding box center [365, 184] width 13 height 13
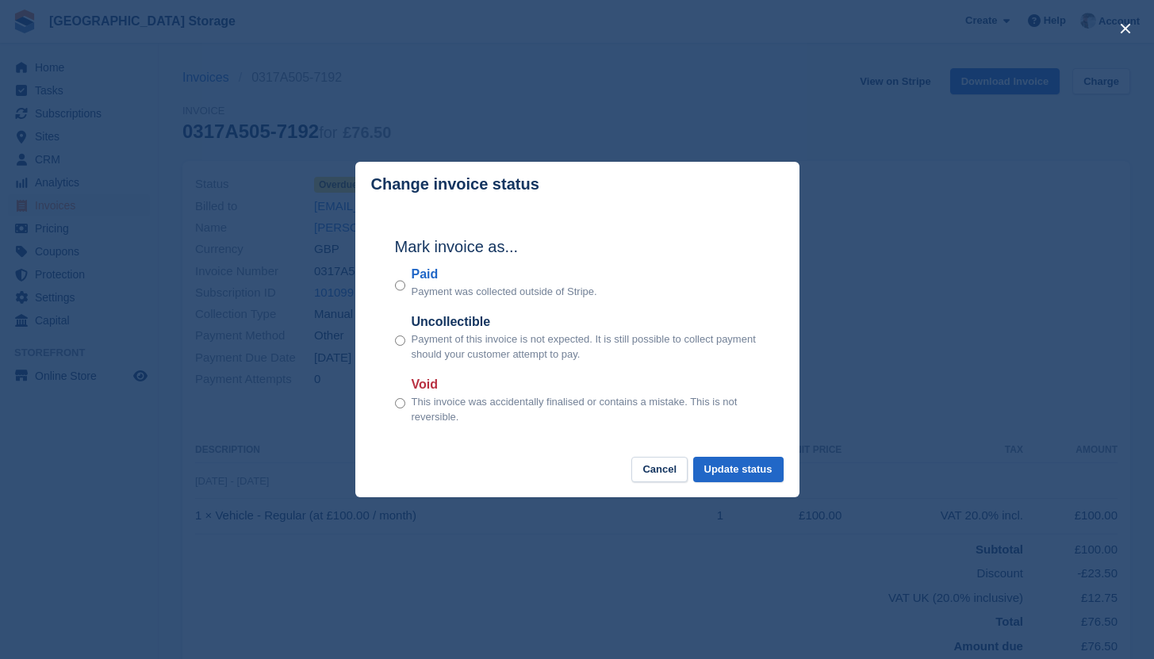
click at [405, 389] on div "Void This invoice was accidentally finalised or contains a mistake. This is not…" at bounding box center [577, 400] width 365 height 50
click at [753, 473] on button "Update status" at bounding box center [738, 470] width 90 height 26
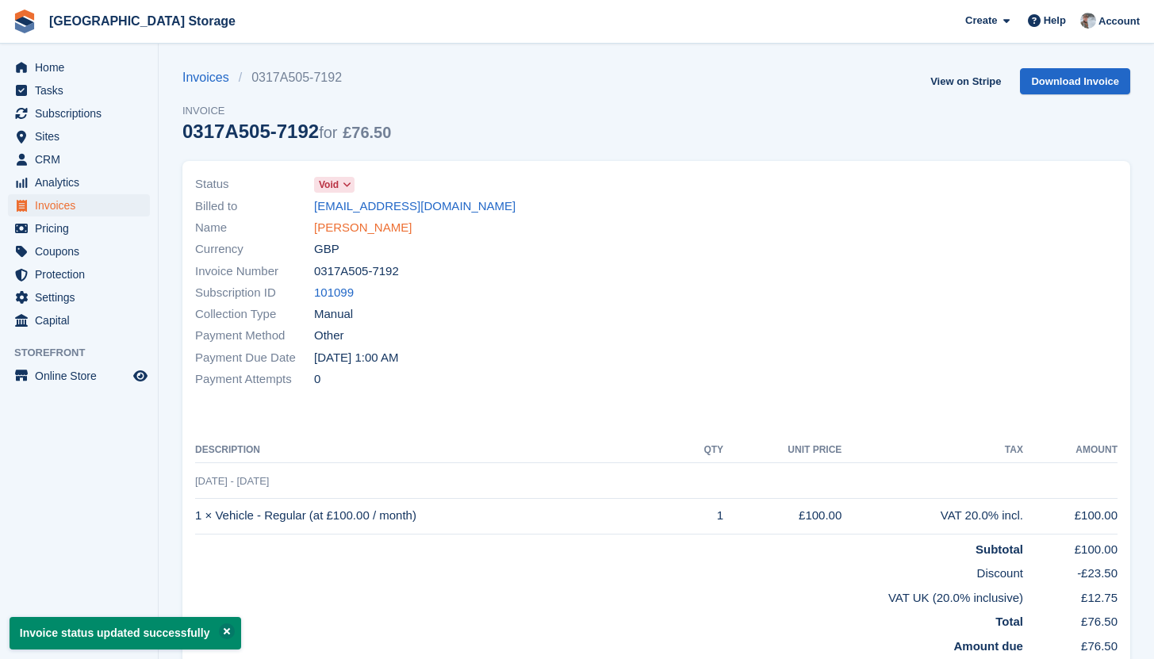
click at [349, 231] on link "John Doe" at bounding box center [363, 228] width 98 height 18
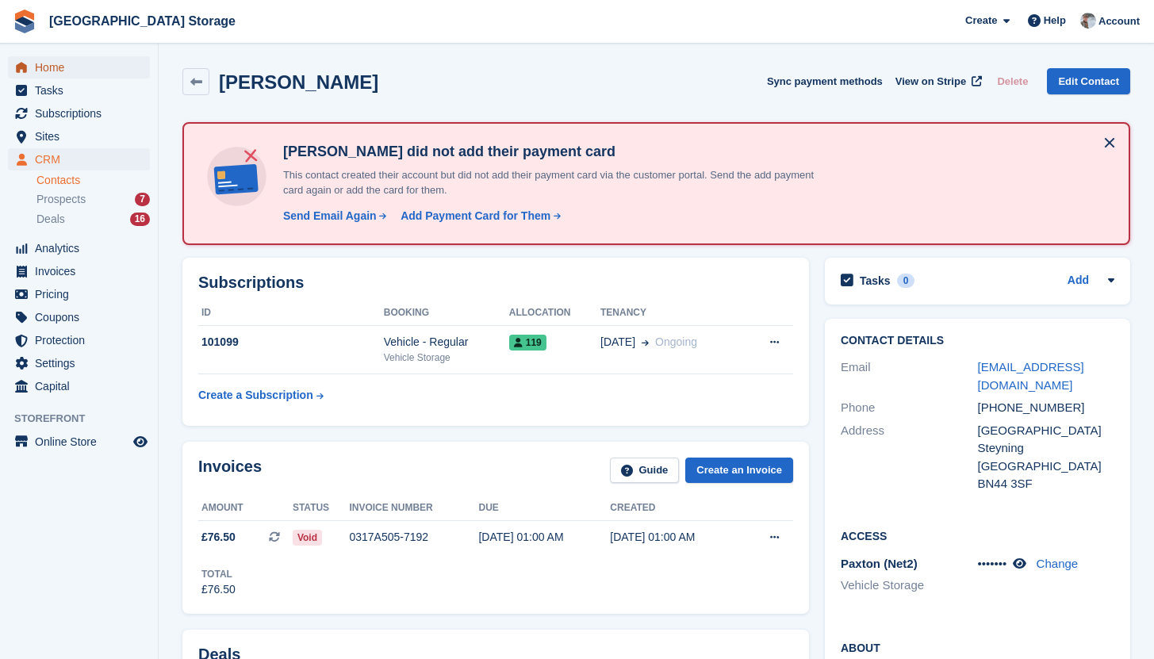
click at [93, 72] on span "Home" at bounding box center [82, 67] width 95 height 22
